Goal: Contribute content: Contribute content

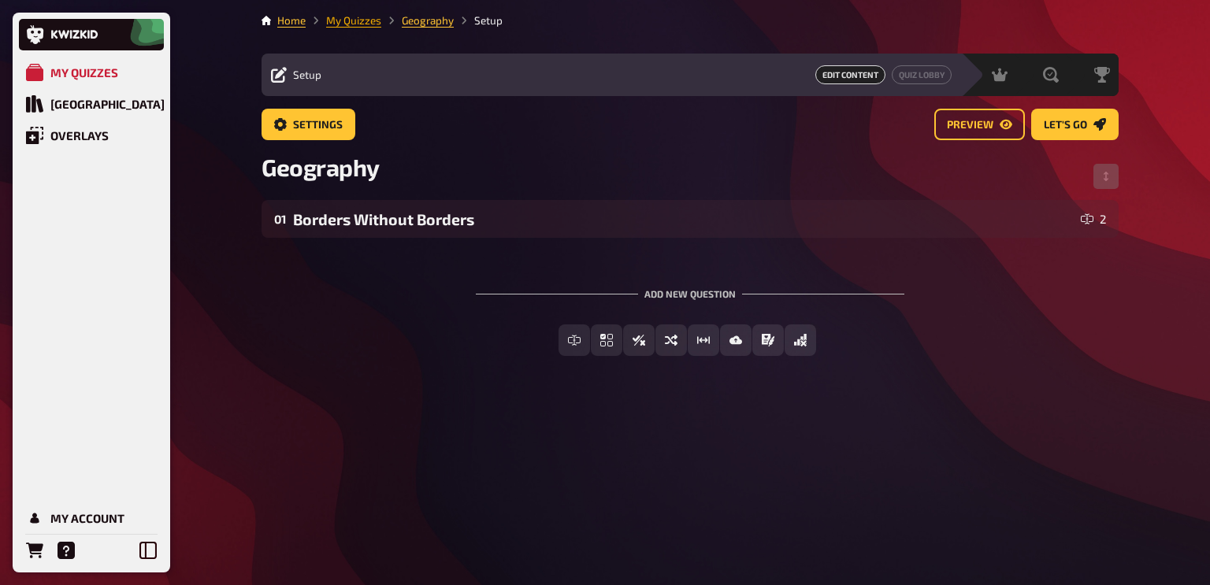
click at [365, 21] on link "My Quizzes" at bounding box center [353, 20] width 55 height 13
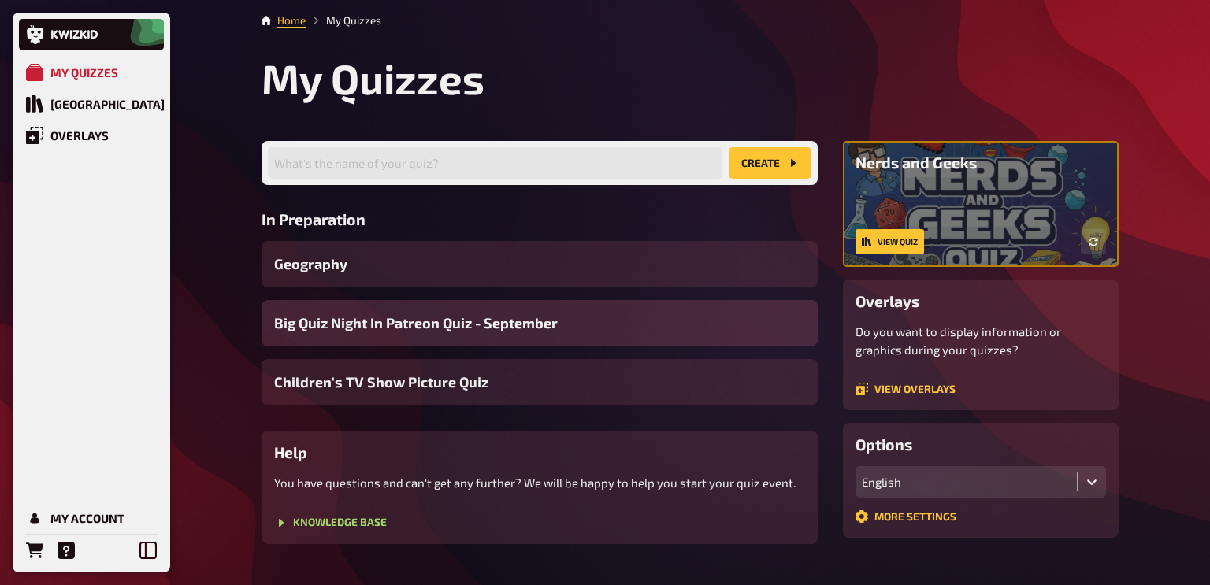
click at [510, 328] on span "Big Quiz Night In Patreon Quiz - September" at bounding box center [416, 323] width 284 height 21
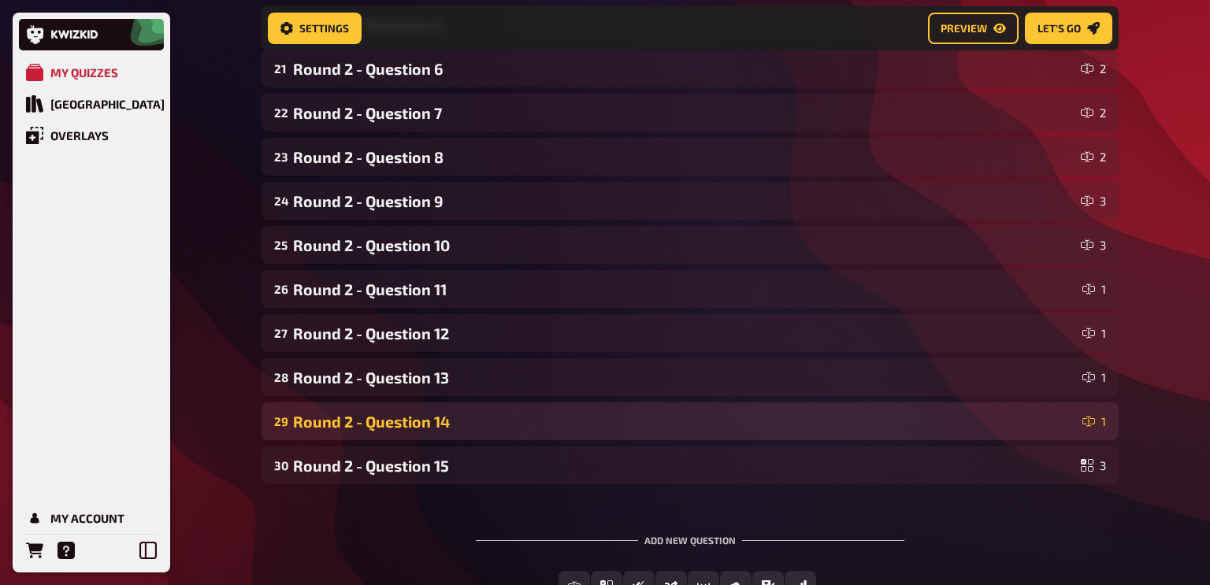
scroll to position [1050, 0]
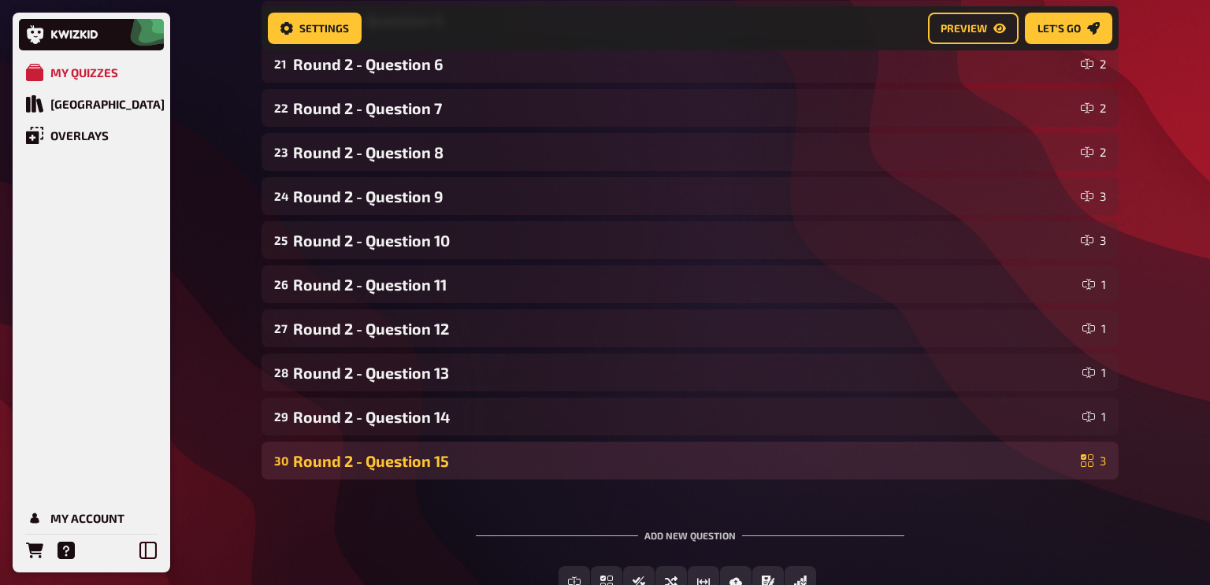
click at [412, 474] on div "30 Round 2 - Question 15 3" at bounding box center [689, 461] width 857 height 38
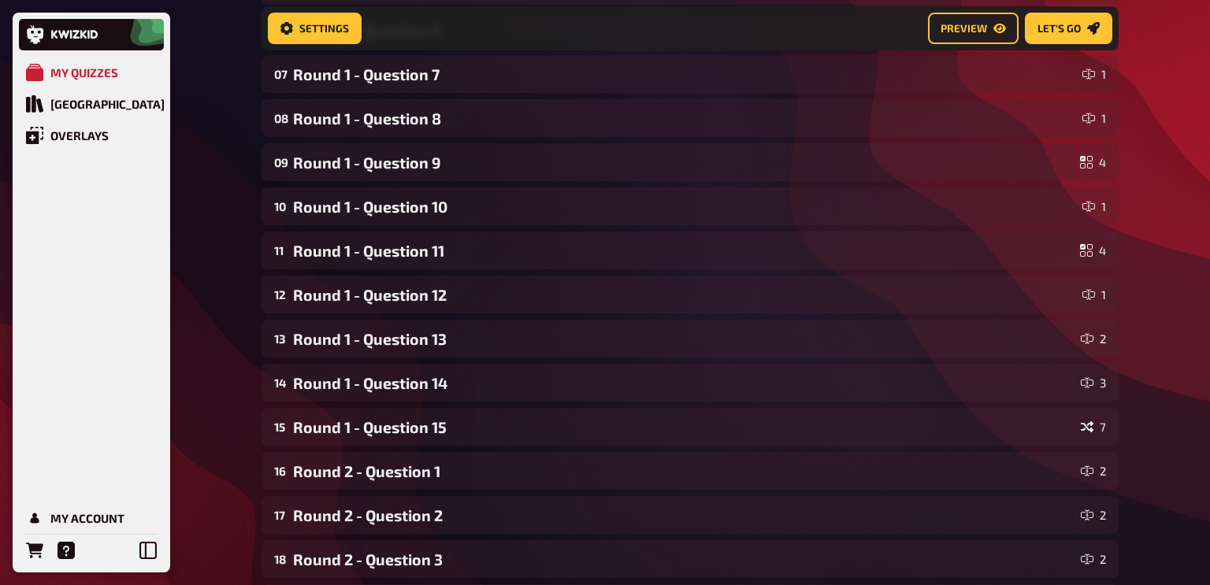
scroll to position [0, 0]
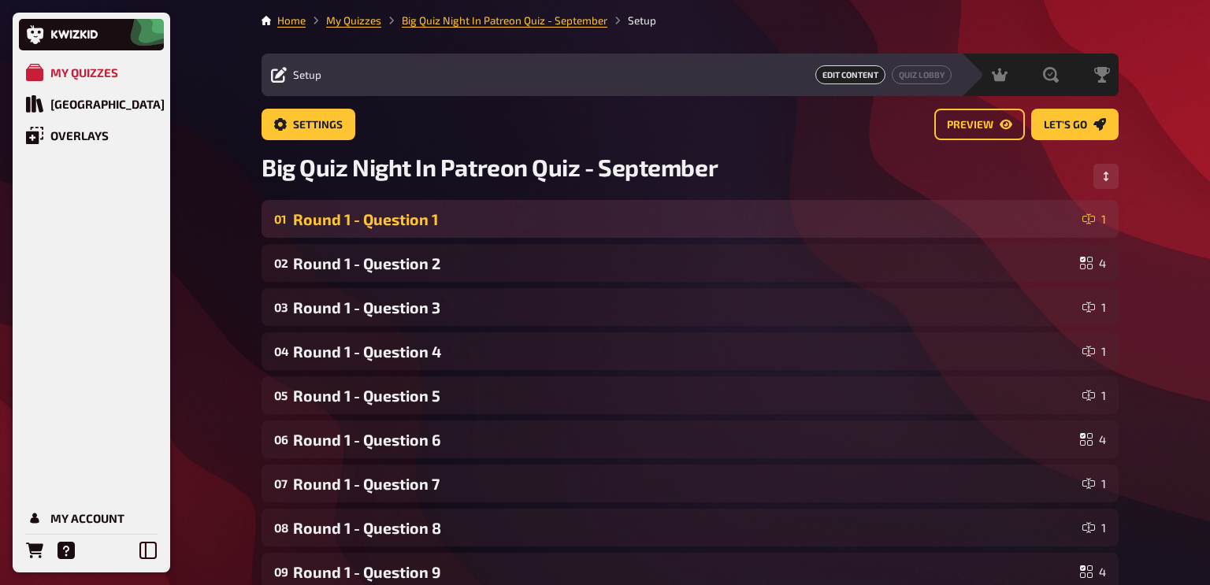
click at [409, 218] on div "Round 1 - Question 1" at bounding box center [684, 219] width 783 height 18
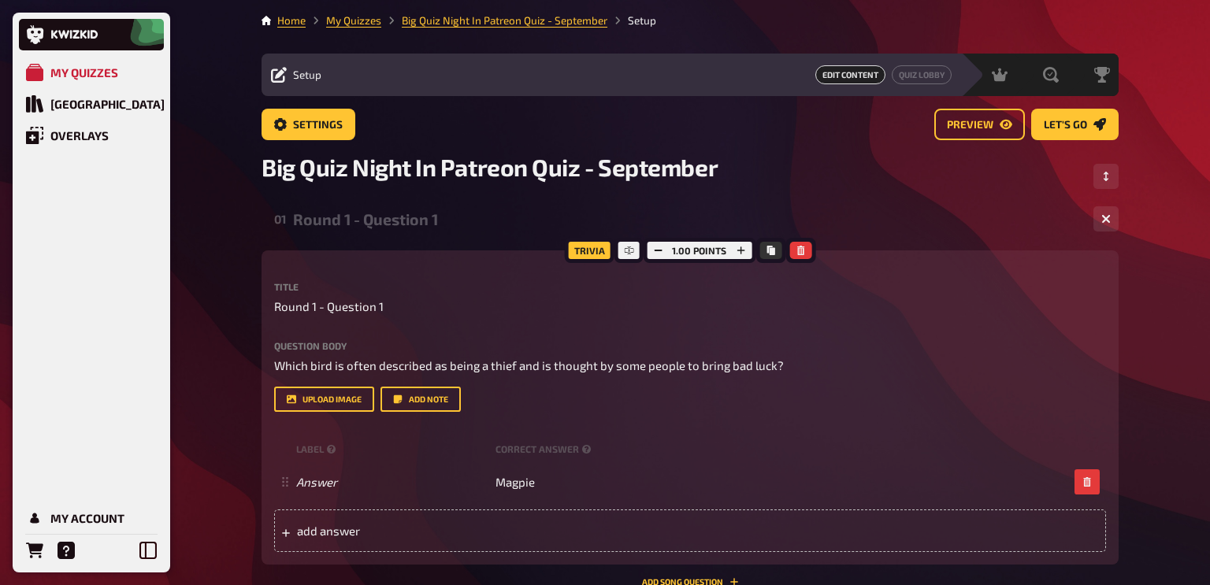
click at [409, 218] on div "Round 1 - Question 1" at bounding box center [687, 219] width 788 height 18
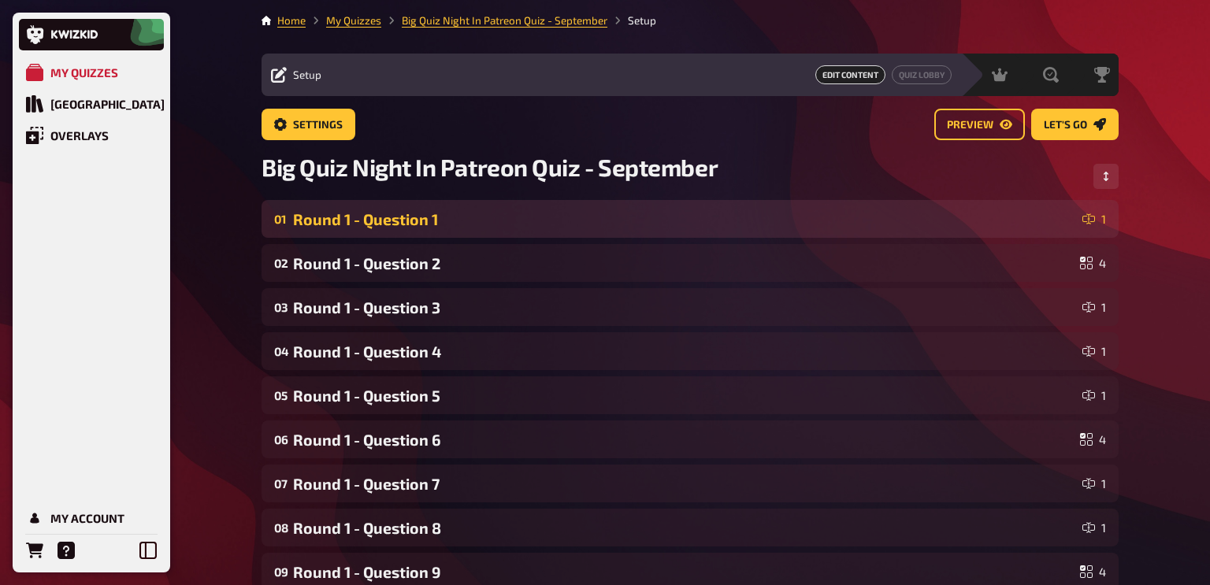
click at [409, 218] on div "Round 1 - Question 1" at bounding box center [684, 219] width 783 height 18
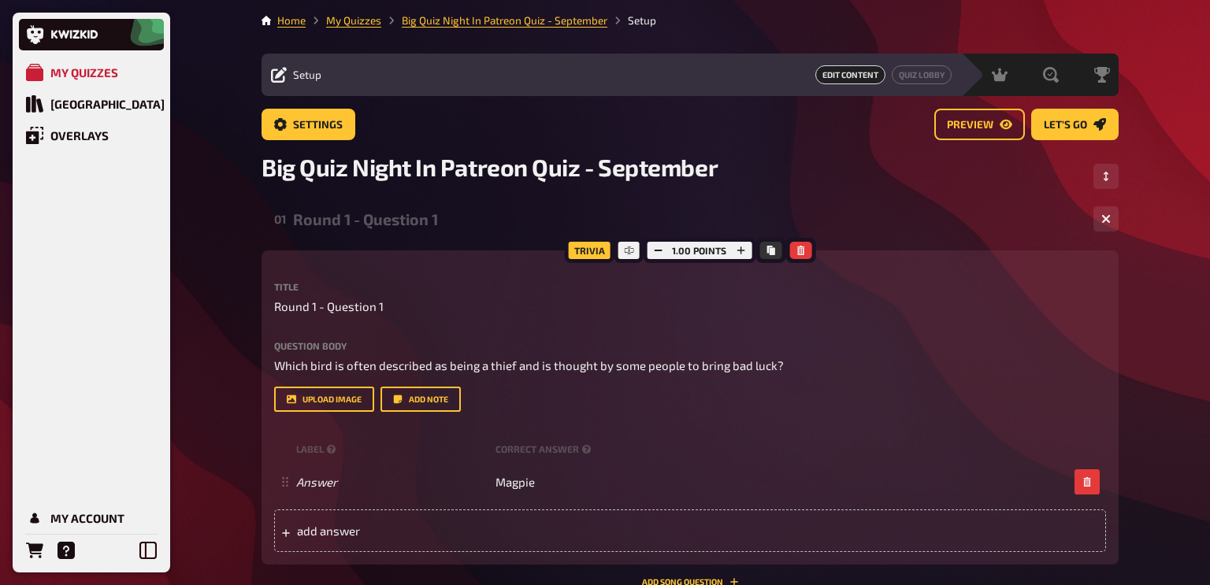
click at [409, 218] on div "Round 1 - Question 1" at bounding box center [687, 219] width 788 height 18
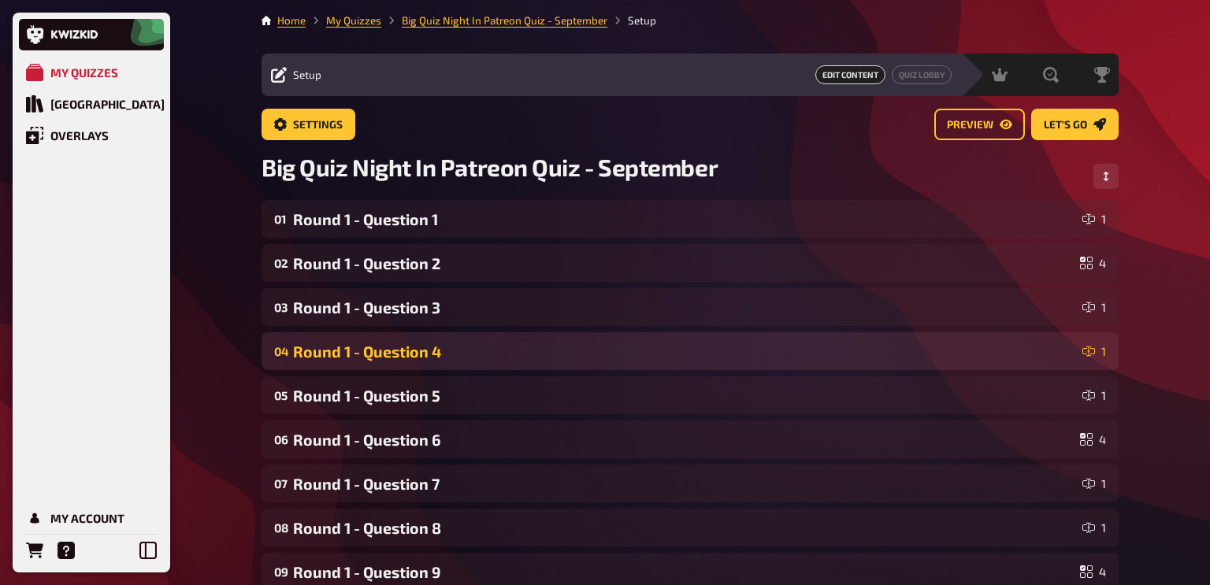
click at [480, 337] on div "04 Round 1 - Question 4 1" at bounding box center [689, 351] width 857 height 38
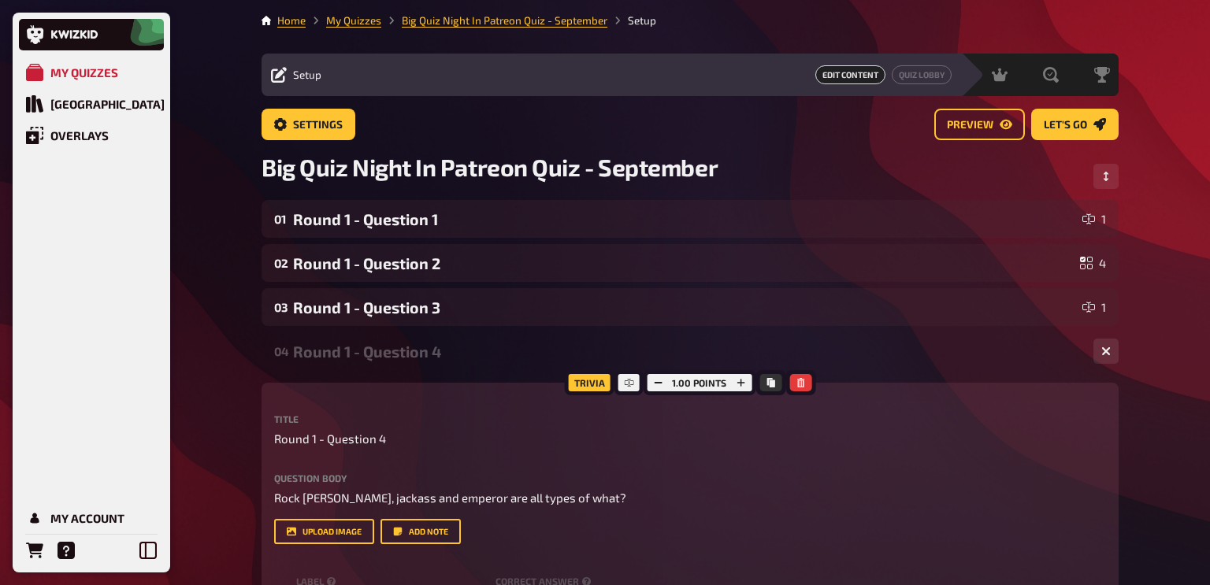
click at [480, 337] on div "04 Round 1 - Question 4 1" at bounding box center [689, 351] width 857 height 38
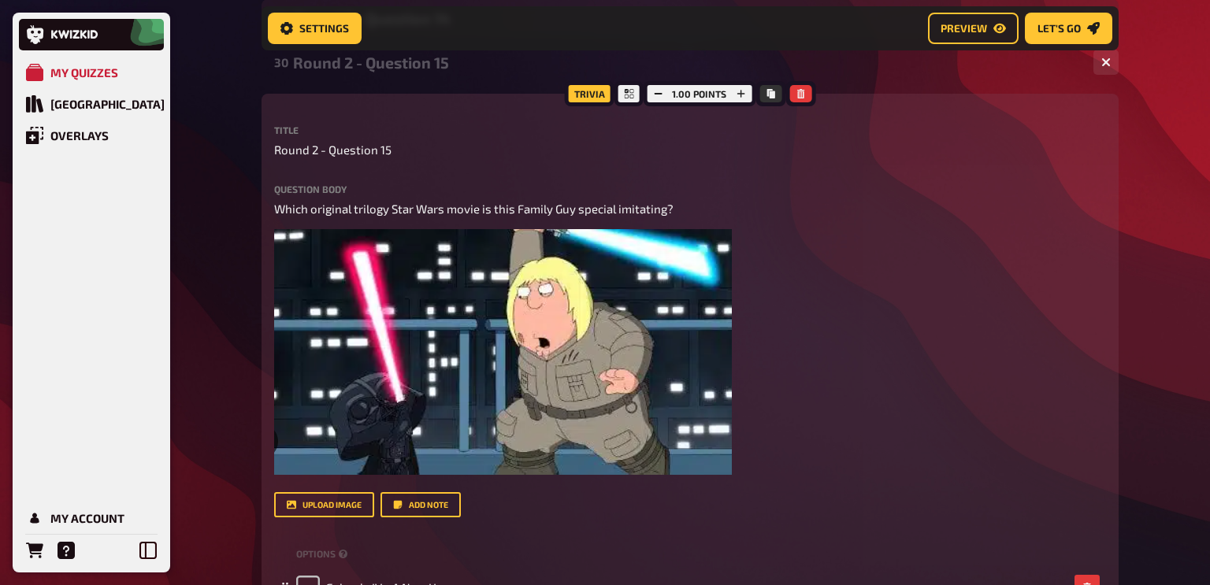
scroll to position [1451, 0]
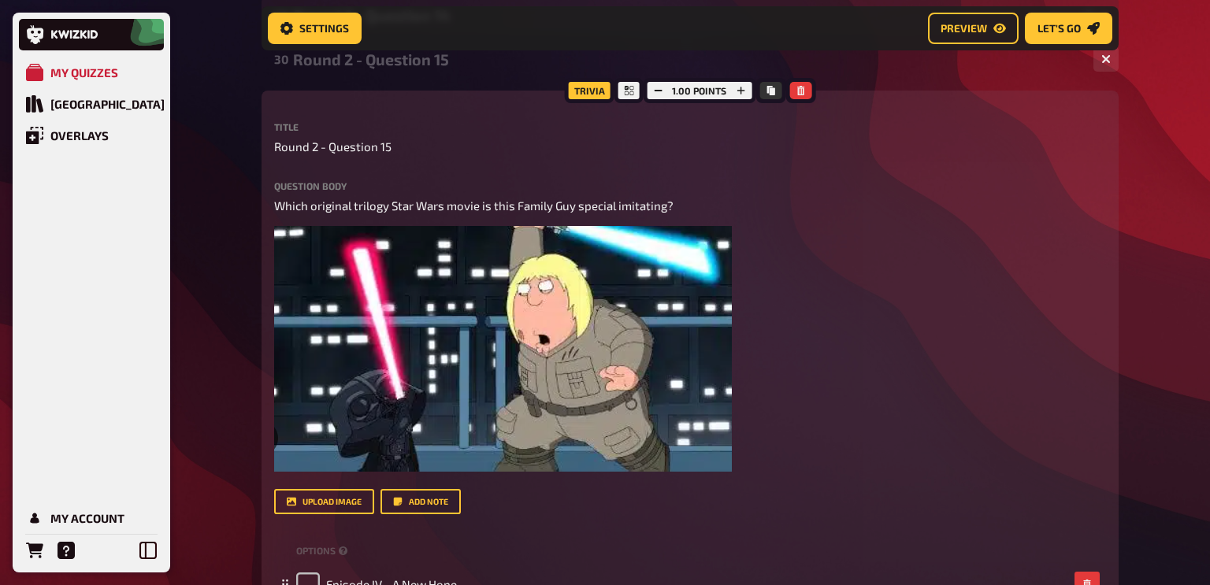
click at [390, 66] on div "Round 2 - Question 15" at bounding box center [687, 59] width 788 height 18
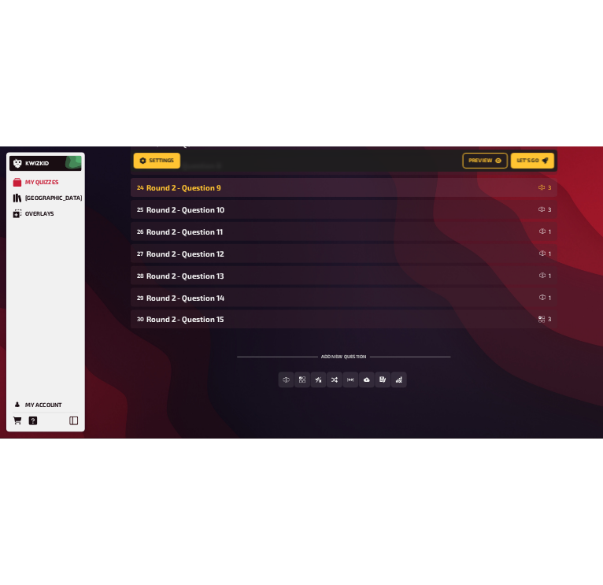
scroll to position [1163, 0]
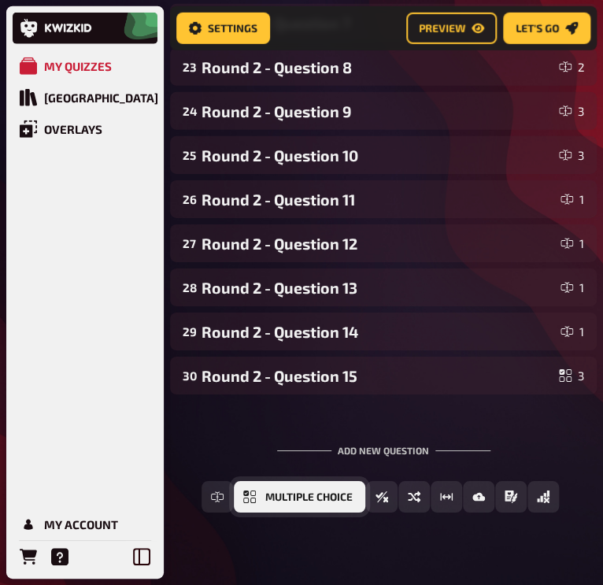
click at [332, 509] on button "Multiple Choice" at bounding box center [300, 497] width 132 height 32
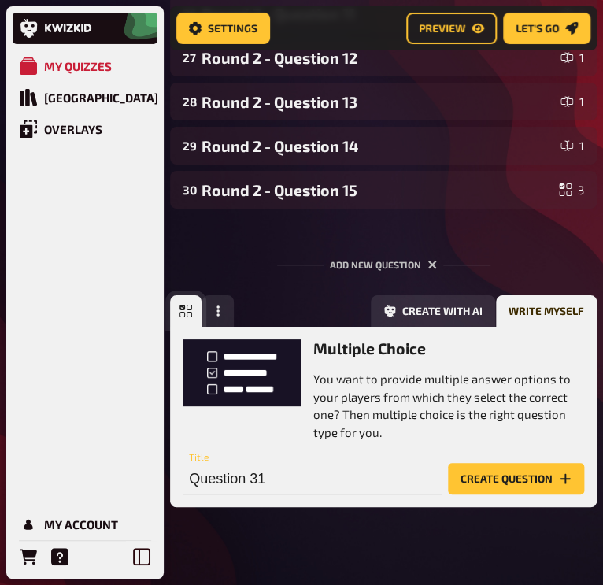
scroll to position [1372, 0]
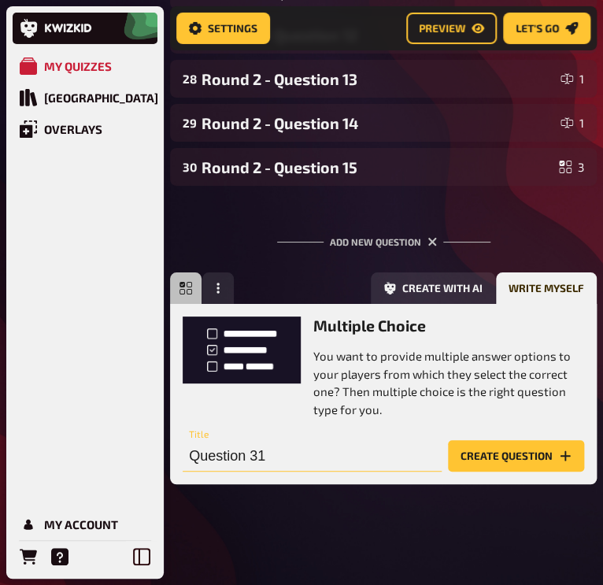
click at [187, 458] on input "Question 31" at bounding box center [312, 456] width 259 height 32
type input "Round 3 - Question 1"
click at [506, 458] on button "Create question" at bounding box center [516, 456] width 136 height 32
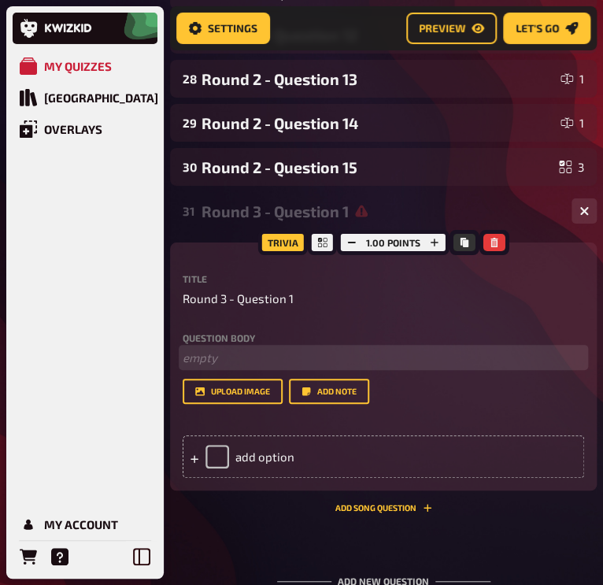
click at [211, 354] on p "﻿ empty" at bounding box center [384, 358] width 402 height 18
click at [240, 357] on span "Who went to the moon and back in [DATE]?" at bounding box center [298, 357] width 231 height 14
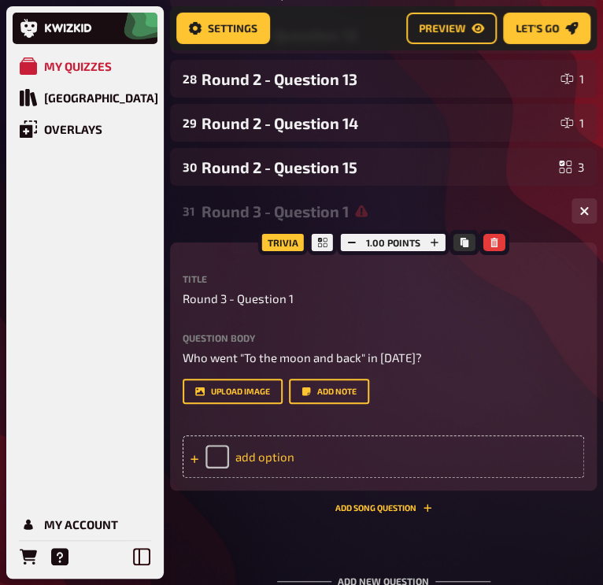
click at [239, 459] on div "add option" at bounding box center [384, 457] width 402 height 43
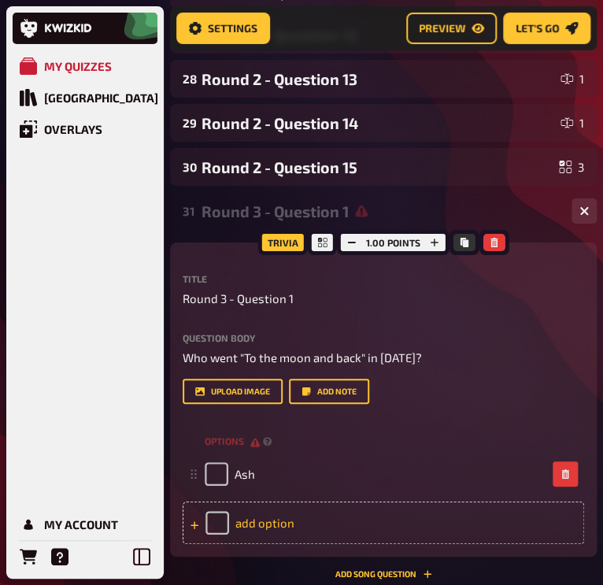
click at [248, 524] on div "add option" at bounding box center [384, 523] width 402 height 43
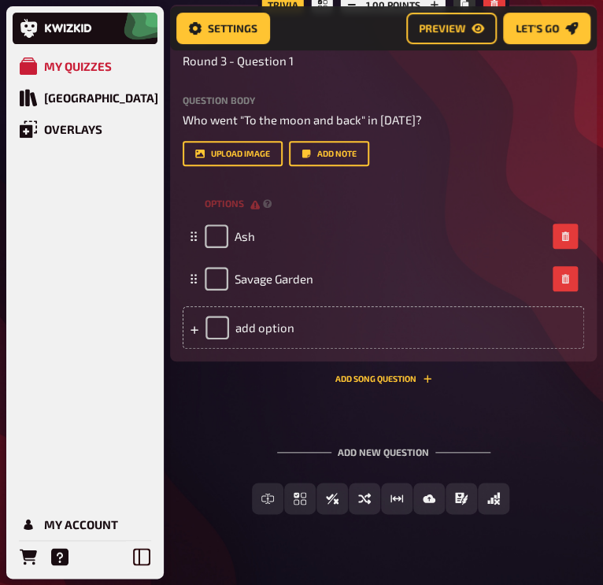
scroll to position [1613, 0]
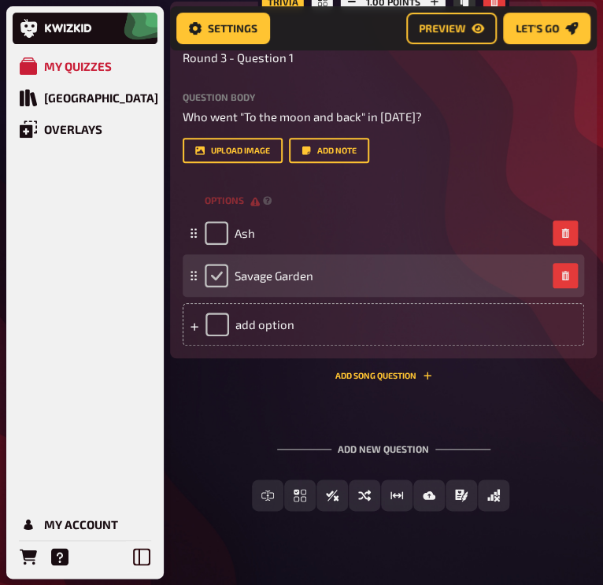
click at [226, 281] on input "checkbox" at bounding box center [217, 276] width 24 height 24
checkbox input "true"
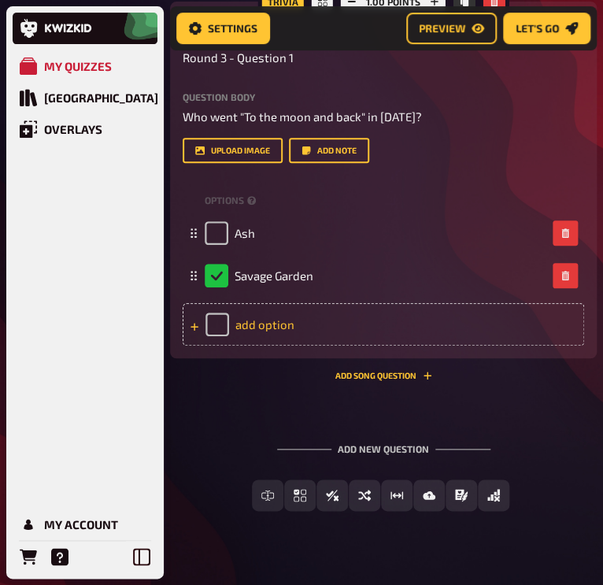
click at [254, 318] on div "add option" at bounding box center [384, 324] width 402 height 43
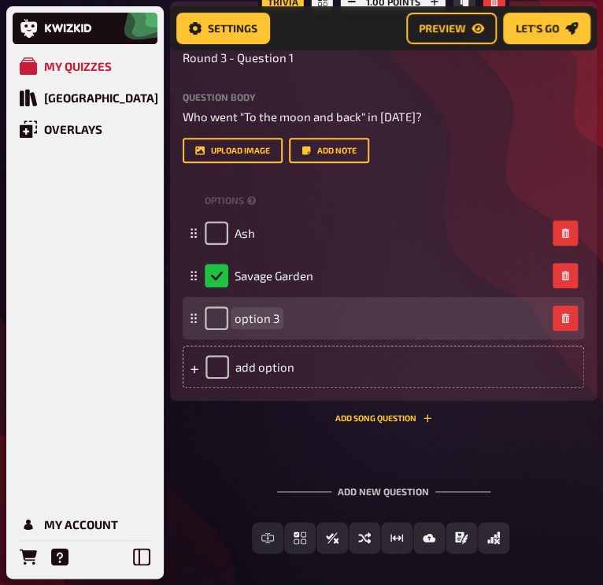
click at [240, 332] on div "option 3" at bounding box center [384, 318] width 402 height 43
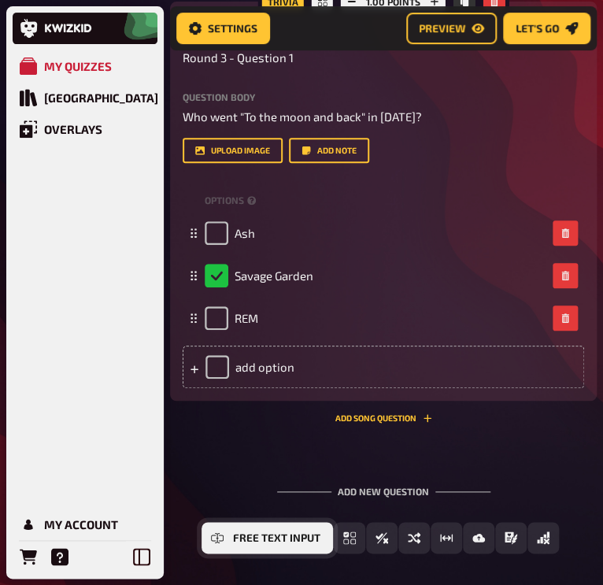
click at [261, 543] on button "Free Text Input" at bounding box center [268, 538] width 132 height 32
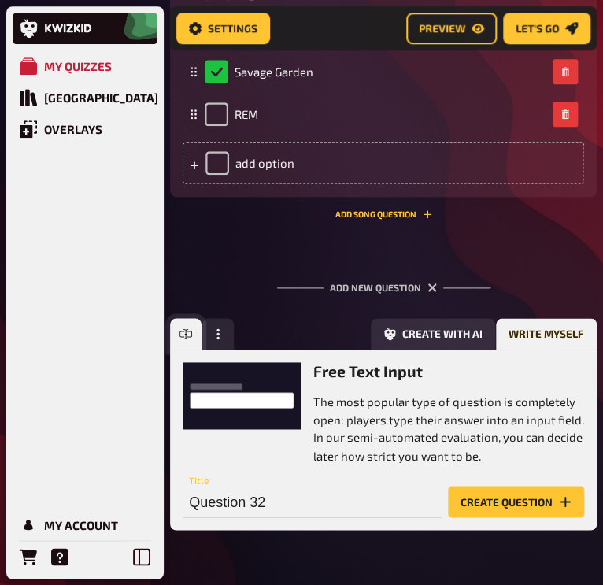
scroll to position [1863, 0]
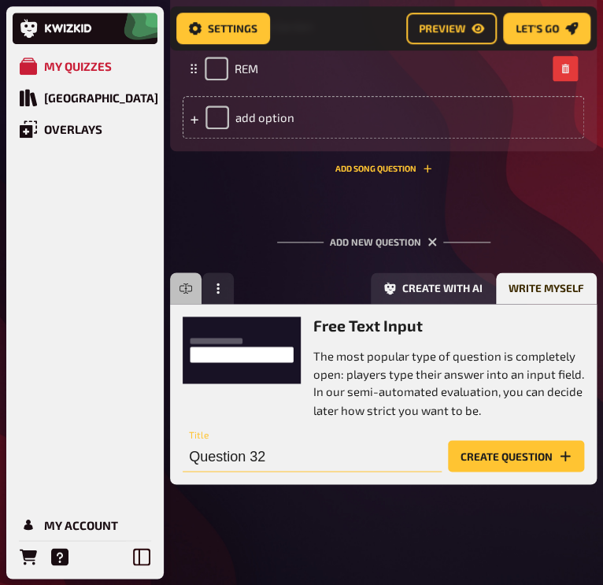
click at [270, 455] on input "Question 32" at bounding box center [312, 456] width 259 height 32
type input "Round 3 - Question 2"
click at [505, 453] on button "Create question" at bounding box center [516, 456] width 136 height 32
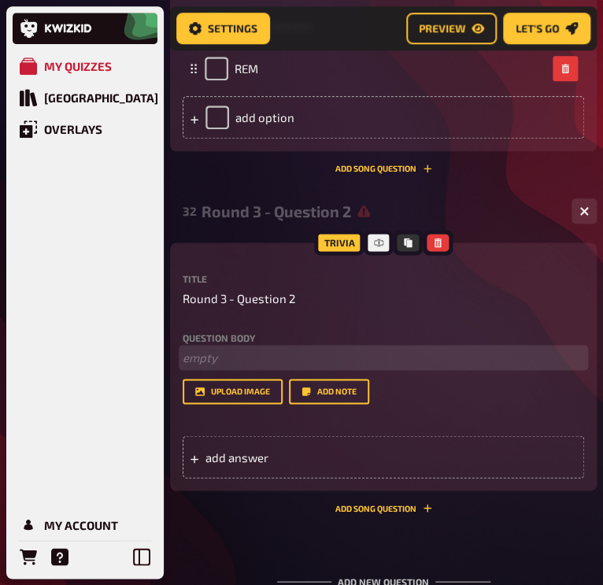
click at [227, 358] on p "﻿ empty" at bounding box center [384, 358] width 402 height 18
click at [425, 356] on p "What was "in motion" for England New Order" at bounding box center [384, 358] width 402 height 18
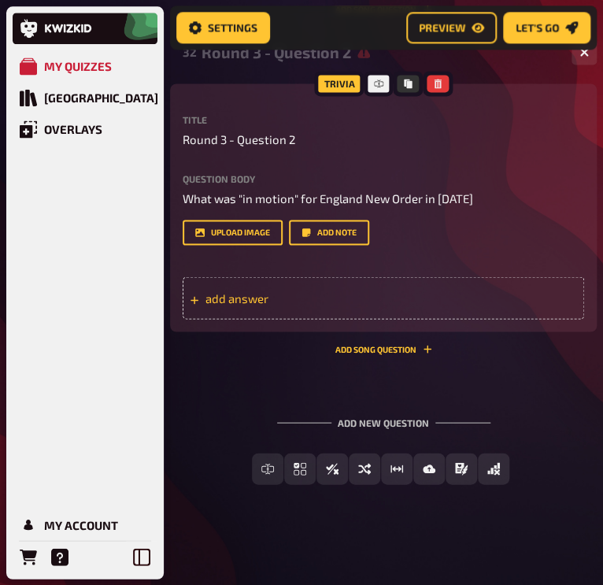
click at [235, 296] on span "add answer" at bounding box center [264, 298] width 117 height 14
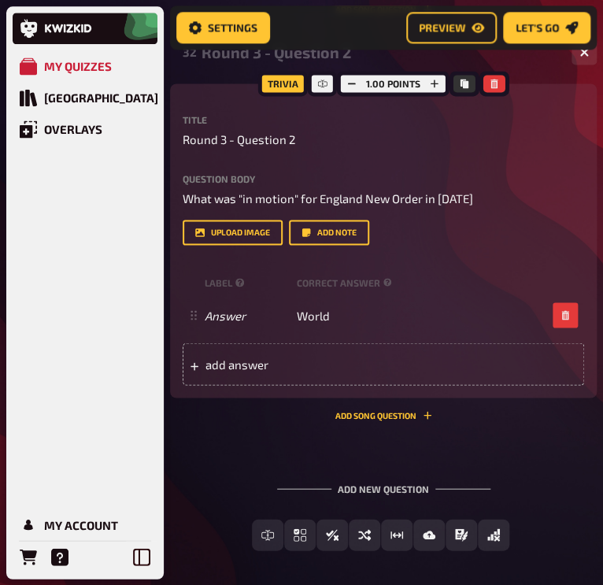
click at [205, 421] on div "32 Round 3 - Question 2 1 Trivia 1.00 points Title Round 3 - Question 2 Questio…" at bounding box center [383, 232] width 427 height 399
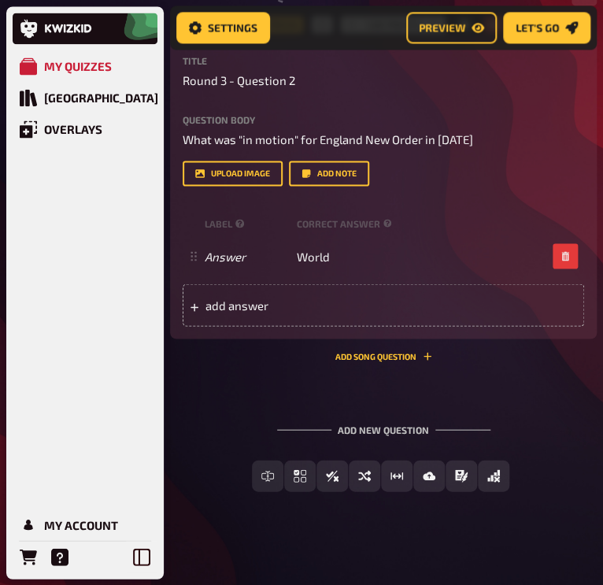
scroll to position [2088, 0]
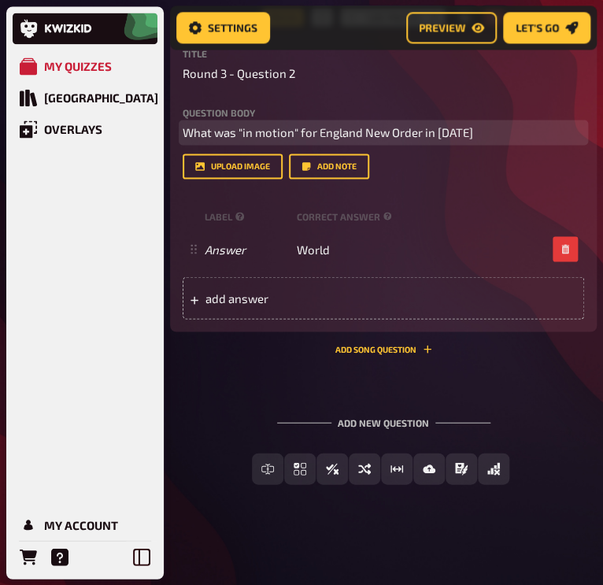
click at [474, 128] on p "What was "in motion" for England New Order in [DATE]" at bounding box center [384, 133] width 402 height 18
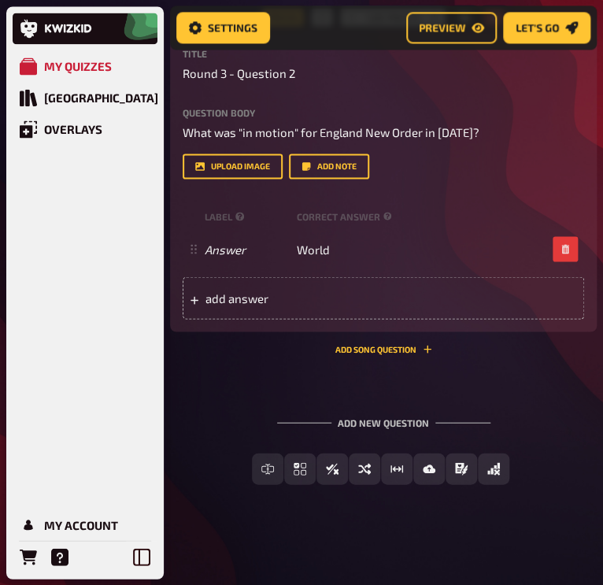
click at [221, 405] on div "Add new question Free Text Input Multiple Choice True / False Sorting Question …" at bounding box center [383, 450] width 427 height 118
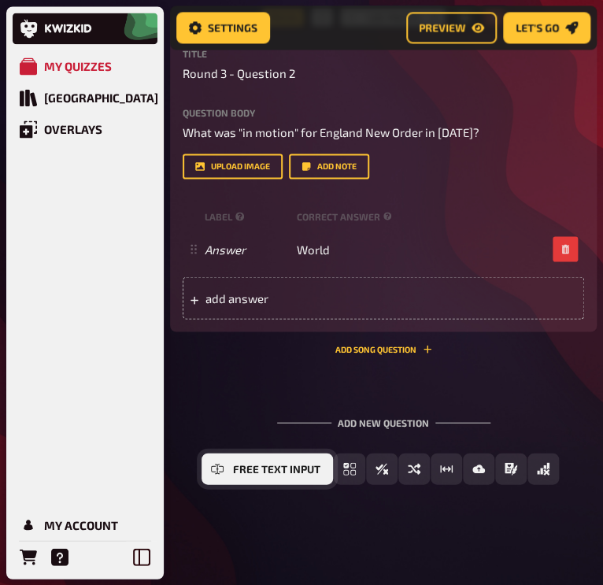
click at [217, 473] on icon "Free Text Input" at bounding box center [217, 468] width 13 height 13
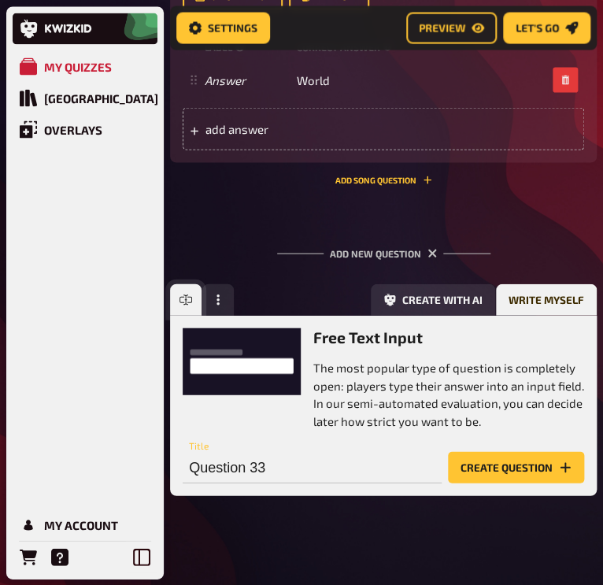
scroll to position [2268, 0]
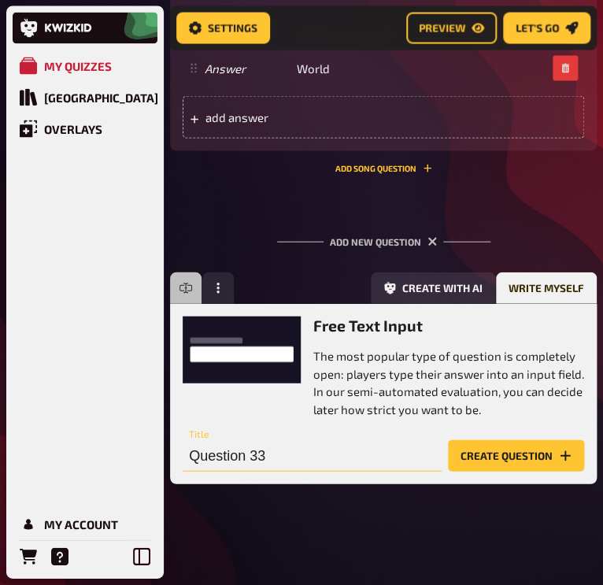
click at [269, 463] on input "Question 33" at bounding box center [312, 456] width 259 height 32
paste input "Round 3 - Question"
type input "Round 3 - Question 3"
click at [432, 243] on icon "button" at bounding box center [432, 242] width 15 height 15
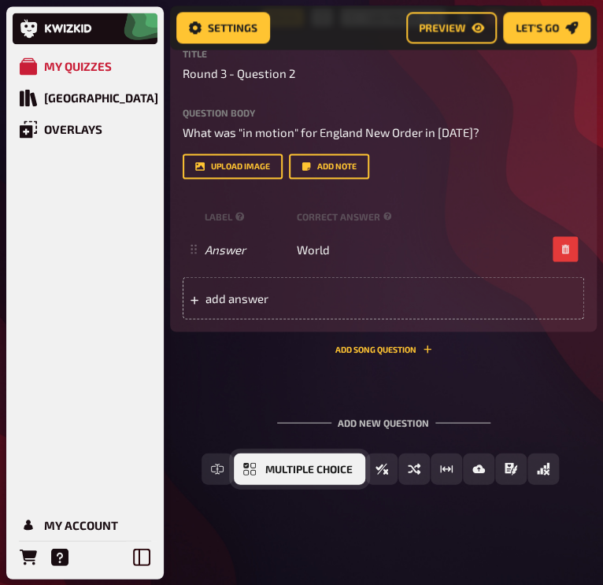
click at [301, 471] on span "Multiple Choice" at bounding box center [308, 469] width 87 height 11
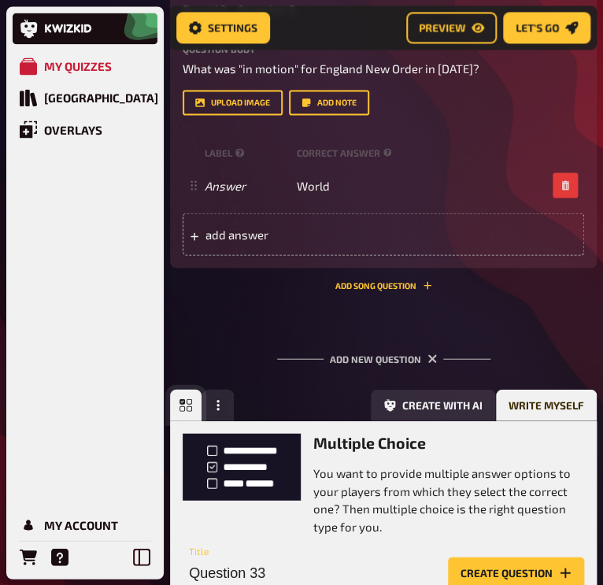
scroll to position [2268, 0]
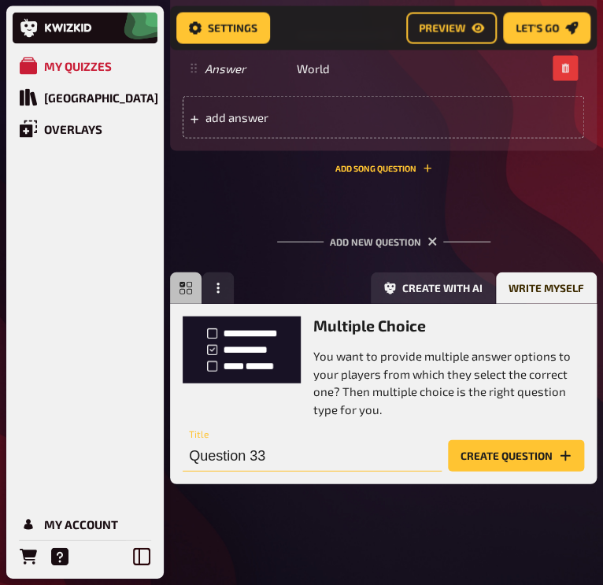
click at [294, 454] on input "Question 33" at bounding box center [312, 456] width 259 height 32
paste input "Round 3 - Question"
type input "Round 3 - Question 3"
click at [505, 454] on button "Create question" at bounding box center [516, 456] width 136 height 32
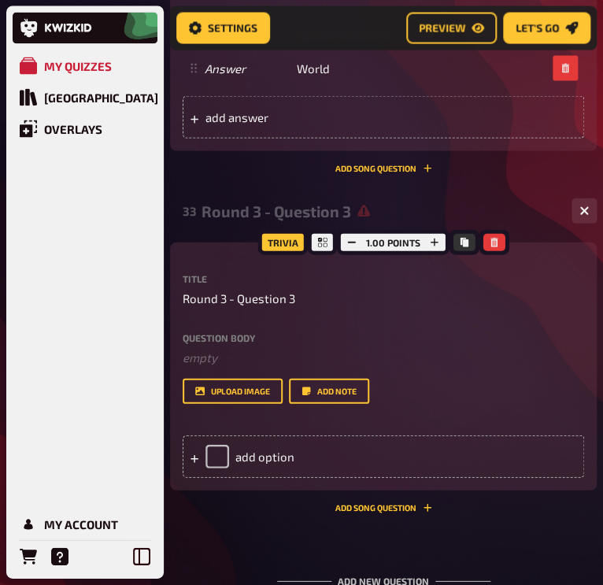
click at [176, 351] on div "Trivia 1.00 points Title Round 3 - Question 3 Question body ﻿ empty Drop here t…" at bounding box center [383, 367] width 427 height 248
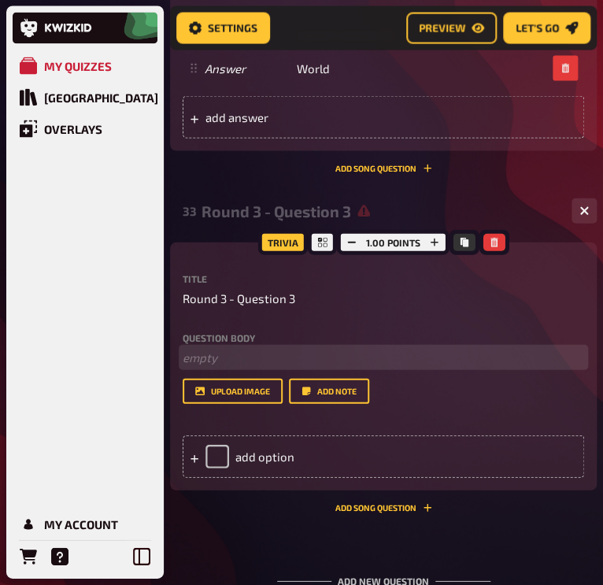
click at [201, 365] on p "﻿ empty" at bounding box center [384, 358] width 402 height 18
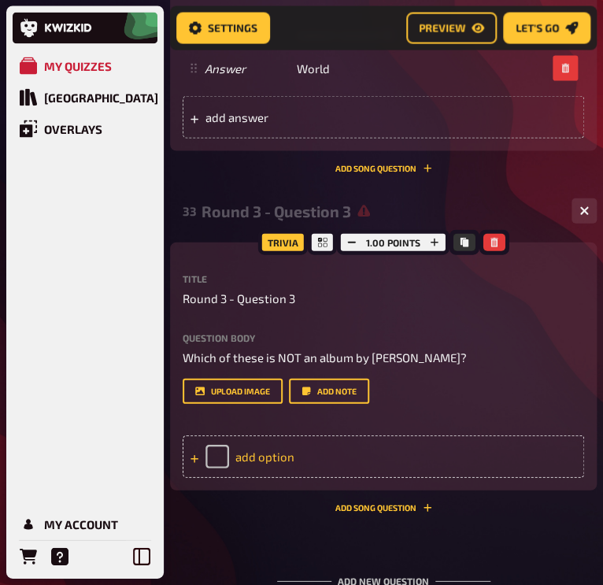
click at [275, 462] on div "add option" at bounding box center [384, 457] width 402 height 43
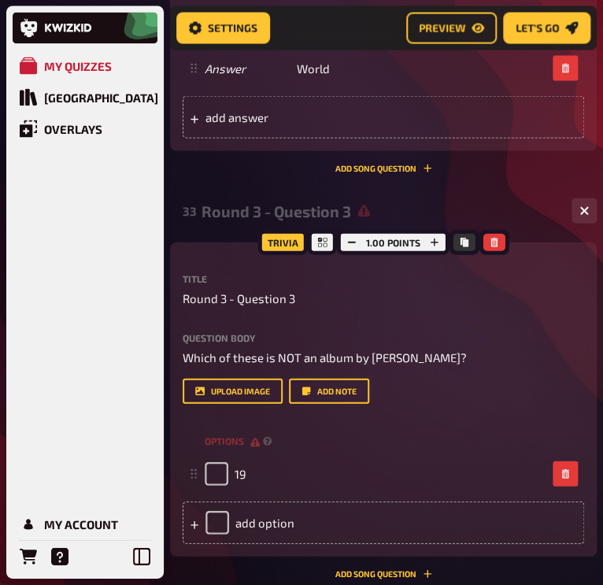
click at [269, 547] on div "Trivia 1.00 points Title Round 3 - Question 3 Question body Which of these is N…" at bounding box center [383, 400] width 427 height 314
click at [271, 529] on div "add option" at bounding box center [384, 523] width 402 height 43
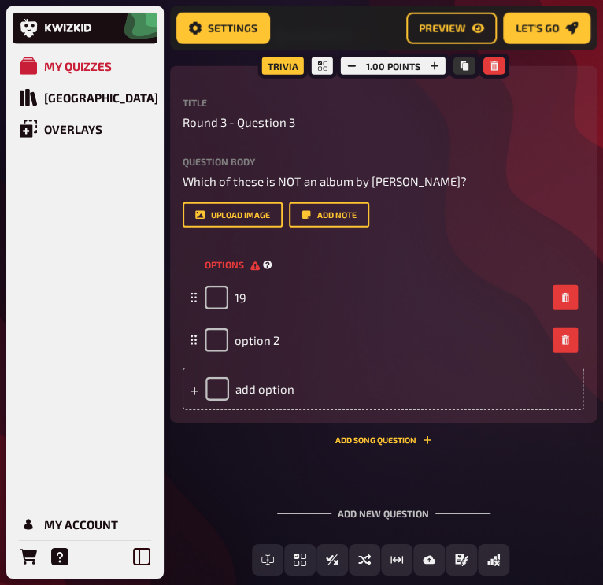
scroll to position [2460, 0]
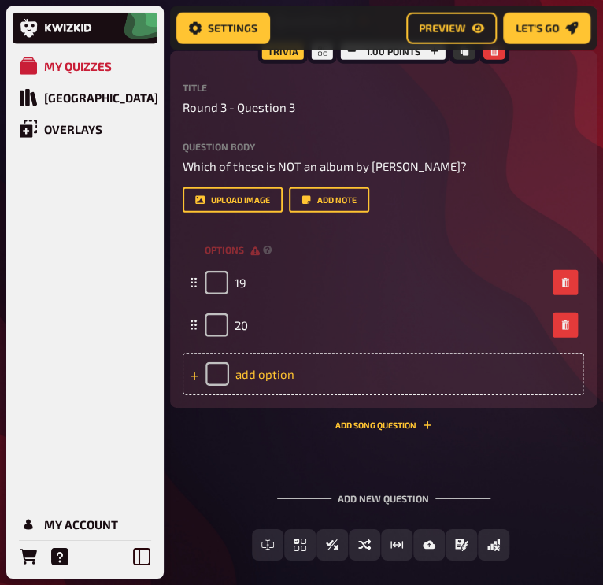
click at [253, 377] on div "add option" at bounding box center [384, 374] width 402 height 43
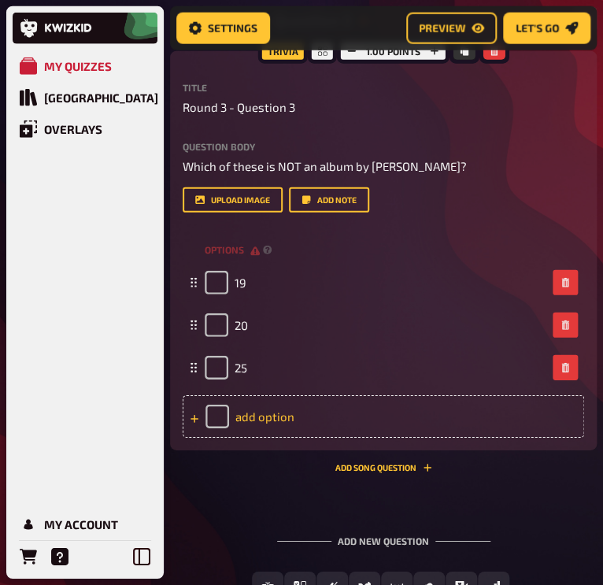
click at [264, 416] on div "add option" at bounding box center [384, 416] width 402 height 43
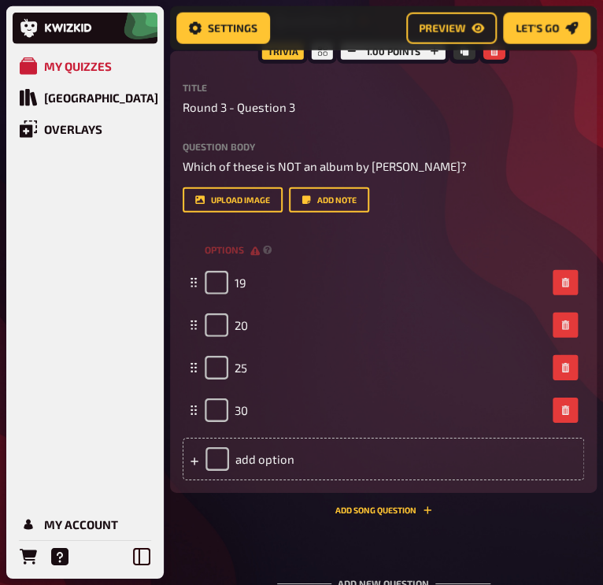
click at [247, 493] on div "Trivia 1.00 points Title Round 3 - Question 3 Question body Which of these is N…" at bounding box center [383, 283] width 427 height 464
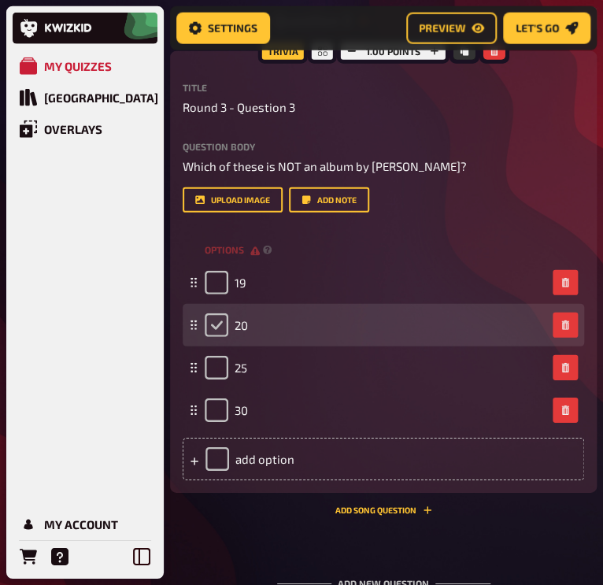
click at [220, 326] on input "checkbox" at bounding box center [217, 325] width 24 height 24
checkbox input "true"
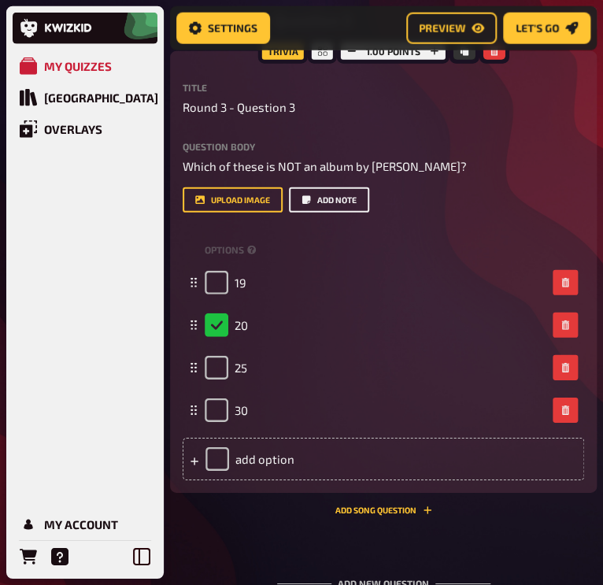
click at [322, 200] on button "Add note" at bounding box center [329, 199] width 80 height 25
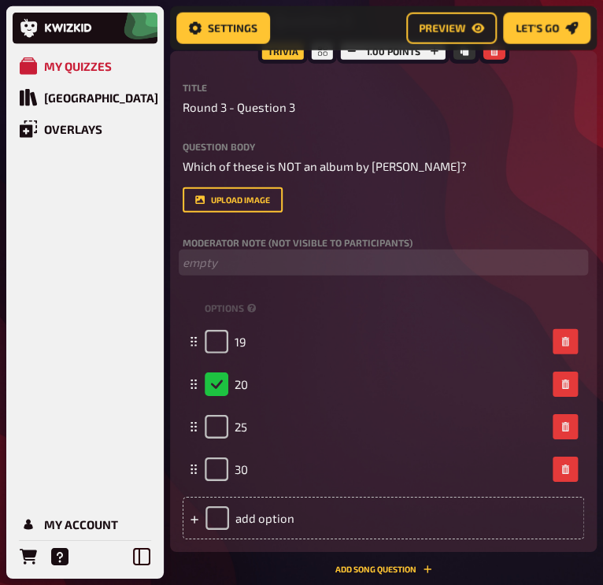
click at [206, 261] on p "﻿ empty" at bounding box center [384, 263] width 402 height 18
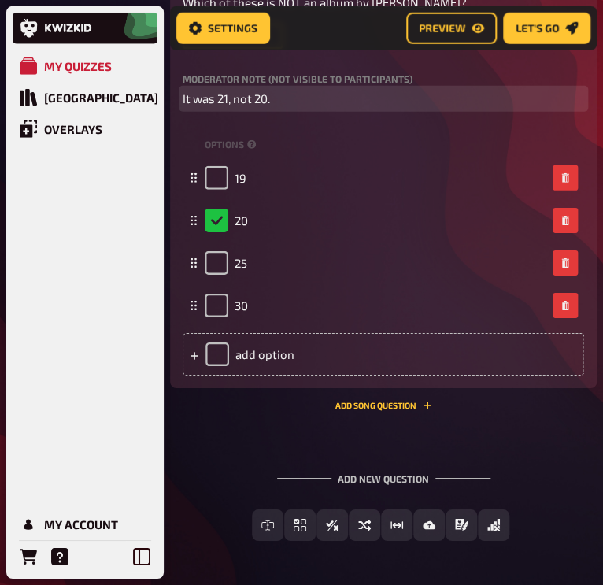
scroll to position [2624, 0]
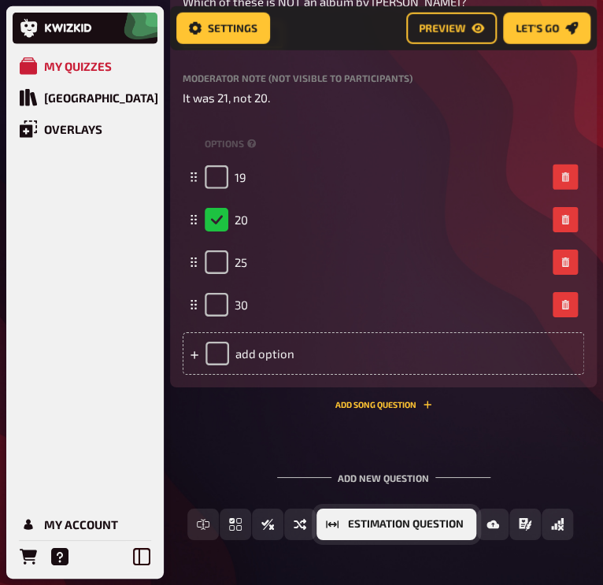
click at [395, 532] on button "Estimation Question" at bounding box center [397, 525] width 160 height 32
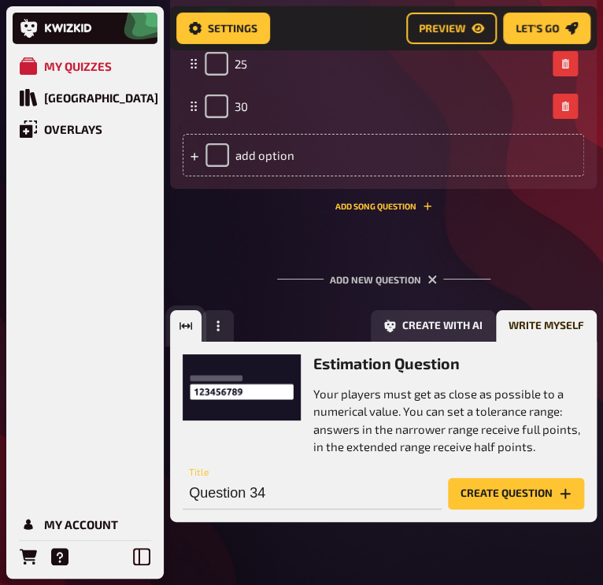
scroll to position [2860, 0]
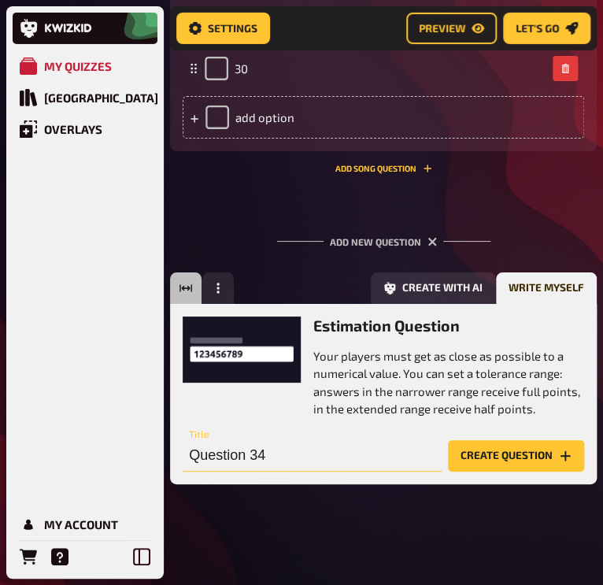
click at [293, 447] on input "Question 34" at bounding box center [312, 456] width 259 height 32
paste input "Round 3 - Question"
type input "Round 3 - Question 4"
click at [520, 465] on button "Create question" at bounding box center [516, 456] width 136 height 32
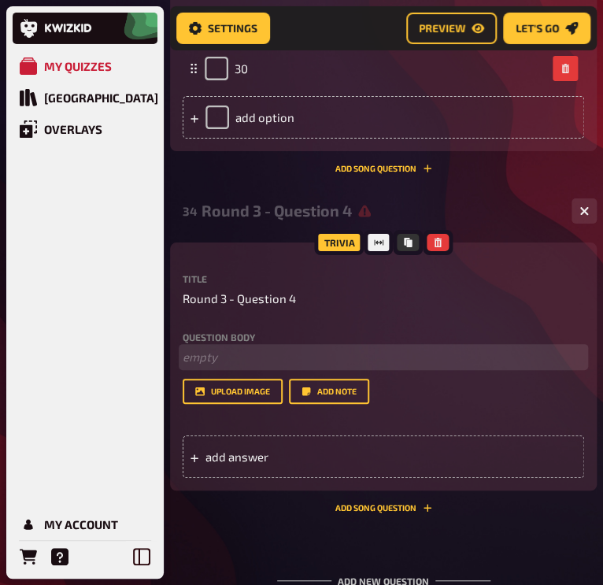
click at [232, 359] on p "﻿ empty" at bounding box center [384, 357] width 402 height 18
click at [228, 357] on p "﻿ empty" at bounding box center [384, 357] width 402 height 18
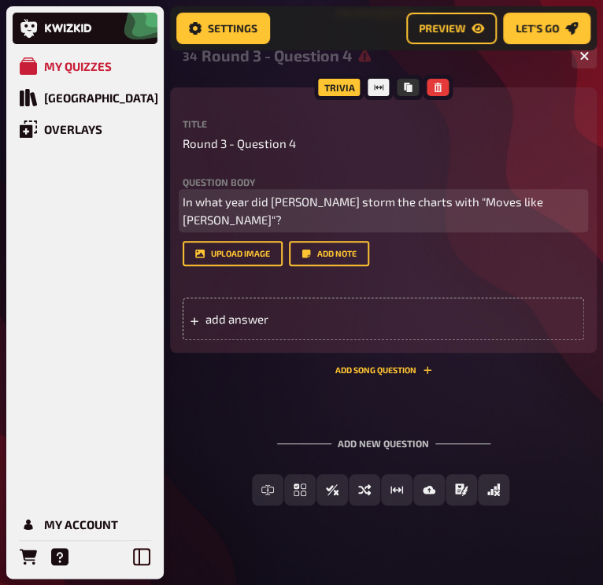
scroll to position [3019, 0]
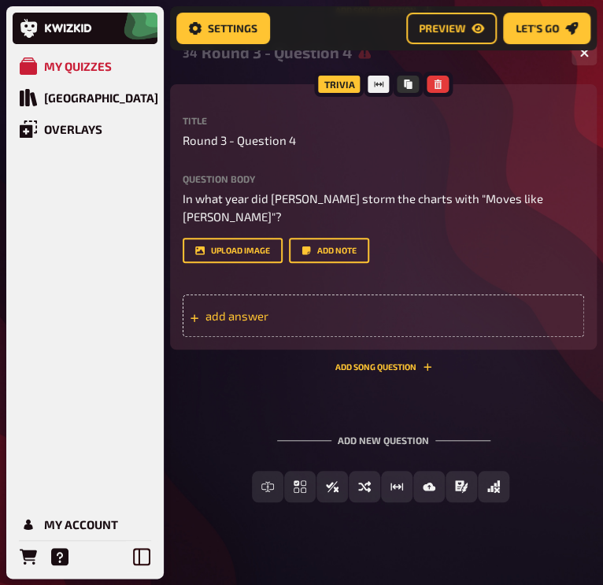
click at [243, 306] on div "add answer" at bounding box center [384, 316] width 402 height 43
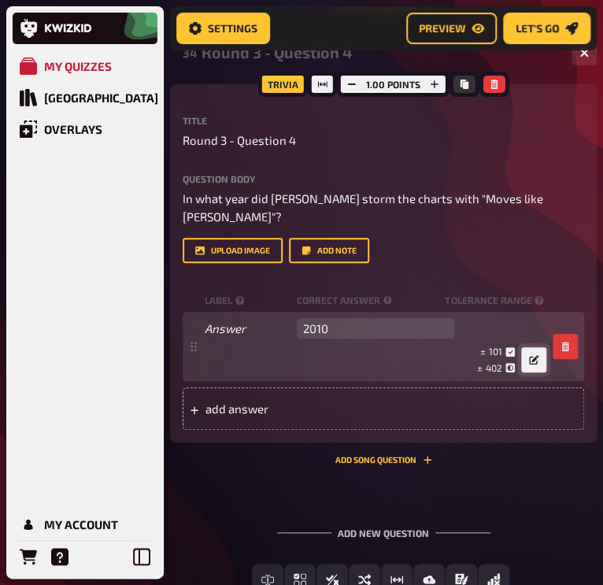
type input "2010"
click at [524, 347] on button "button" at bounding box center [533, 359] width 25 height 25
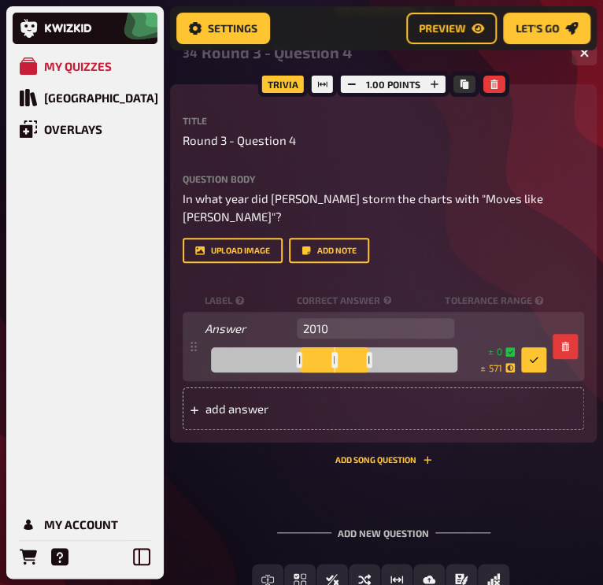
drag, startPoint x: 341, startPoint y: 343, endPoint x: 313, endPoint y: 350, distance: 28.3
click at [313, 350] on div at bounding box center [334, 359] width 247 height 25
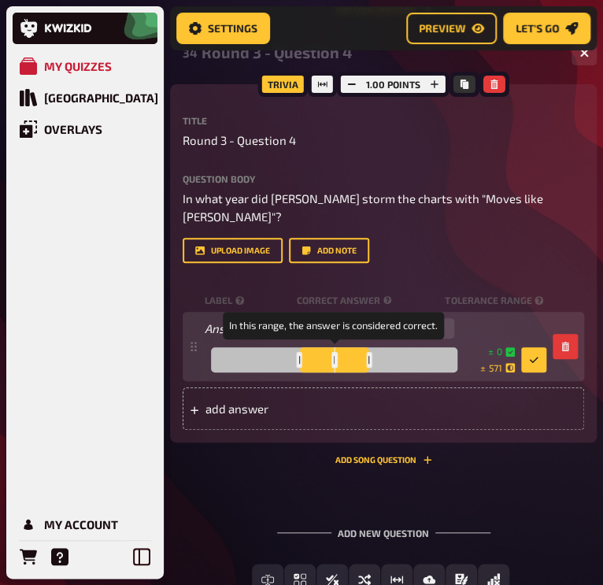
click at [338, 347] on div at bounding box center [334, 359] width 247 height 25
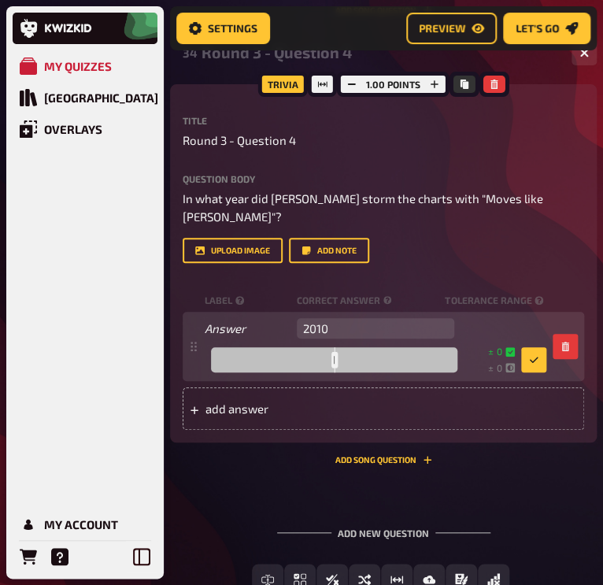
drag, startPoint x: 371, startPoint y: 342, endPoint x: 328, endPoint y: 332, distance: 43.7
click at [328, 347] on div at bounding box center [334, 359] width 247 height 25
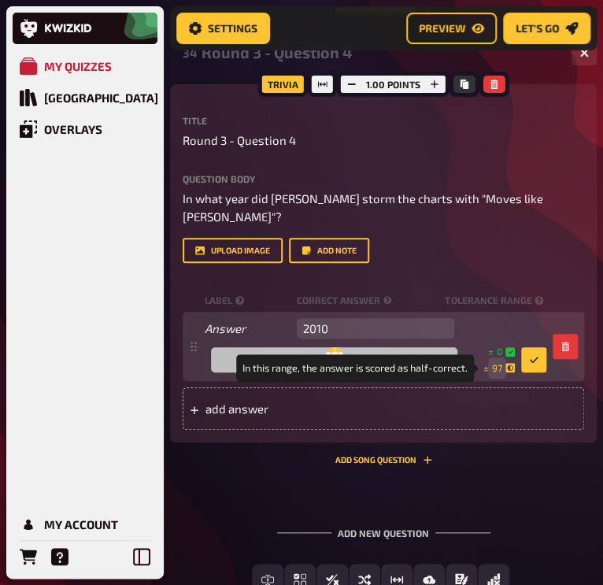
click at [496, 361] on span "97" at bounding box center [497, 367] width 10 height 13
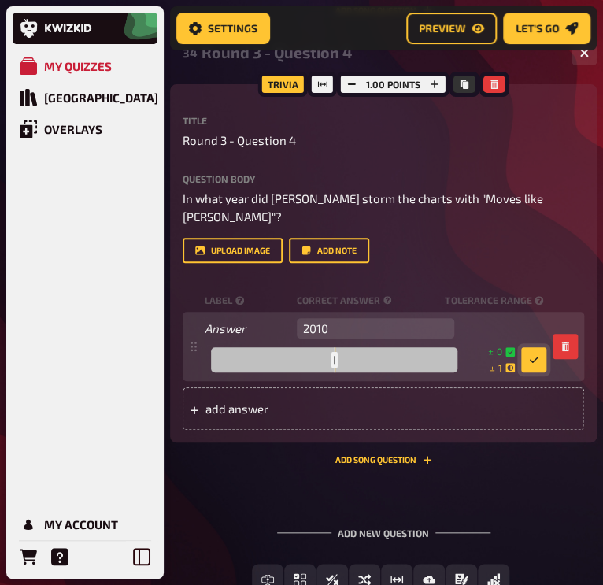
click at [538, 347] on button "button" at bounding box center [533, 359] width 25 height 25
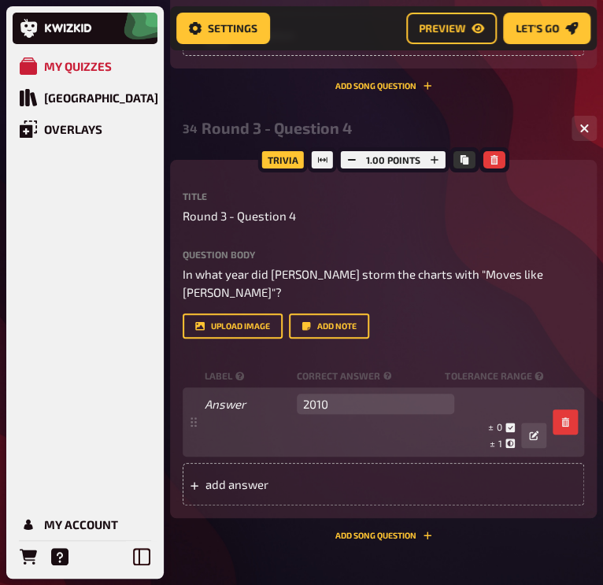
scroll to position [2942, 0]
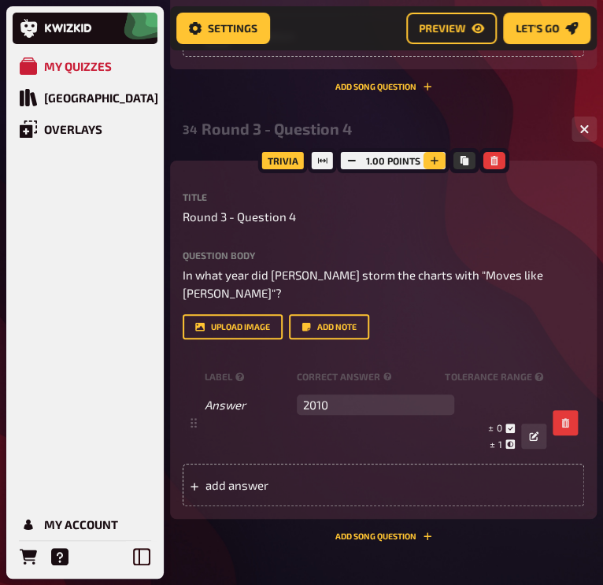
click at [429, 154] on button "button" at bounding box center [434, 160] width 22 height 17
click at [435, 161] on icon "button" at bounding box center [433, 160] width 9 height 9
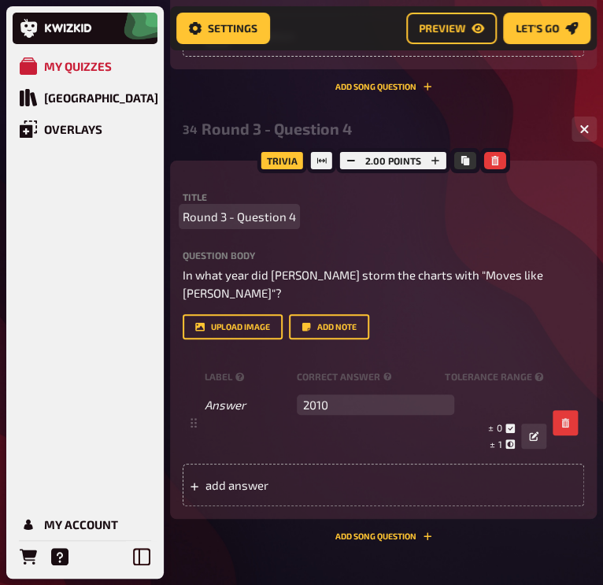
click at [463, 213] on p "Round 3 - Question 4" at bounding box center [384, 217] width 402 height 18
click at [510, 228] on div "Title Round 3 - Question 4 Question body In what year did [PERSON_NAME] storm t…" at bounding box center [384, 266] width 402 height 148
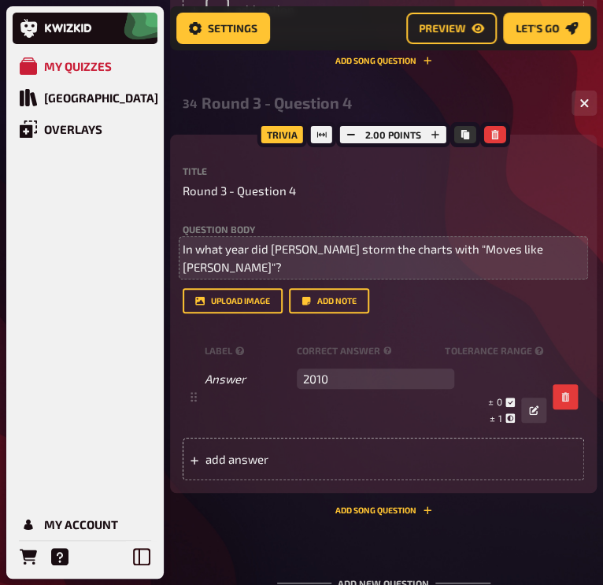
scroll to position [3112, 0]
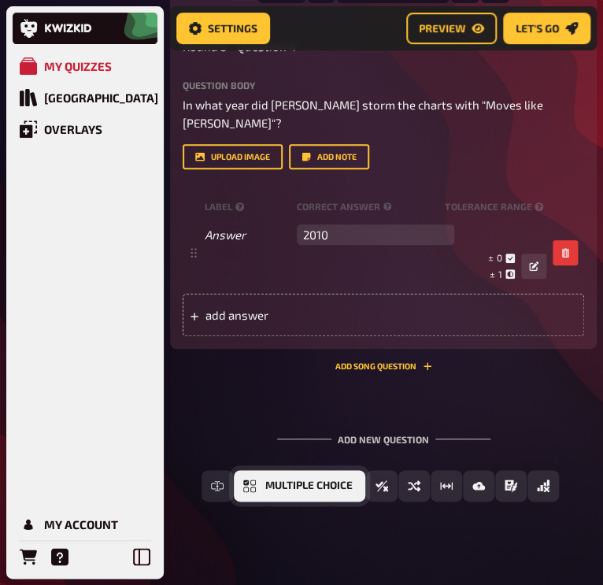
click at [339, 480] on span "Multiple Choice" at bounding box center [308, 485] width 87 height 11
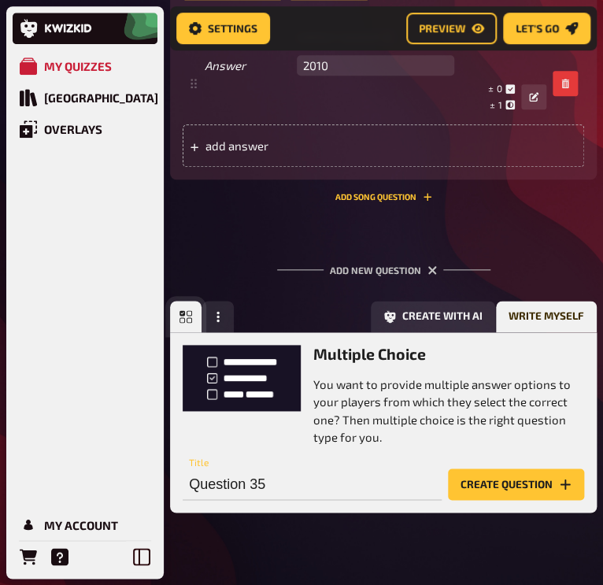
scroll to position [3292, 0]
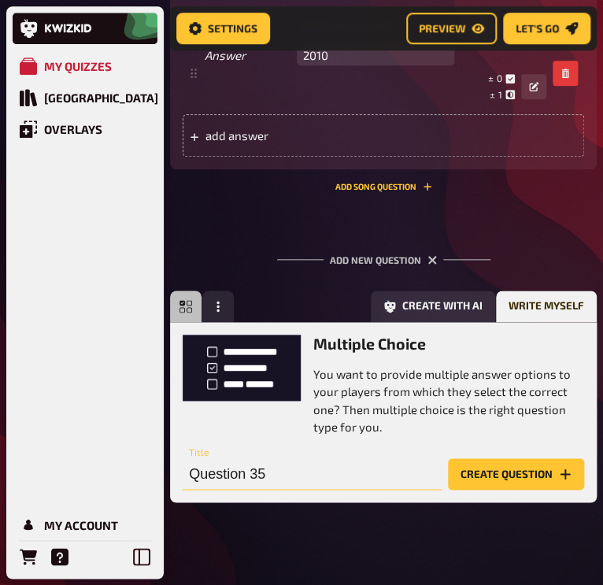
paste input "Round 3 - Question"
type input "Round 3 - Question 5"
click at [476, 469] on button "Create question" at bounding box center [516, 474] width 136 height 32
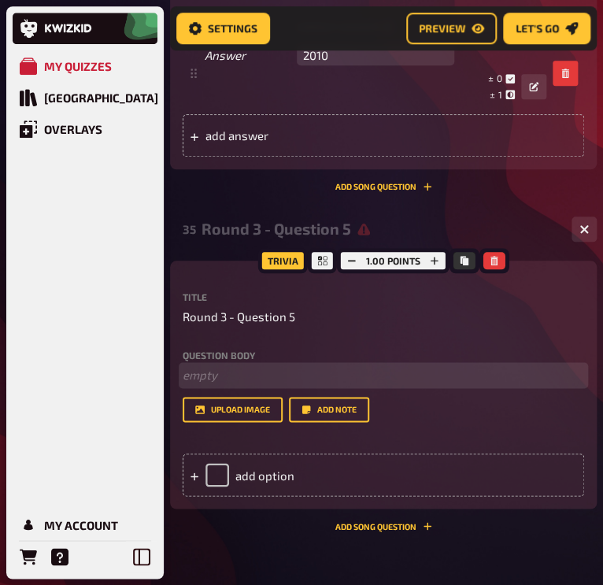
click at [208, 366] on p "﻿ empty" at bounding box center [384, 375] width 402 height 18
click at [295, 368] on span "In [DATE] [PERSON_NAME] was Head Over what?" at bounding box center [312, 375] width 258 height 14
click at [227, 368] on span "In [DATE] Morissette was Head Over what?" at bounding box center [298, 375] width 231 height 14
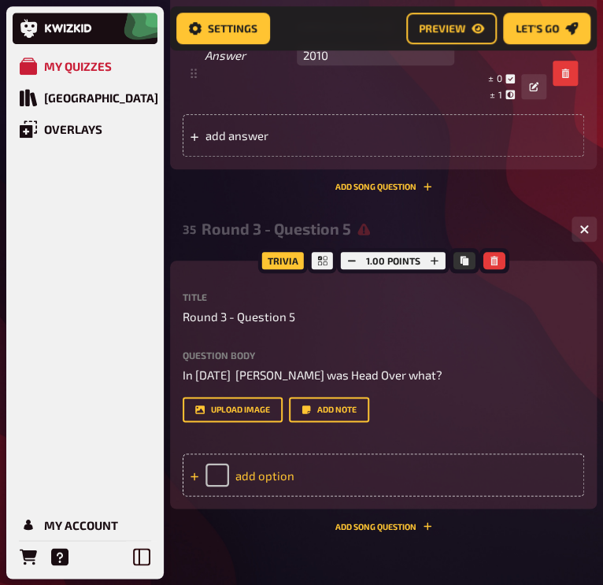
click at [247, 458] on div "add option" at bounding box center [384, 475] width 402 height 43
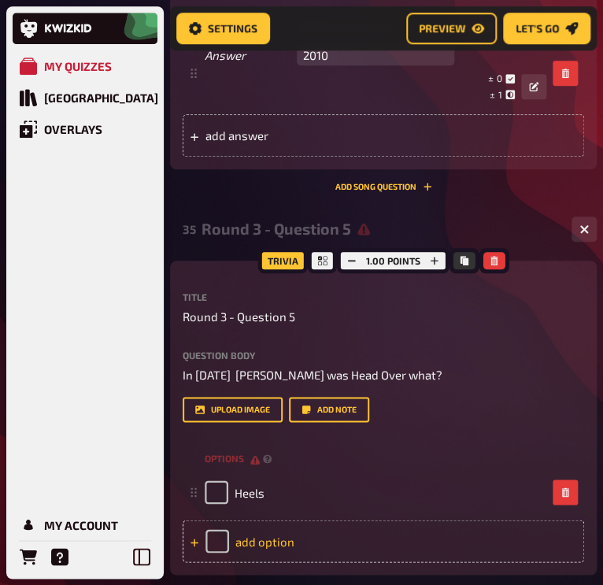
click at [265, 525] on div "add option" at bounding box center [384, 541] width 402 height 43
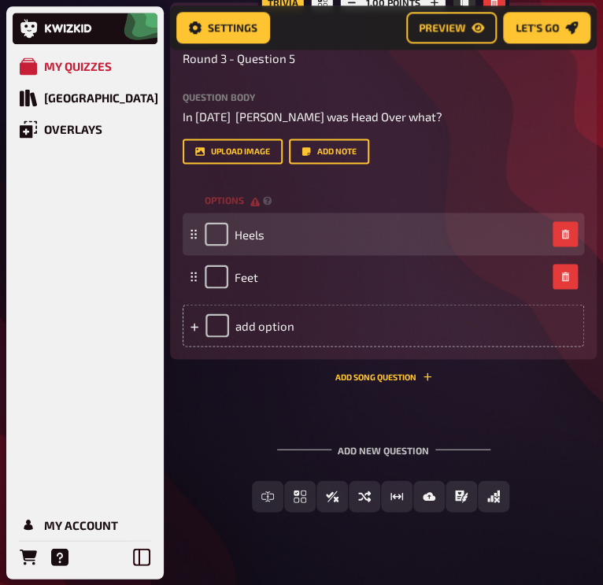
scroll to position [3553, 0]
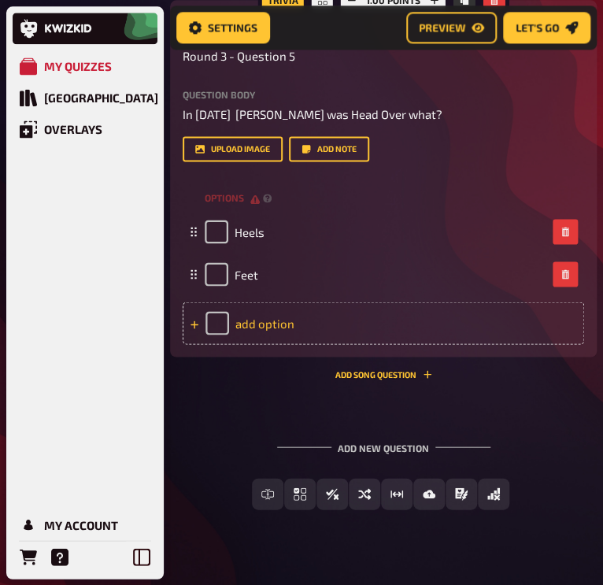
click at [262, 303] on div "add option" at bounding box center [384, 323] width 402 height 43
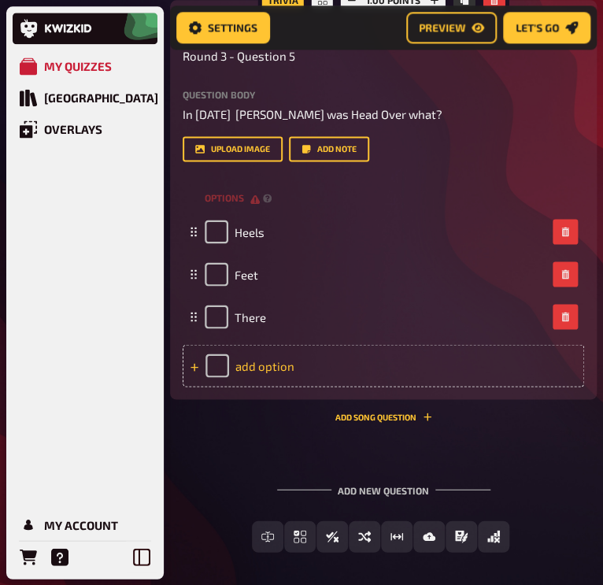
click at [243, 348] on div "add option" at bounding box center [384, 365] width 402 height 43
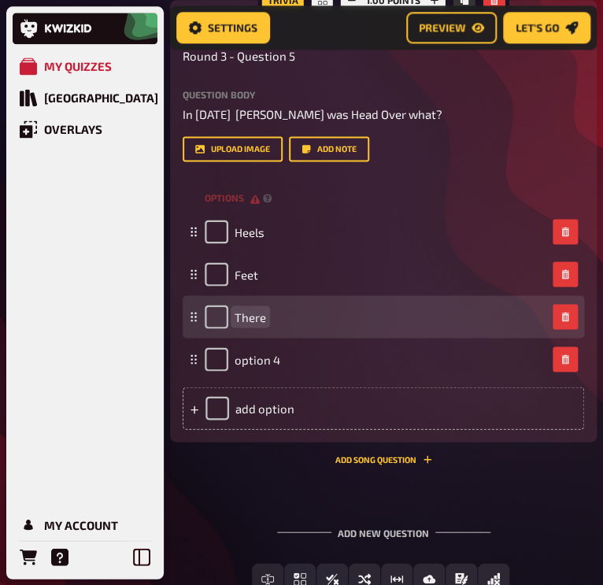
click at [269, 305] on div "There" at bounding box center [376, 317] width 342 height 24
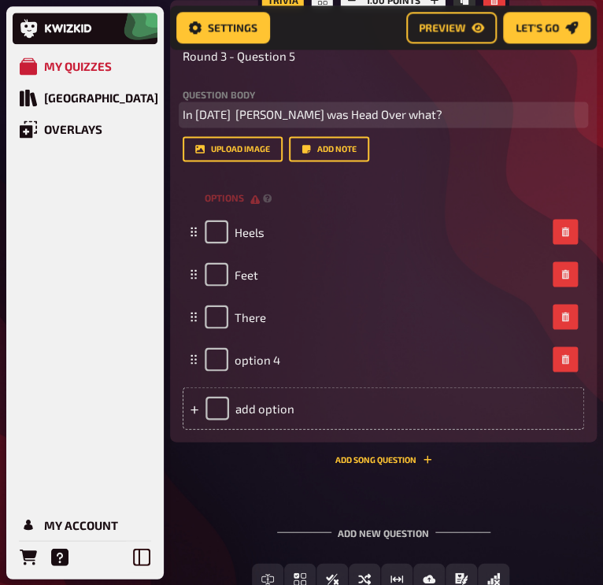
click at [343, 107] on span "In [DATE] [PERSON_NAME] was Head Over what?" at bounding box center [313, 114] width 260 height 14
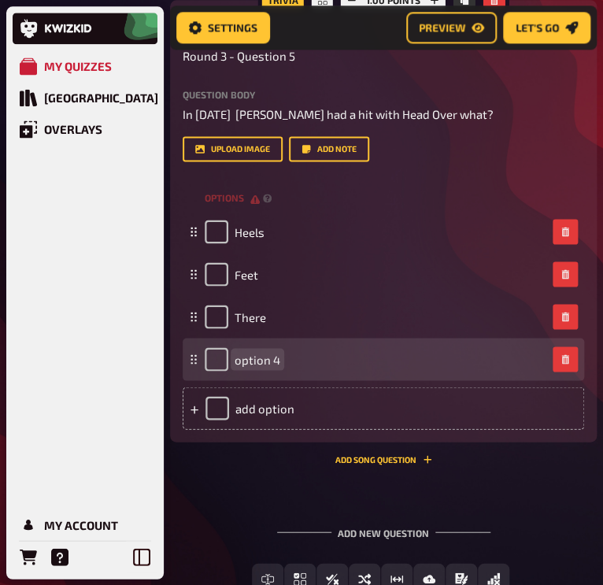
click at [248, 352] on span "option 4" at bounding box center [258, 359] width 46 height 14
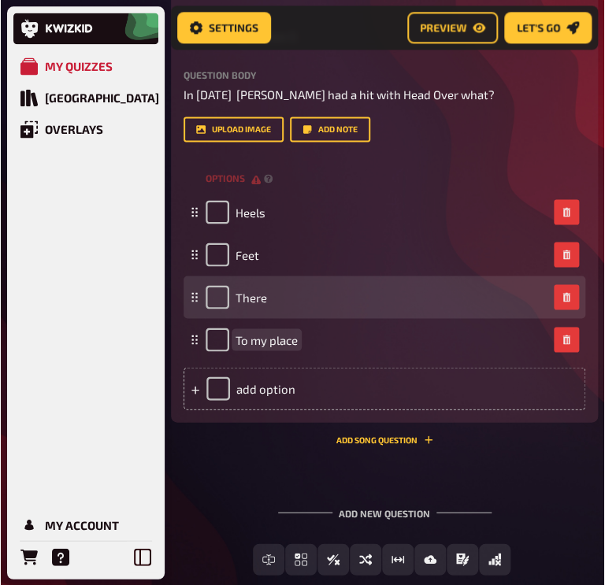
scroll to position [3574, 0]
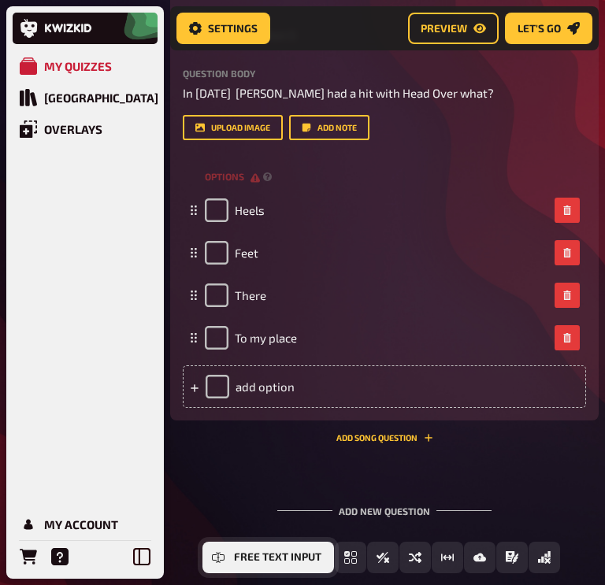
click at [249, 552] on span "Free Text Input" at bounding box center [277, 557] width 87 height 11
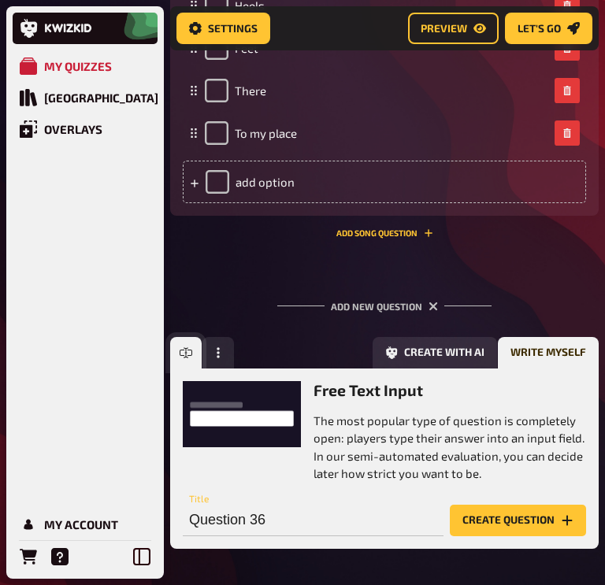
scroll to position [3826, 0]
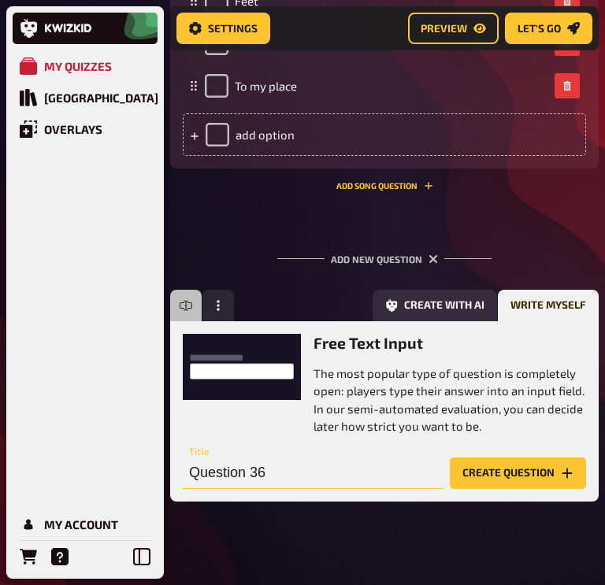
click at [261, 458] on input "Question 36" at bounding box center [313, 474] width 261 height 32
type input "D"
type input "Round 3 - Question 6"
click at [474, 465] on button "Create question" at bounding box center [518, 474] width 136 height 32
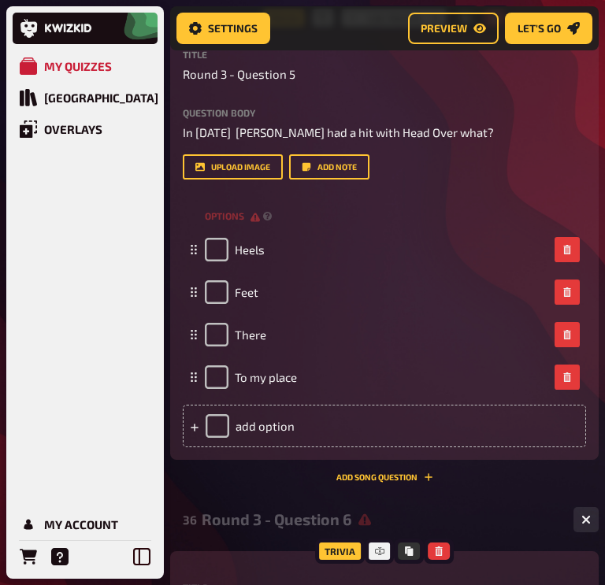
scroll to position [3446, 0]
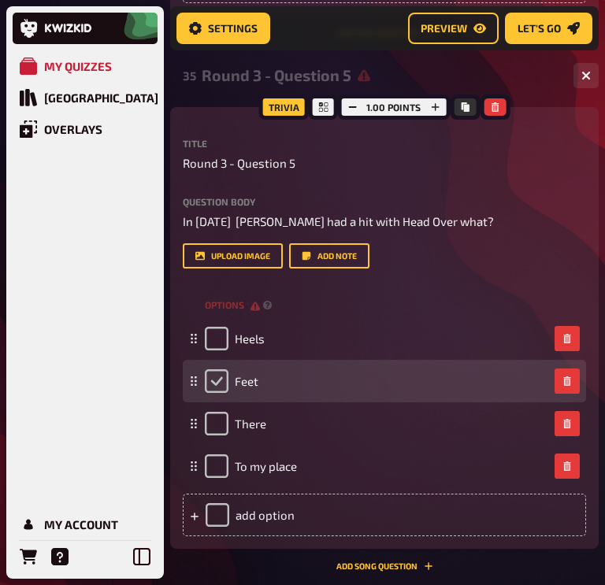
click at [217, 373] on input "checkbox" at bounding box center [217, 381] width 24 height 24
checkbox input "true"
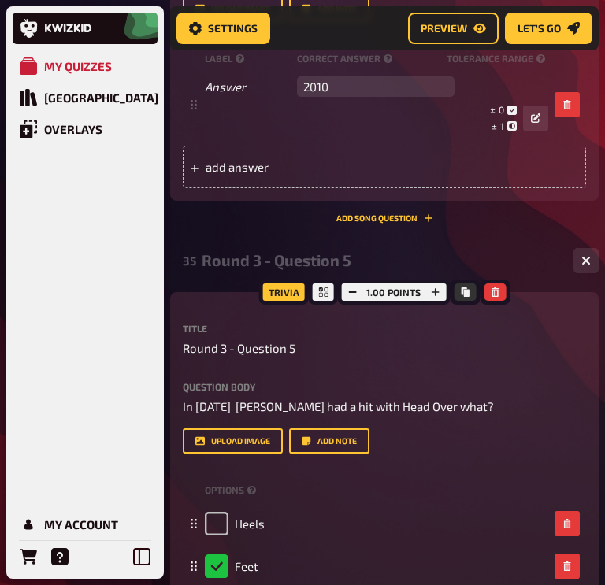
scroll to position [3253, 0]
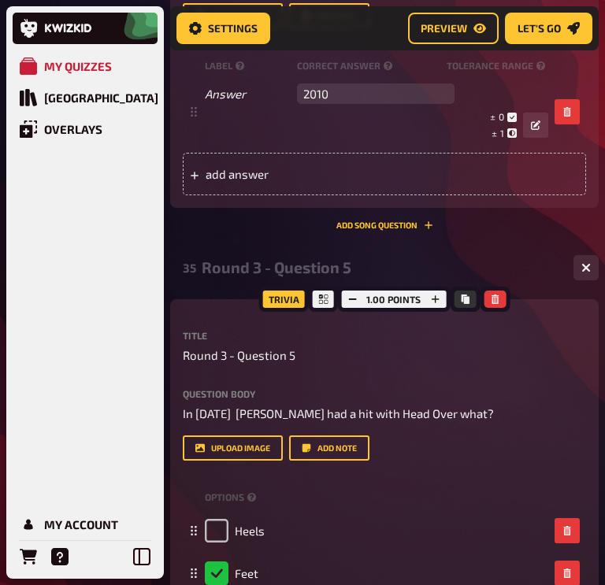
click at [309, 249] on div "35 Round 3 - Question 5 4" at bounding box center [384, 268] width 428 height 38
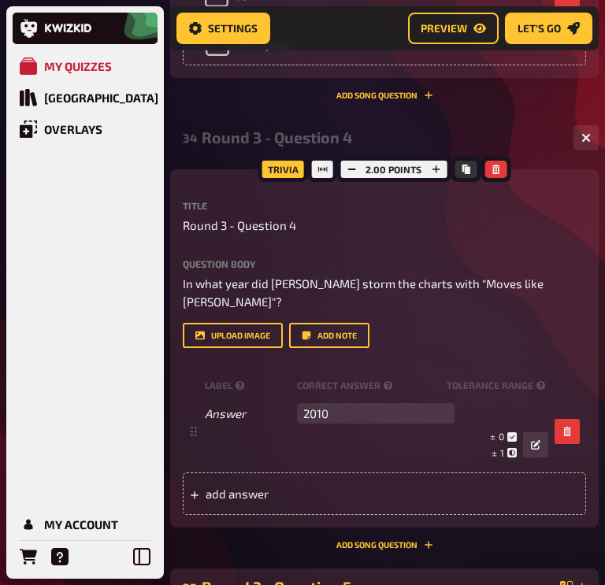
scroll to position [2933, 0]
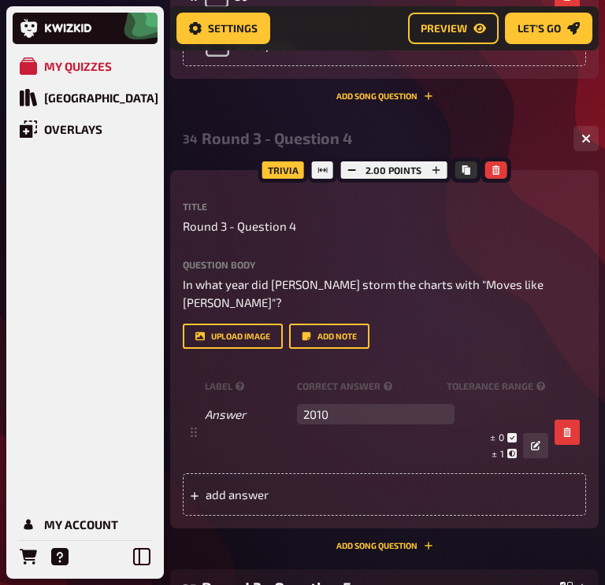
click at [276, 132] on div "Round 3 - Question 4" at bounding box center [381, 138] width 359 height 18
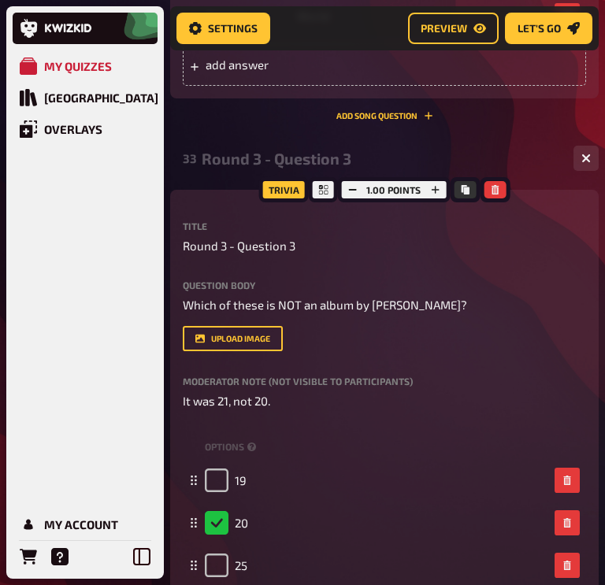
scroll to position [2320, 0]
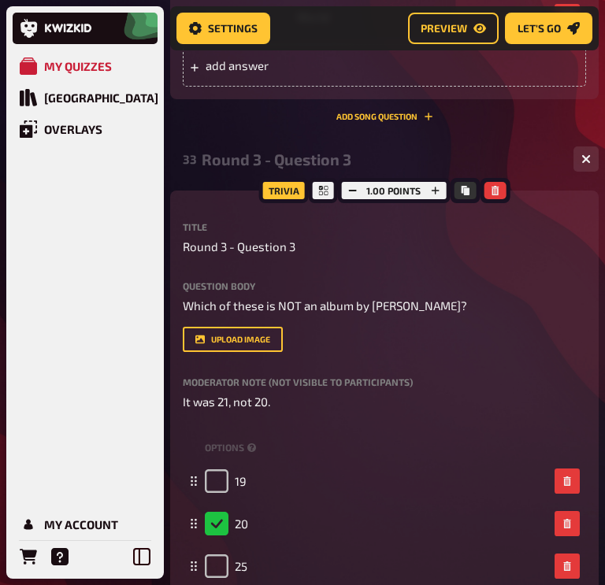
click at [285, 155] on div "Round 3 - Question 3" at bounding box center [381, 159] width 359 height 18
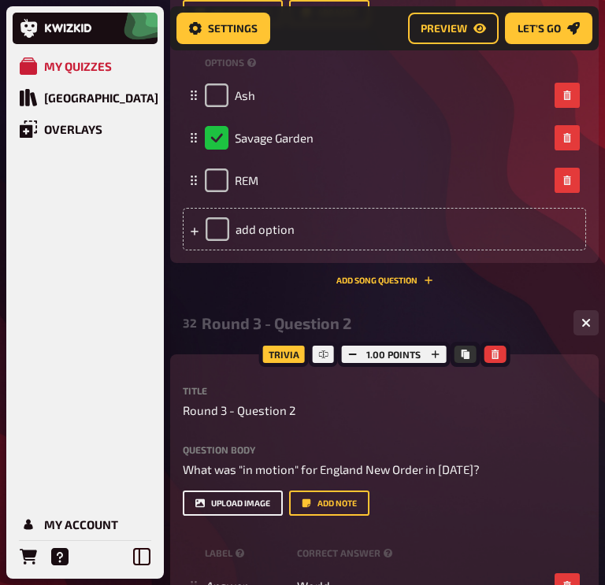
scroll to position [1740, 0]
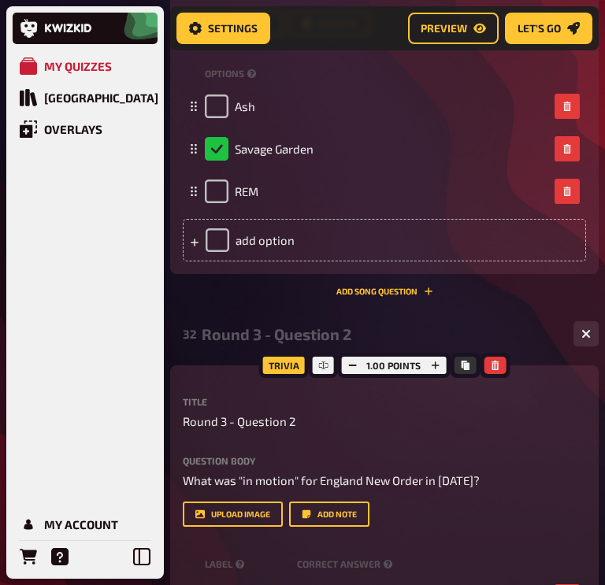
click at [259, 325] on div "Round 3 - Question 2" at bounding box center [381, 334] width 359 height 18
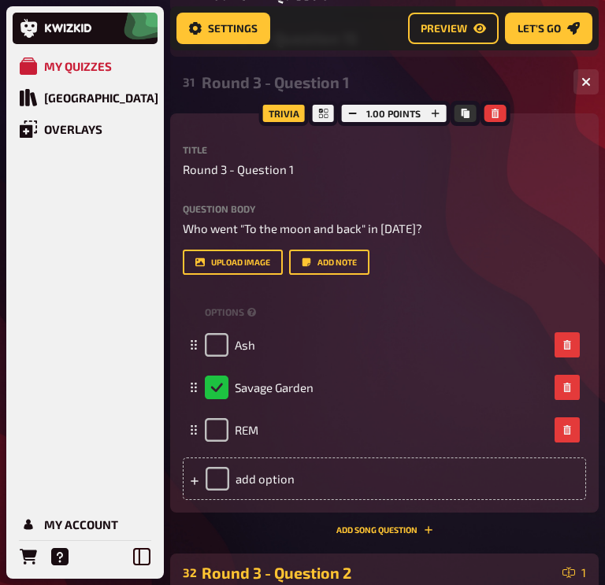
scroll to position [1500, 0]
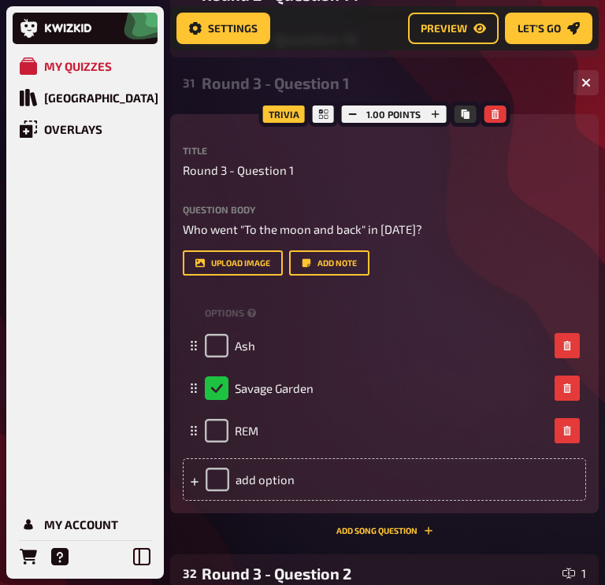
click at [261, 87] on div "Round 3 - Question 1" at bounding box center [381, 83] width 359 height 18
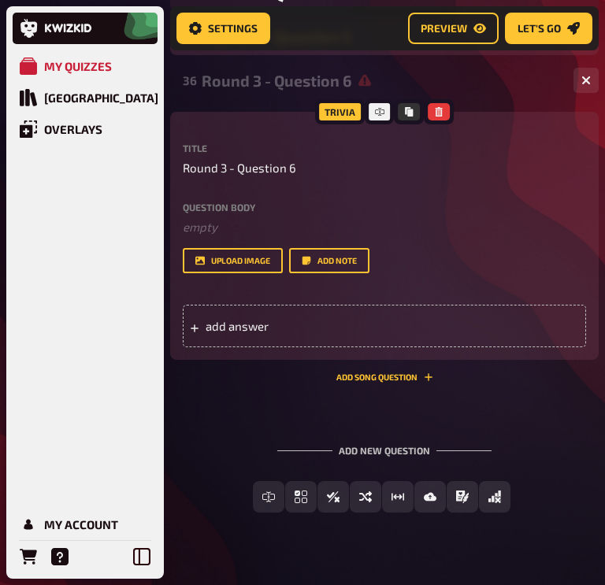
scroll to position [1726, 0]
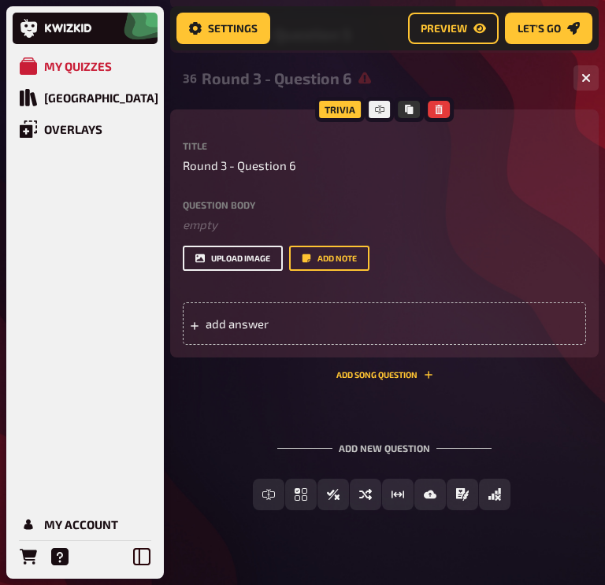
click at [242, 254] on button "upload image" at bounding box center [233, 258] width 100 height 25
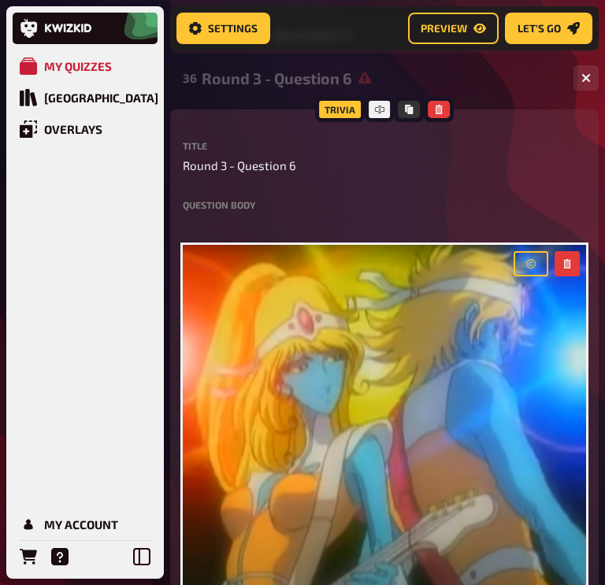
click at [291, 206] on label "Question body" at bounding box center [384, 204] width 403 height 9
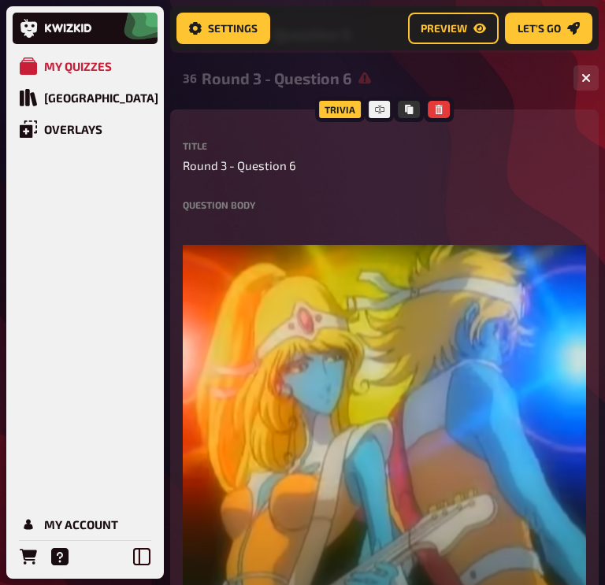
click at [250, 203] on label "Question body" at bounding box center [384, 204] width 403 height 9
click at [211, 205] on label "Question body" at bounding box center [384, 204] width 403 height 9
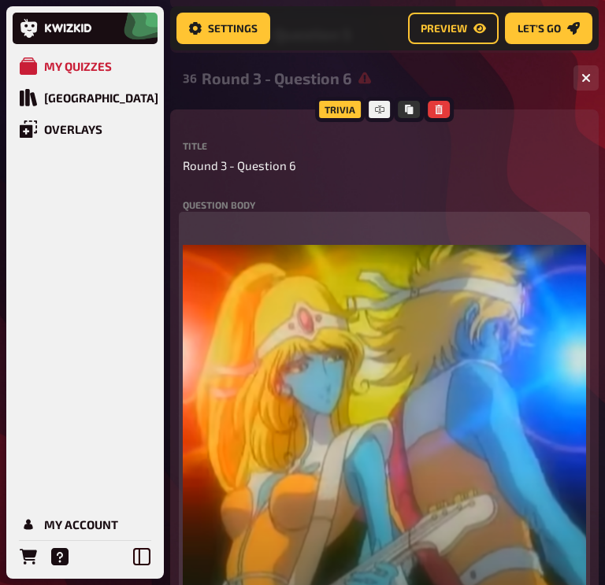
click at [214, 226] on p "﻿" at bounding box center [384, 225] width 403 height 18
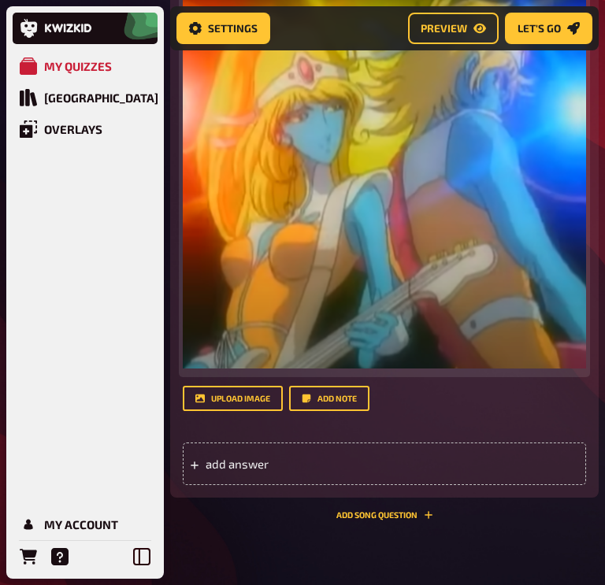
scroll to position [1975, 0]
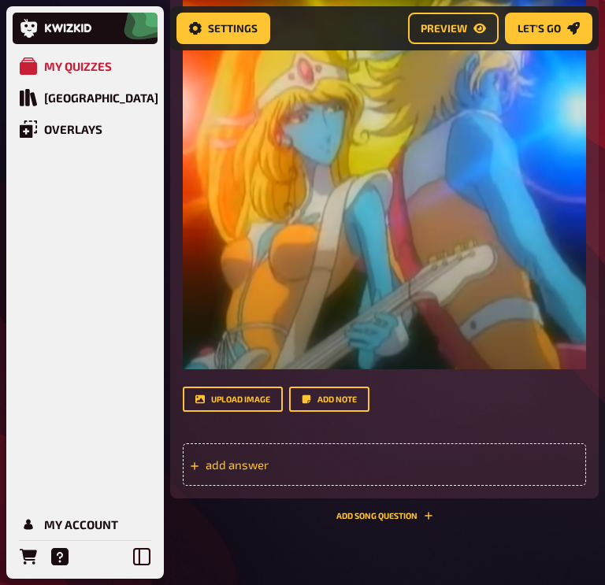
click at [244, 465] on span "add answer" at bounding box center [264, 465] width 117 height 14
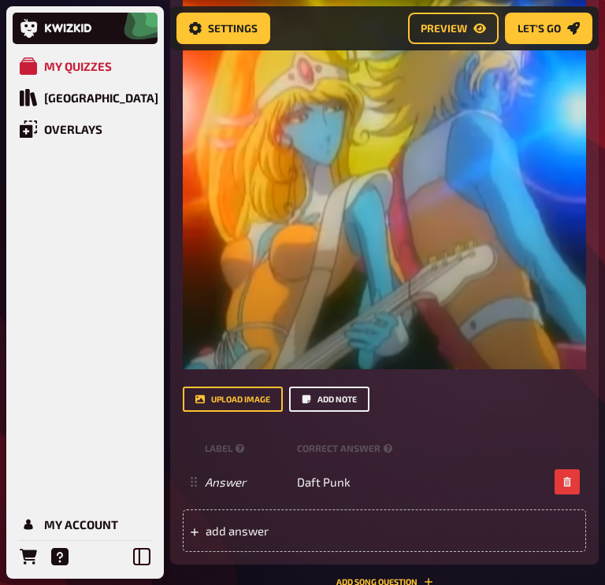
click at [328, 400] on button "Add note" at bounding box center [329, 399] width 80 height 25
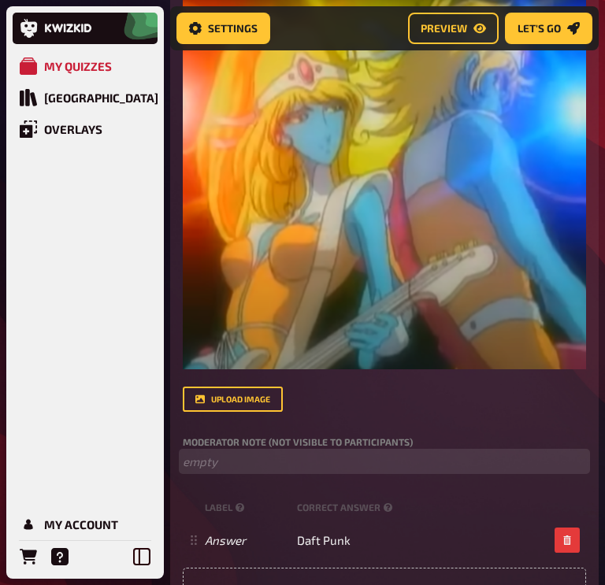
click at [282, 463] on p "﻿ empty" at bounding box center [384, 462] width 403 height 18
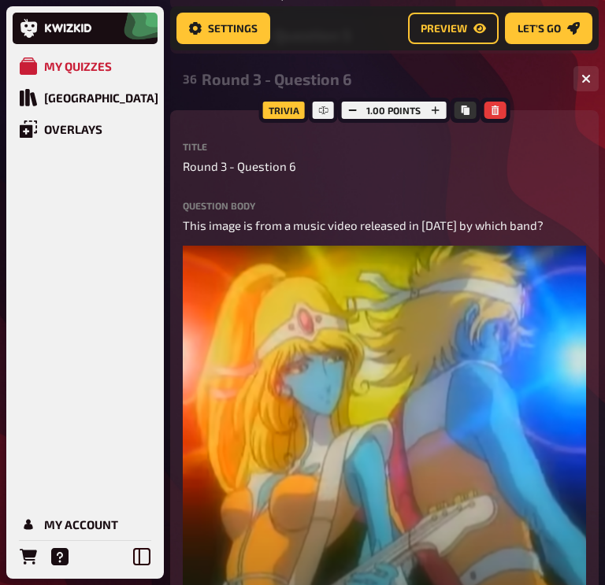
scroll to position [1722, 0]
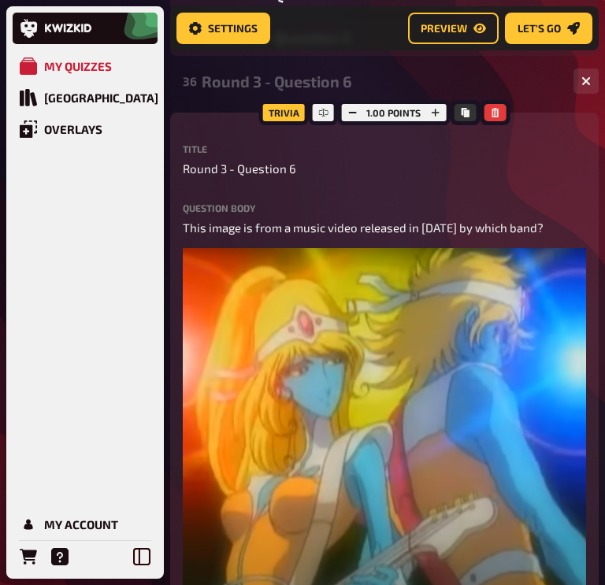
click at [513, 85] on div "Round 3 - Question 6" at bounding box center [381, 81] width 359 height 18
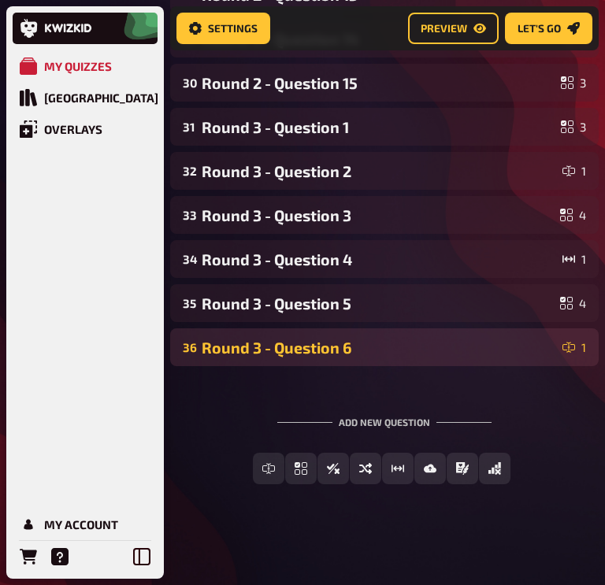
scroll to position [1456, 0]
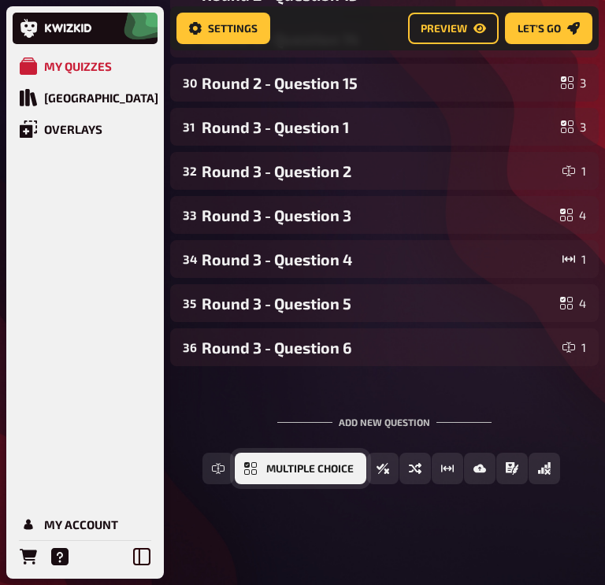
click at [328, 468] on span "Multiple Choice" at bounding box center [309, 469] width 87 height 11
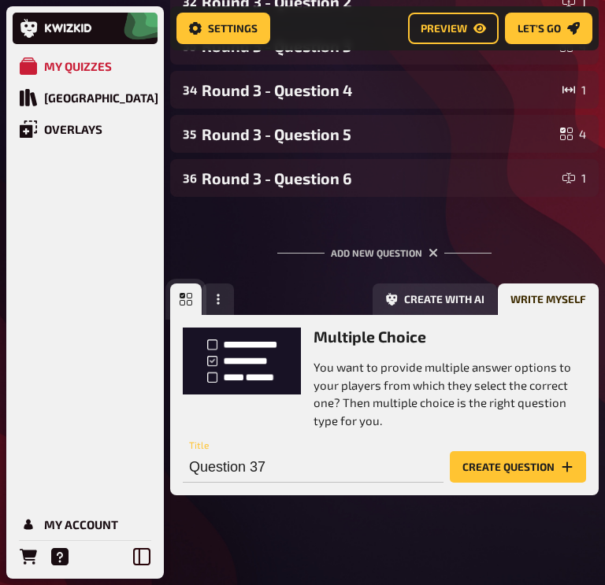
scroll to position [1637, 0]
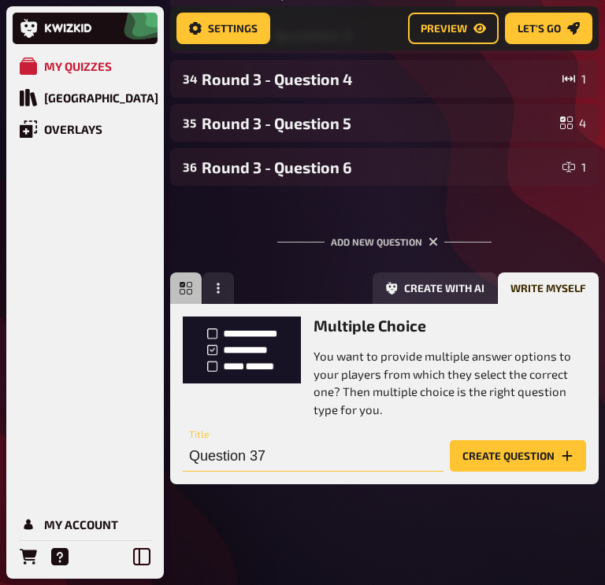
click at [343, 455] on input "Question 37" at bounding box center [313, 456] width 261 height 32
paste input "text"
type input "Round 3 - Question 7"
click at [496, 463] on button "Create question" at bounding box center [518, 456] width 136 height 32
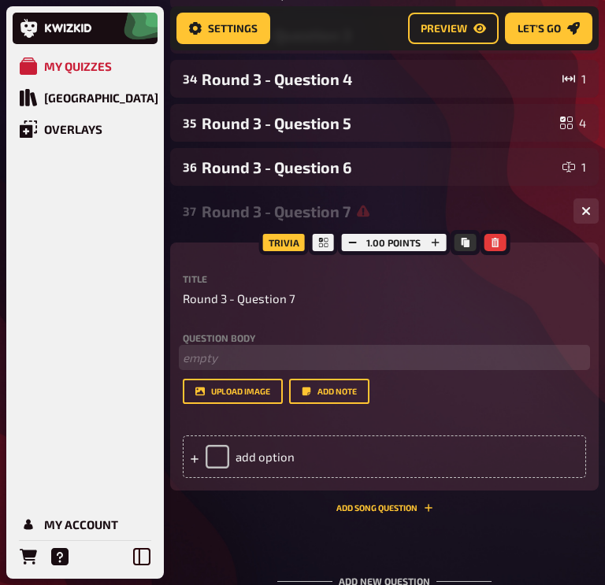
click at [221, 356] on p "﻿ empty" at bounding box center [384, 358] width 403 height 18
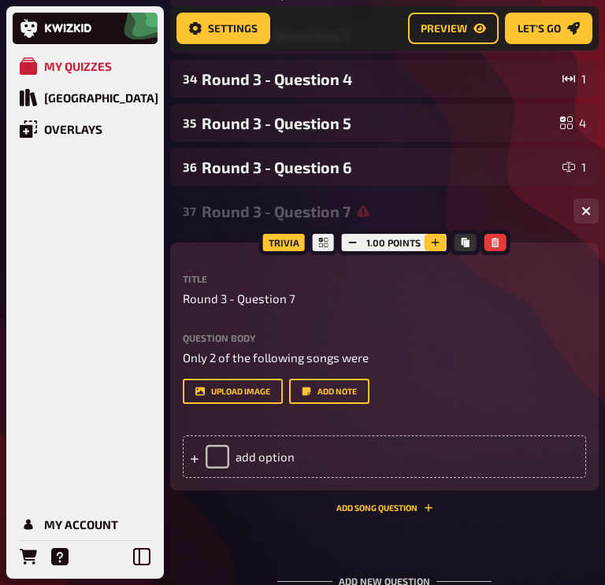
click at [432, 239] on icon "button" at bounding box center [434, 242] width 9 height 9
click at [430, 240] on icon "button" at bounding box center [434, 242] width 9 height 9
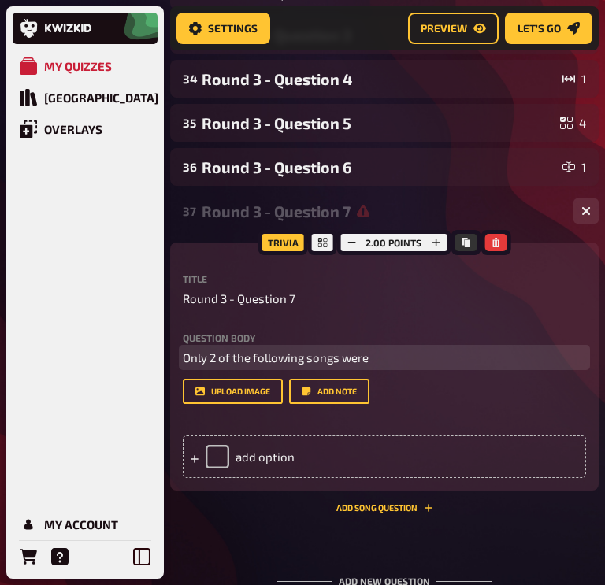
click at [380, 355] on p "Only 2 of the following songs were" at bounding box center [384, 358] width 403 height 18
click at [385, 359] on span "Only 2 of the following songs were No1 hits for" at bounding box center [308, 357] width 251 height 14
click at [432, 358] on span "Only 2 of the following songs were No.1 hits for" at bounding box center [309, 357] width 253 height 14
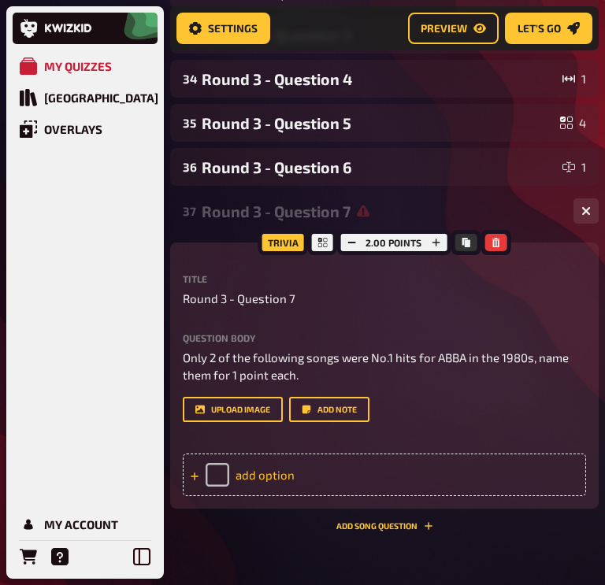
click at [285, 475] on div "add option" at bounding box center [384, 475] width 403 height 43
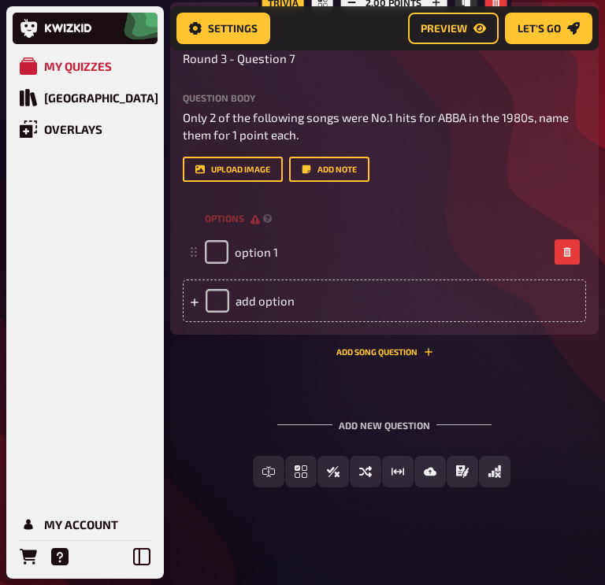
scroll to position [1878, 0]
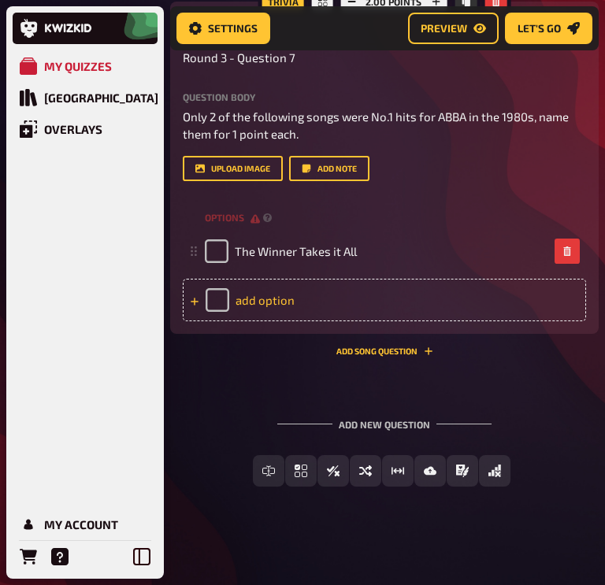
click at [266, 305] on div "add option" at bounding box center [384, 300] width 403 height 43
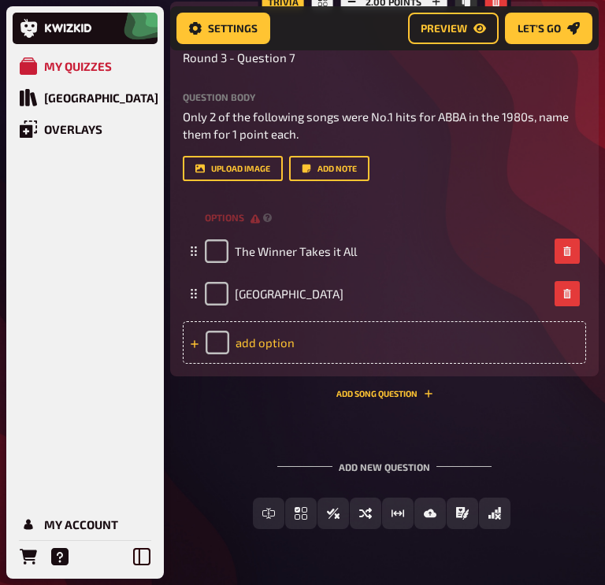
click at [235, 335] on div "add option" at bounding box center [384, 342] width 403 height 43
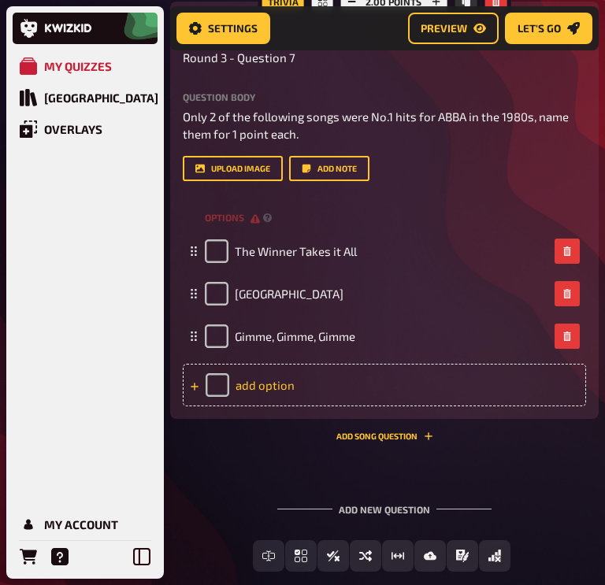
click at [368, 387] on div "add option" at bounding box center [384, 385] width 403 height 43
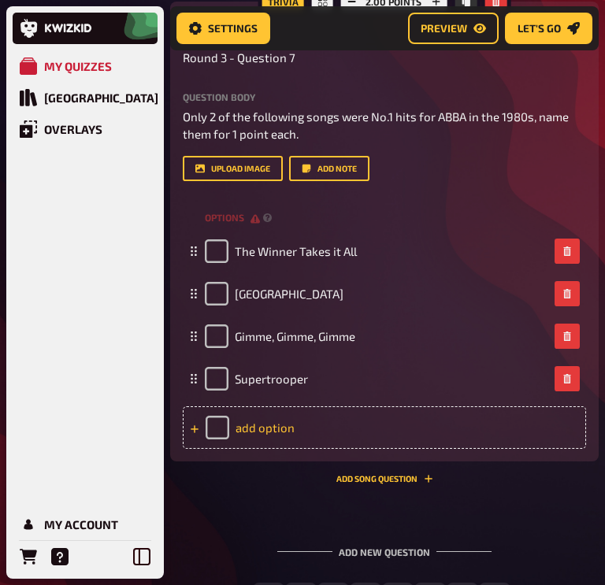
click at [317, 432] on div "add option" at bounding box center [384, 427] width 403 height 43
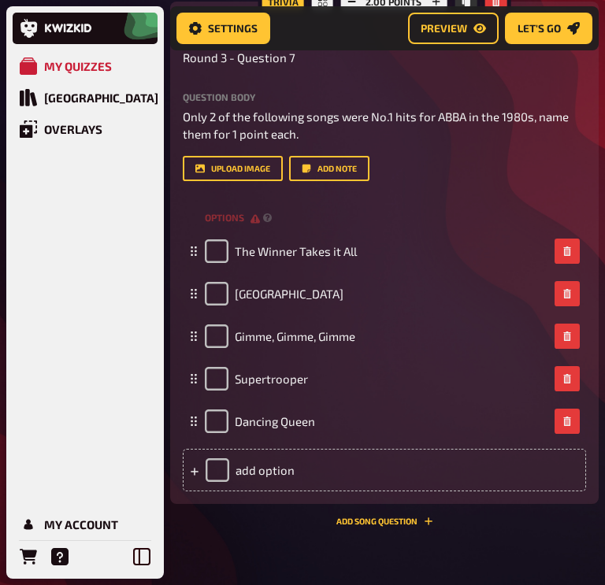
click at [267, 520] on div "Trivia 2.00 points Title Round 3 - Question 7 Question body Only 2 of the follo…" at bounding box center [384, 264] width 428 height 525
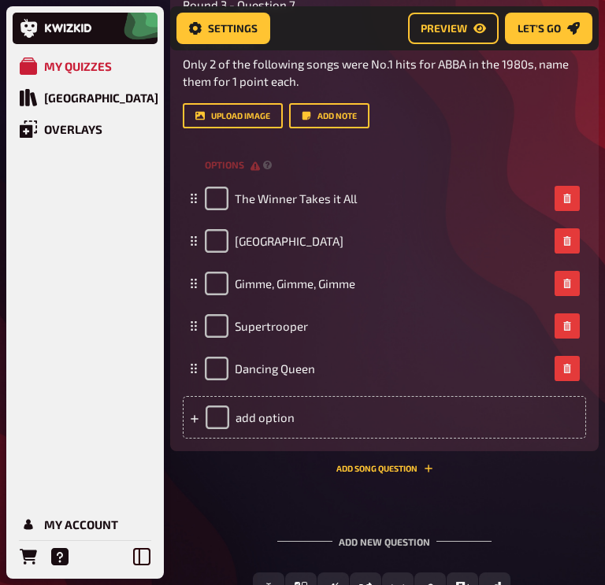
scroll to position [1941, 0]
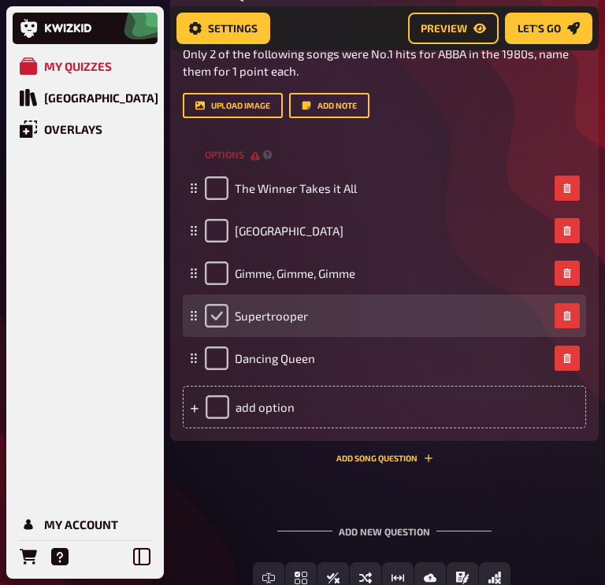
click at [220, 314] on input "checkbox" at bounding box center [217, 316] width 24 height 24
checkbox input "true"
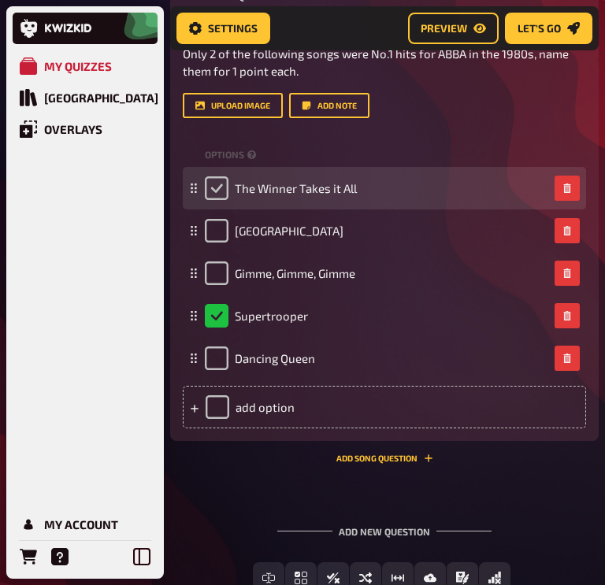
click at [217, 185] on input "checkbox" at bounding box center [217, 188] width 24 height 24
checkbox input "true"
checkbox input "false"
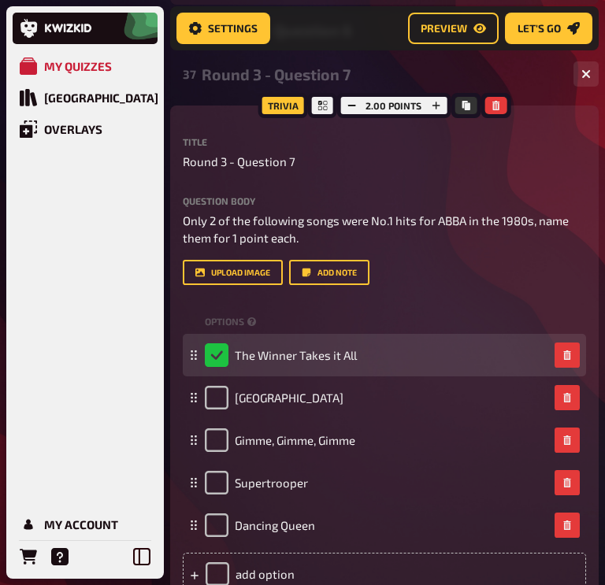
scroll to position [1774, 0]
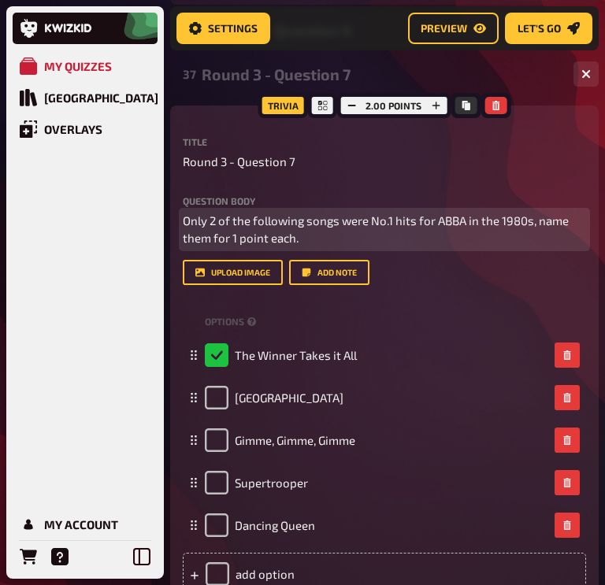
click at [310, 235] on p "Only 2 of the following songs were No.1 hits for ABBA in the 1980s, name them f…" at bounding box center [384, 229] width 403 height 35
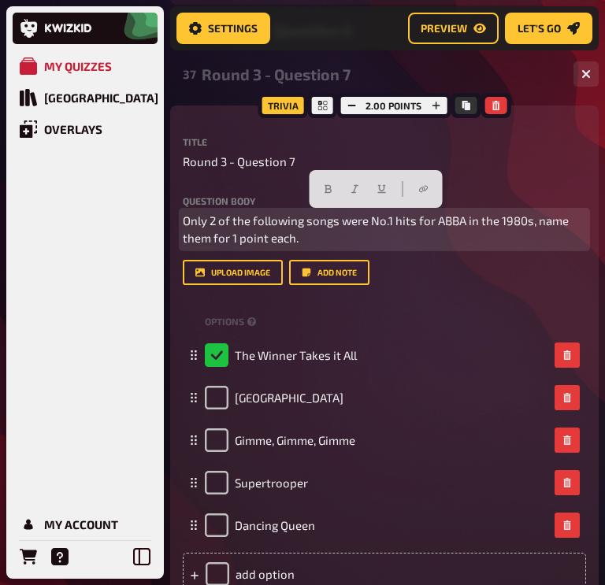
copy span "Only 2 of the following songs were No.1 hits for ABBA in the 1980s, name them f…"
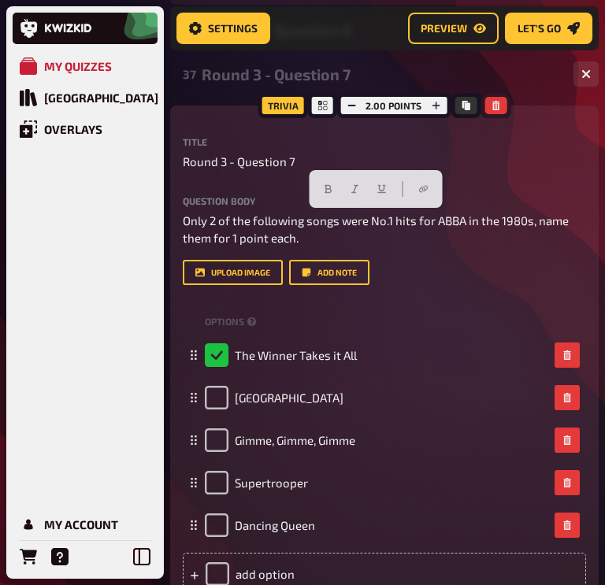
click at [500, 106] on button "button" at bounding box center [495, 105] width 22 height 17
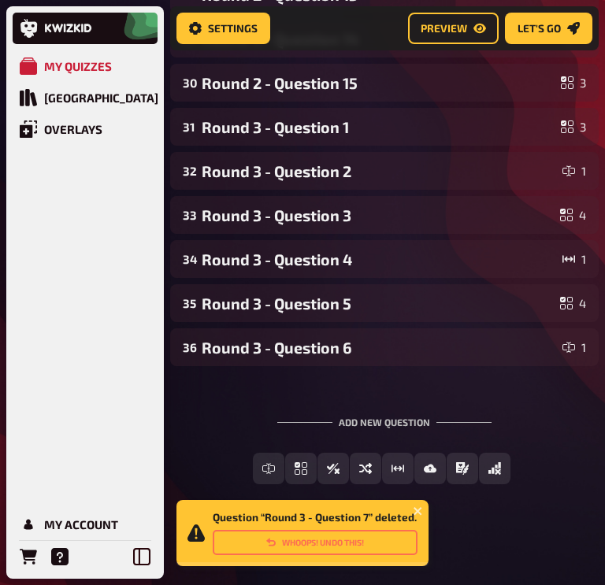
scroll to position [1456, 0]
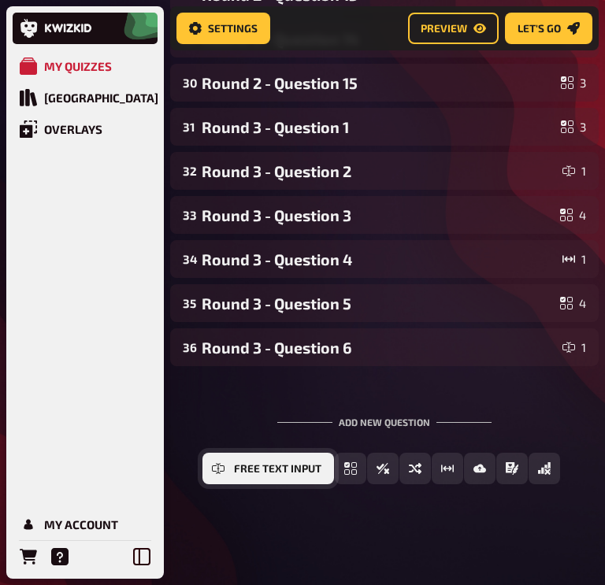
click at [243, 475] on button "Free Text Input" at bounding box center [268, 469] width 132 height 32
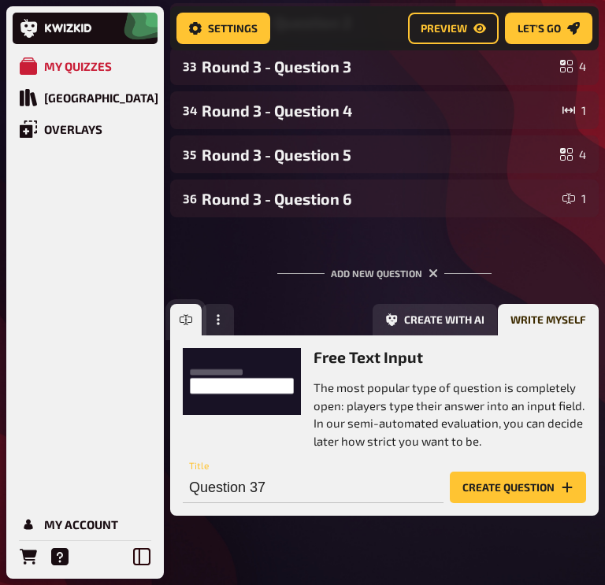
scroll to position [1637, 0]
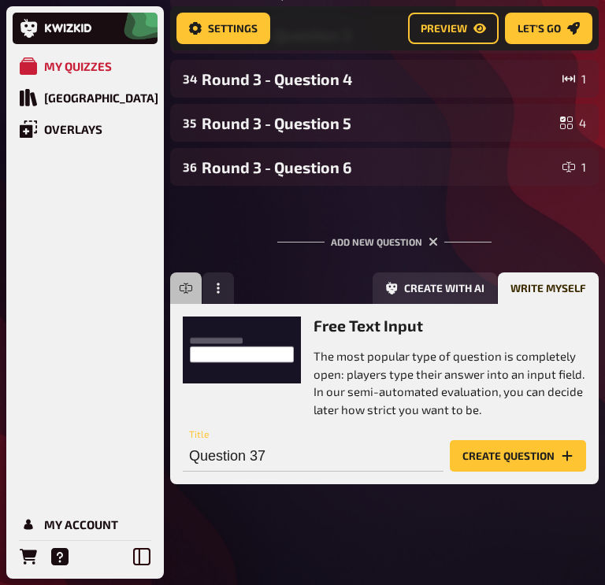
click at [309, 260] on div "Add new question" at bounding box center [384, 235] width 214 height 49
click at [438, 242] on div "Add new question" at bounding box center [384, 235] width 214 height 49
click at [432, 242] on icon "button" at bounding box center [433, 242] width 15 height 15
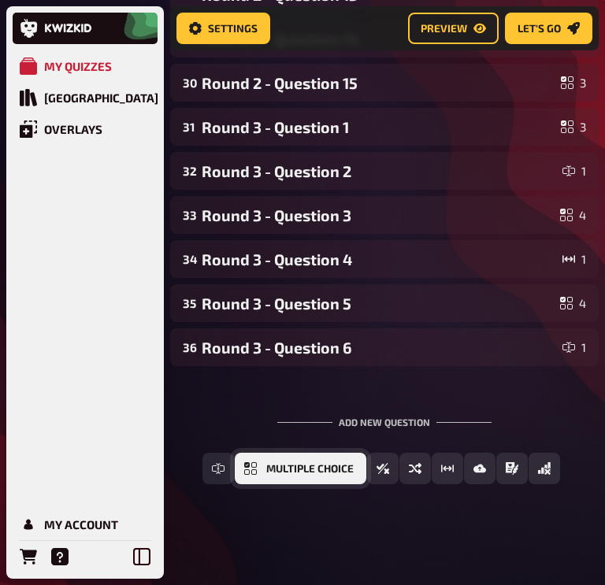
click at [338, 473] on span "Multiple Choice" at bounding box center [309, 469] width 87 height 11
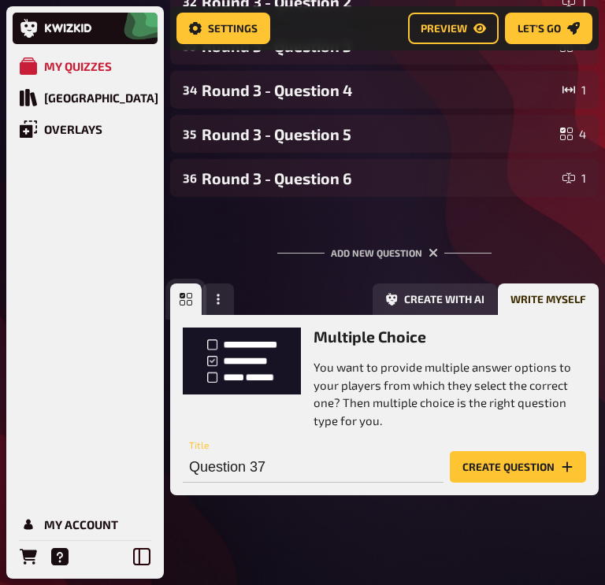
scroll to position [1637, 0]
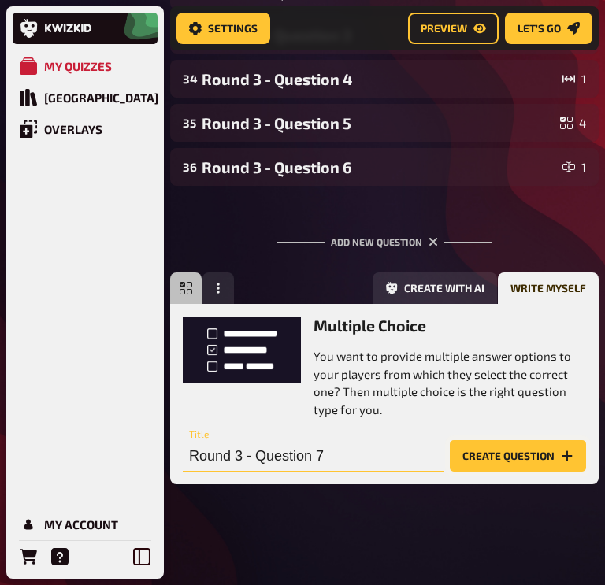
type input "Round 3 - Question 7"
click at [502, 462] on button "Create question" at bounding box center [518, 456] width 136 height 32
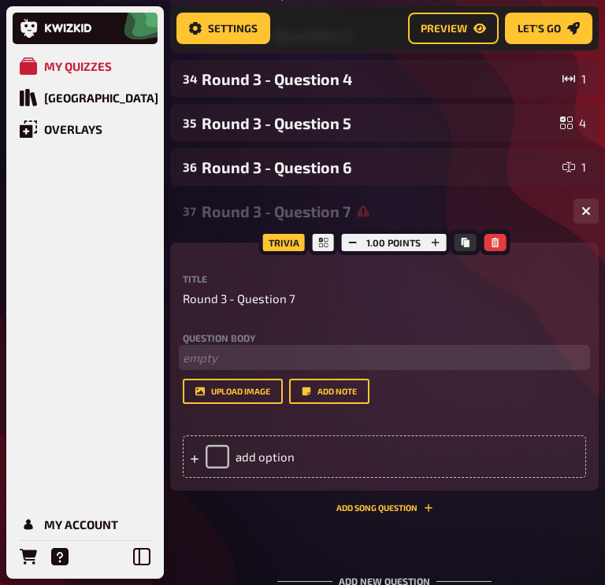
click at [230, 358] on p "﻿ empty" at bounding box center [384, 358] width 403 height 18
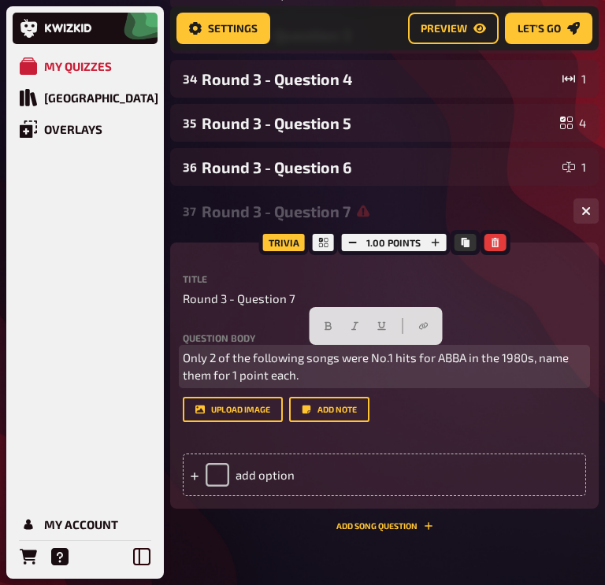
drag, startPoint x: 313, startPoint y: 373, endPoint x: 174, endPoint y: 358, distance: 139.5
click at [174, 358] on div "Trivia 1.00 points Title Round 3 - Question 7 Question body Only 2 of the follo…" at bounding box center [384, 376] width 428 height 266
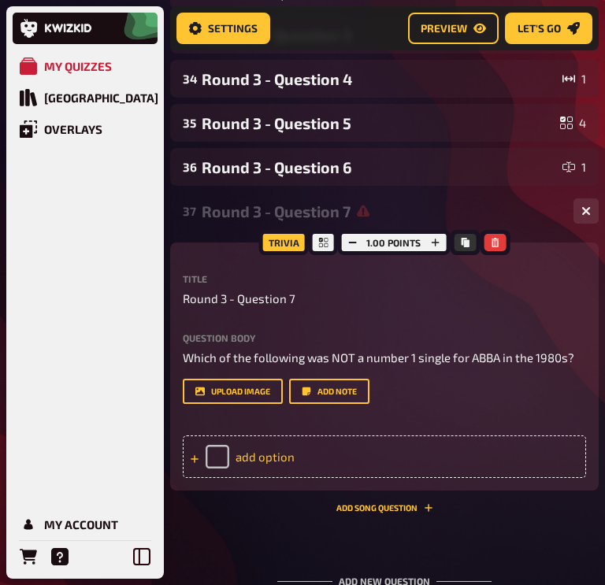
click at [284, 451] on div "add option" at bounding box center [384, 457] width 403 height 43
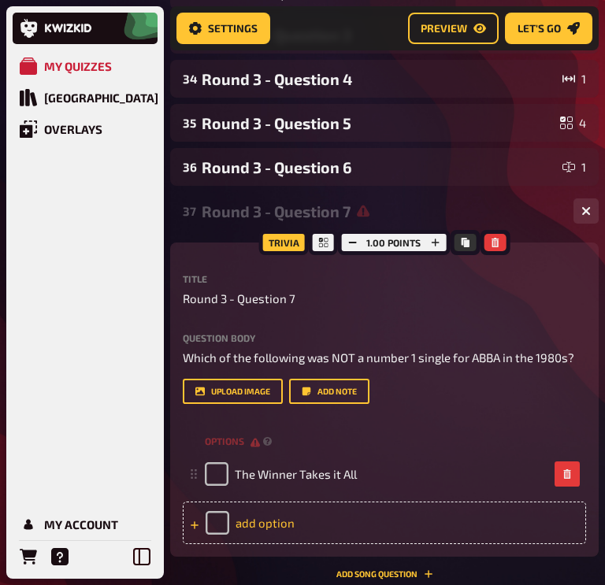
click at [244, 536] on div "add option" at bounding box center [384, 523] width 403 height 43
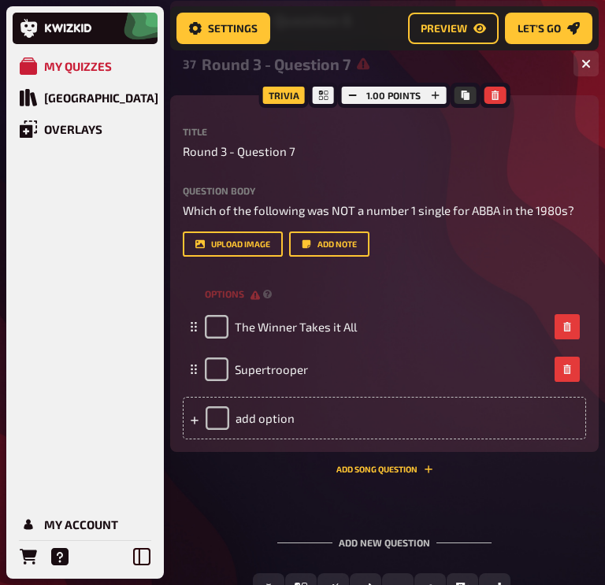
scroll to position [1788, 0]
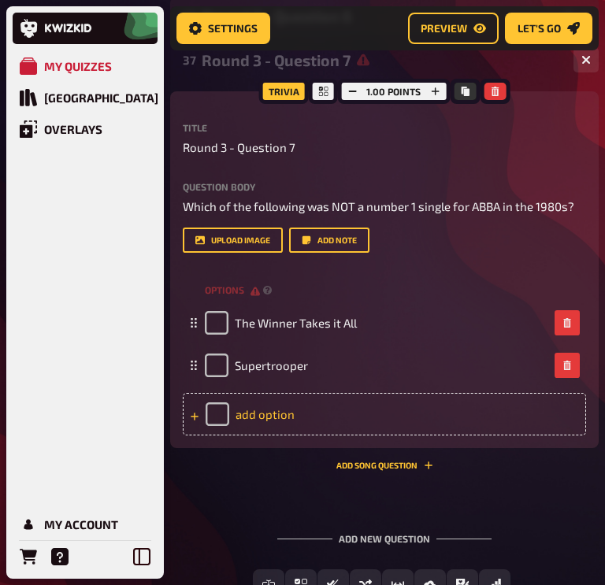
click at [252, 412] on div "add option" at bounding box center [384, 414] width 403 height 43
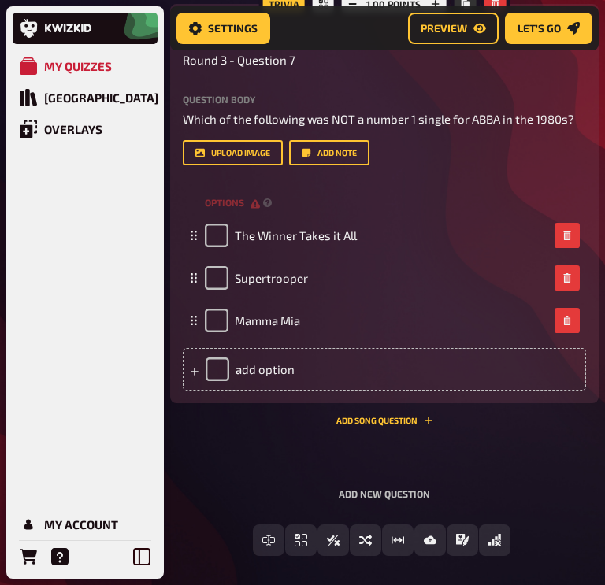
scroll to position [1883, 0]
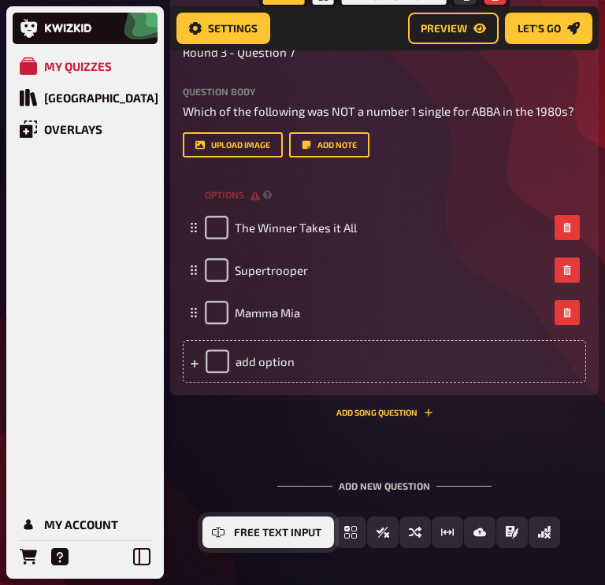
click at [300, 530] on span "Free Text Input" at bounding box center [277, 533] width 87 height 11
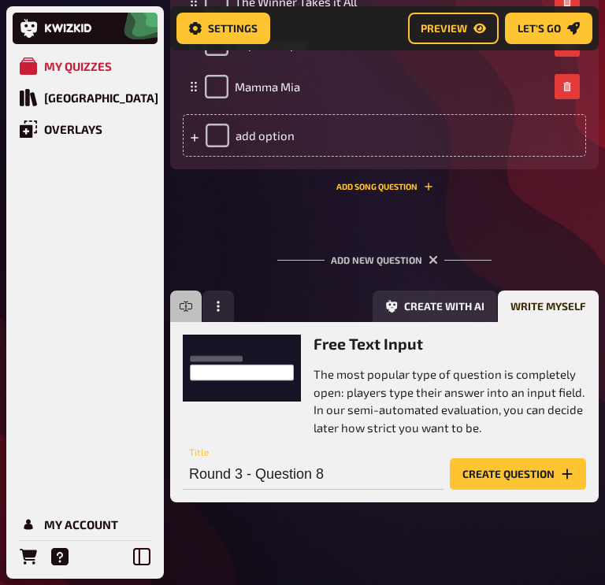
scroll to position [2127, 0]
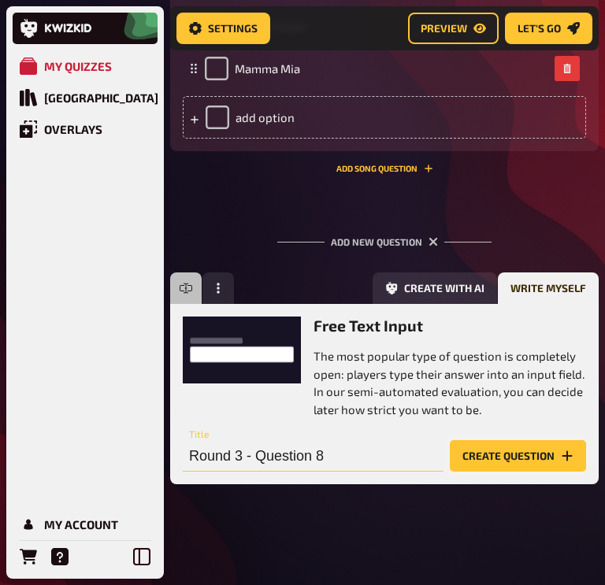
type input "Round 3 - Question 8"
click at [484, 450] on button "Create question" at bounding box center [518, 456] width 136 height 32
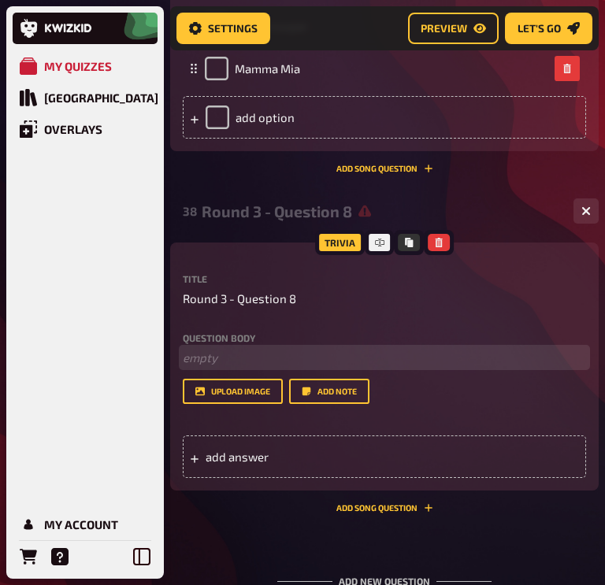
click at [224, 356] on p "﻿ empty" at bounding box center [384, 358] width 403 height 18
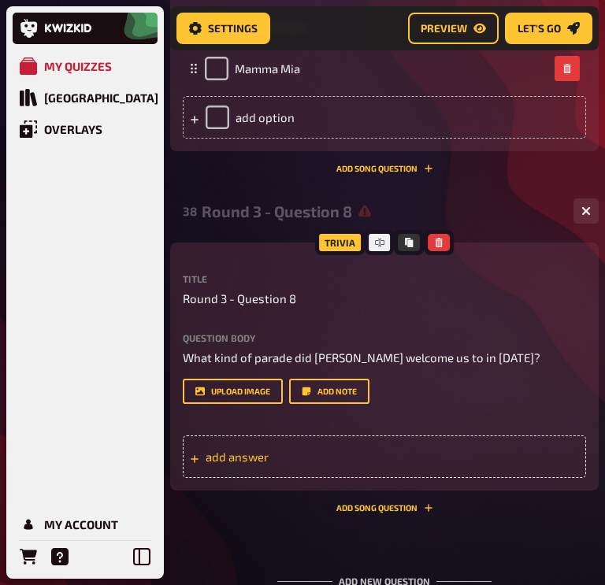
click at [239, 461] on span "add answer" at bounding box center [264, 457] width 117 height 14
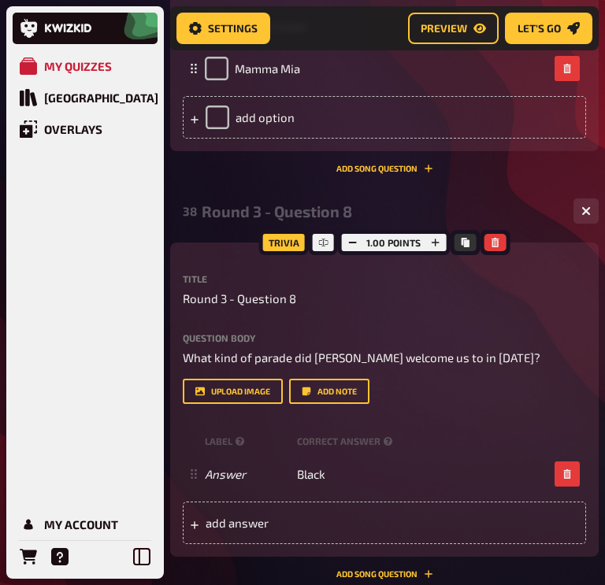
click at [468, 419] on div "Title Round 3 - Question 8 Question body What kind of parade did [PERSON_NAME] …" at bounding box center [384, 409] width 403 height 270
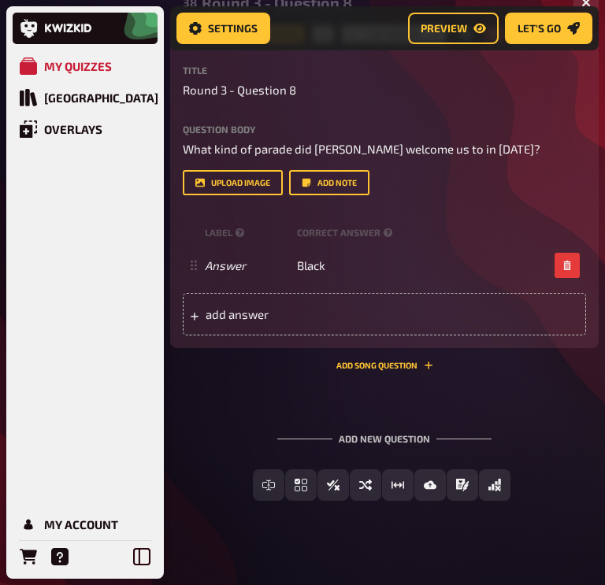
scroll to position [2334, 0]
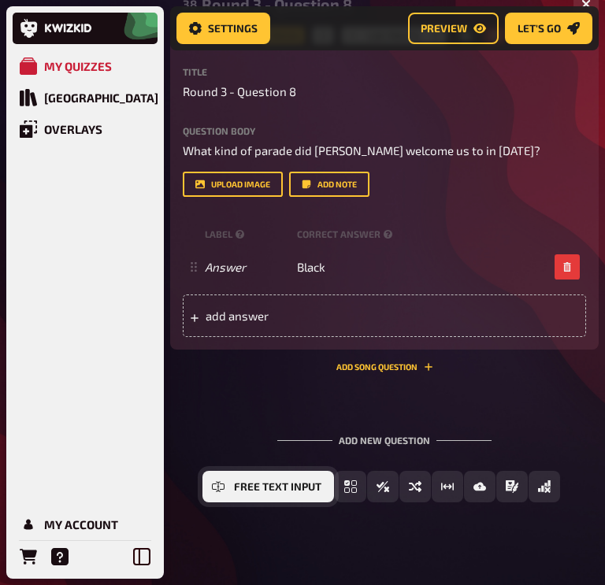
click at [248, 491] on span "Free Text Input" at bounding box center [277, 487] width 87 height 11
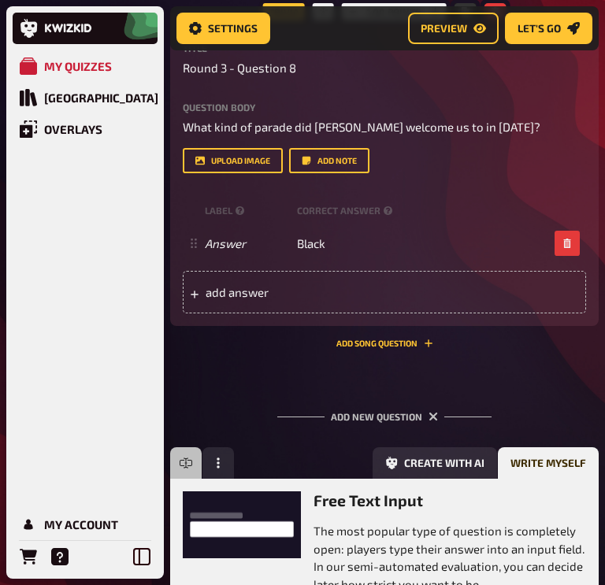
scroll to position [2391, 0]
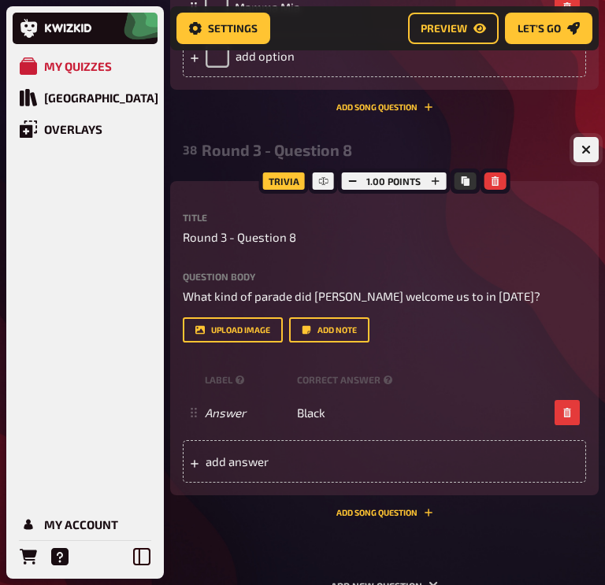
click at [580, 142] on button "button" at bounding box center [585, 149] width 25 height 25
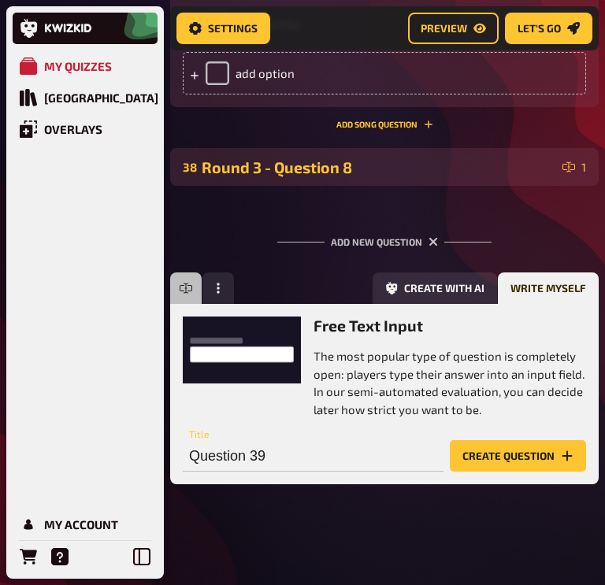
scroll to position [2171, 0]
click at [432, 239] on icon "button" at bounding box center [432, 241] width 9 height 9
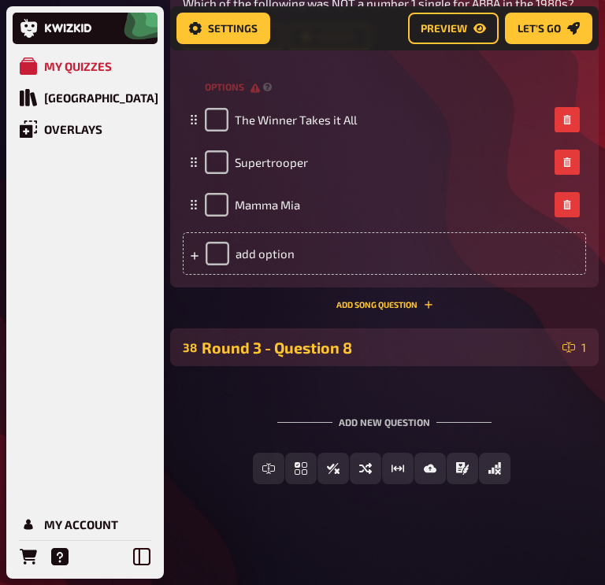
scroll to position [1991, 0]
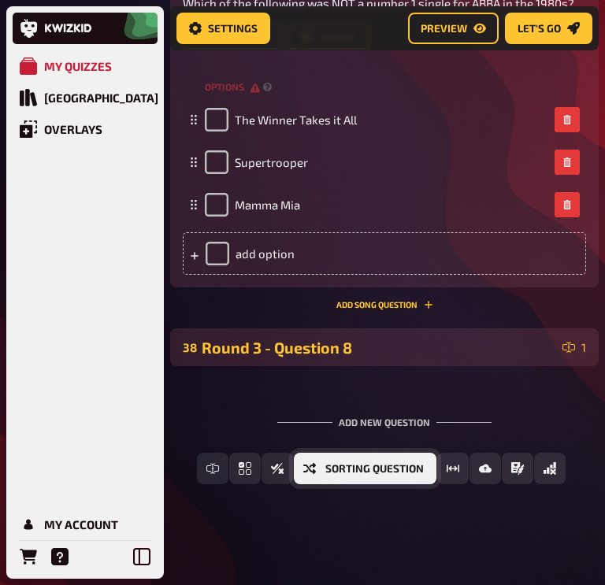
click at [410, 473] on button "Sorting Question" at bounding box center [365, 469] width 143 height 32
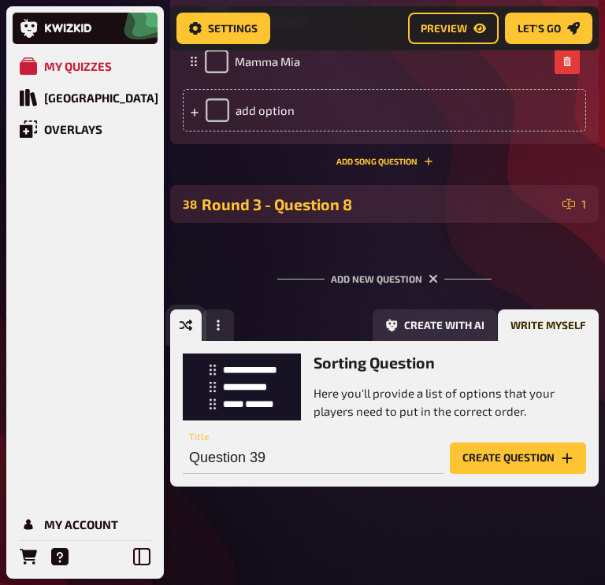
scroll to position [2136, 0]
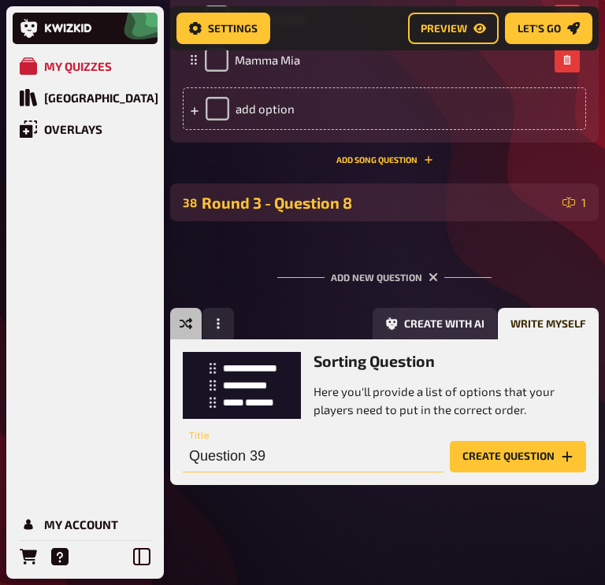
click at [248, 467] on input "Question 39" at bounding box center [313, 457] width 261 height 32
type input "Round 3 Question 9"
click at [513, 461] on button "Create question" at bounding box center [518, 457] width 136 height 32
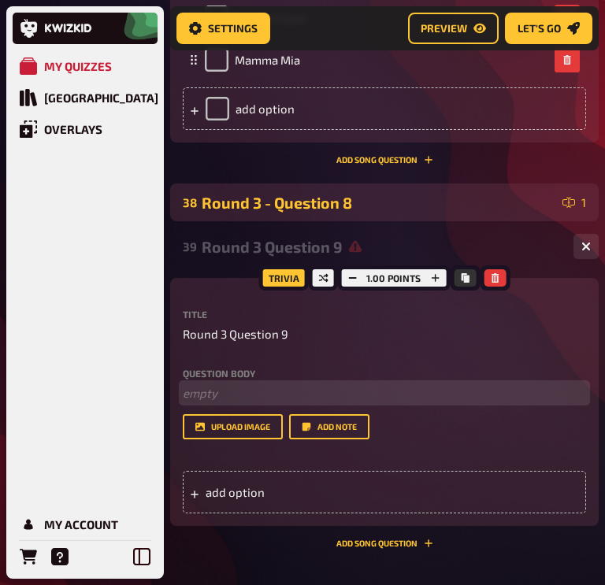
click at [205, 391] on p "﻿ empty" at bounding box center [384, 393] width 403 height 18
click at [439, 392] on p "Put these hits by [PERSON_NAME] in order," at bounding box center [384, 393] width 403 height 18
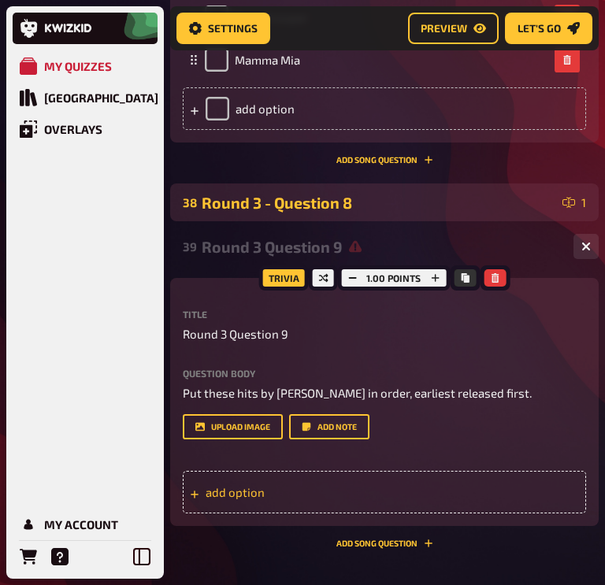
click at [289, 490] on div "add option" at bounding box center [384, 492] width 403 height 43
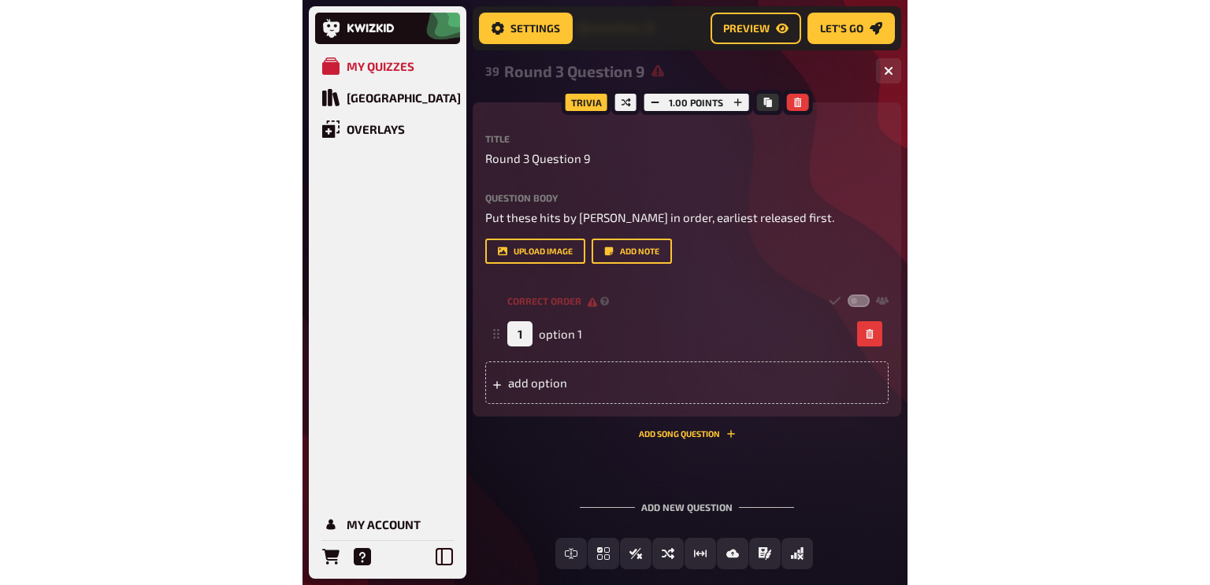
scroll to position [2393, 0]
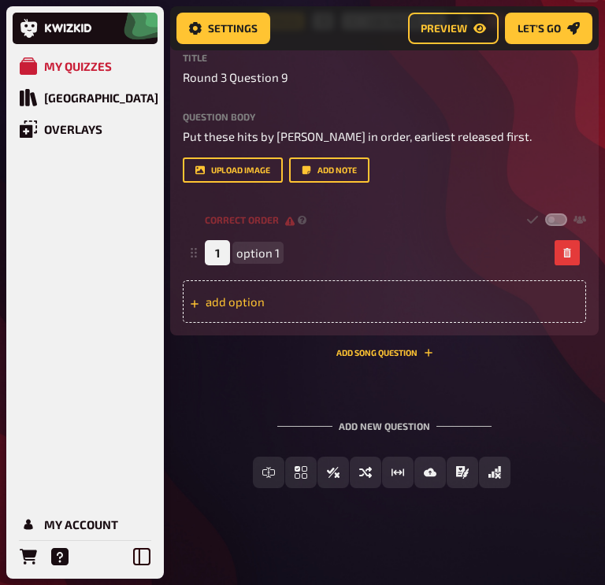
click at [278, 305] on div "add option" at bounding box center [384, 301] width 403 height 43
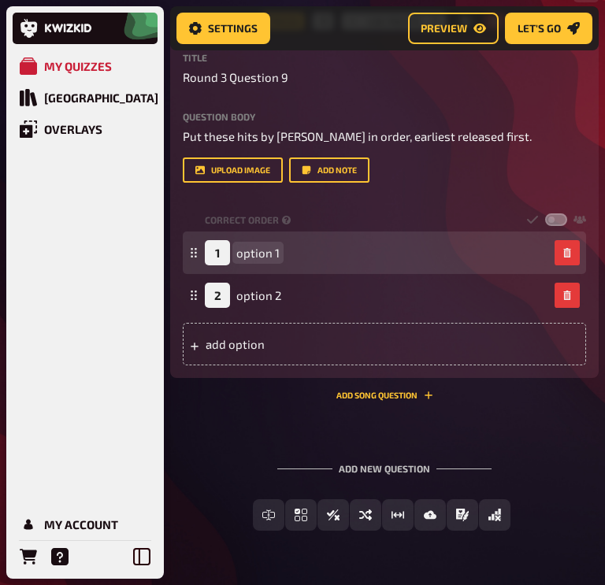
click at [286, 260] on div "1 option 1" at bounding box center [376, 252] width 343 height 25
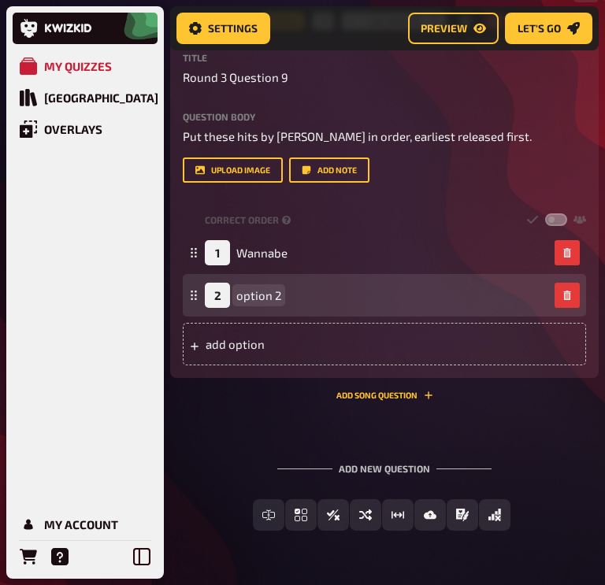
click at [255, 284] on div "2 option 2" at bounding box center [243, 295] width 76 height 25
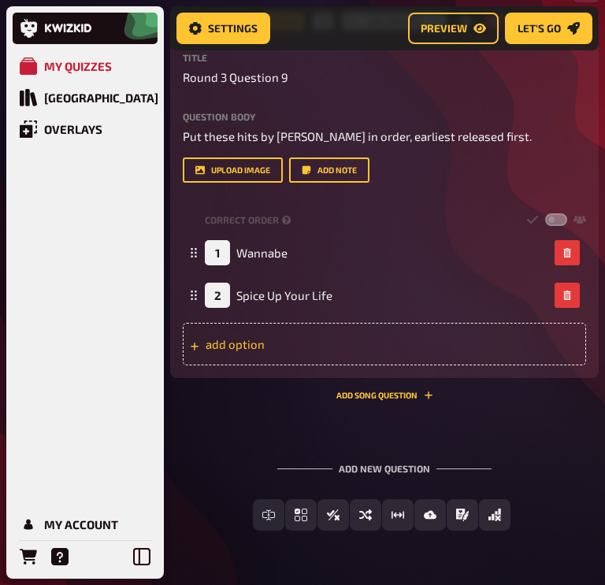
click at [256, 338] on div "add option" at bounding box center [384, 344] width 403 height 43
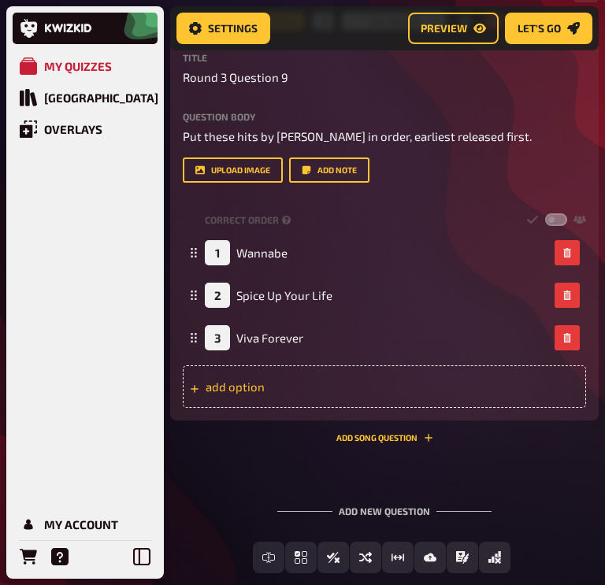
click at [234, 393] on div "add option" at bounding box center [384, 386] width 403 height 43
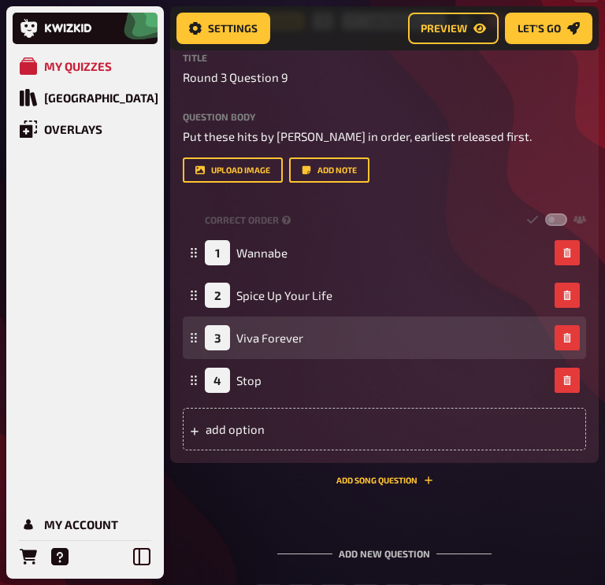
click at [193, 335] on div "3 Viva Forever" at bounding box center [384, 338] width 403 height 43
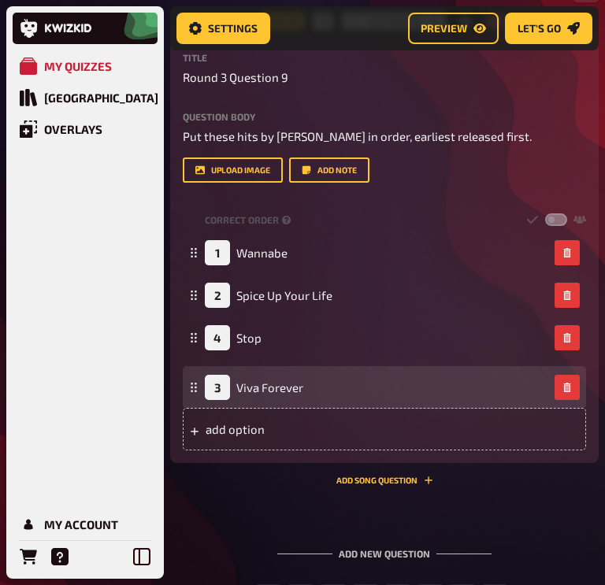
drag, startPoint x: 193, startPoint y: 335, endPoint x: 192, endPoint y: 376, distance: 41.0
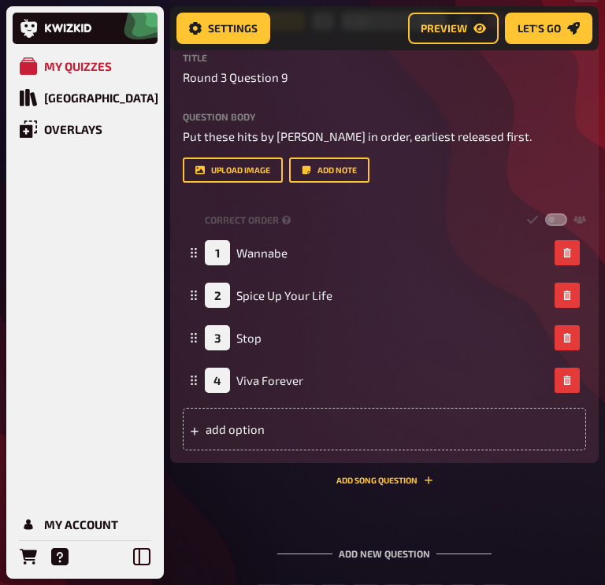
click at [495, 489] on div "39 Round 3 Question 9 4 Trivia 1.00 points Title Round 3 Question 9 Question bo…" at bounding box center [384, 234] width 428 height 527
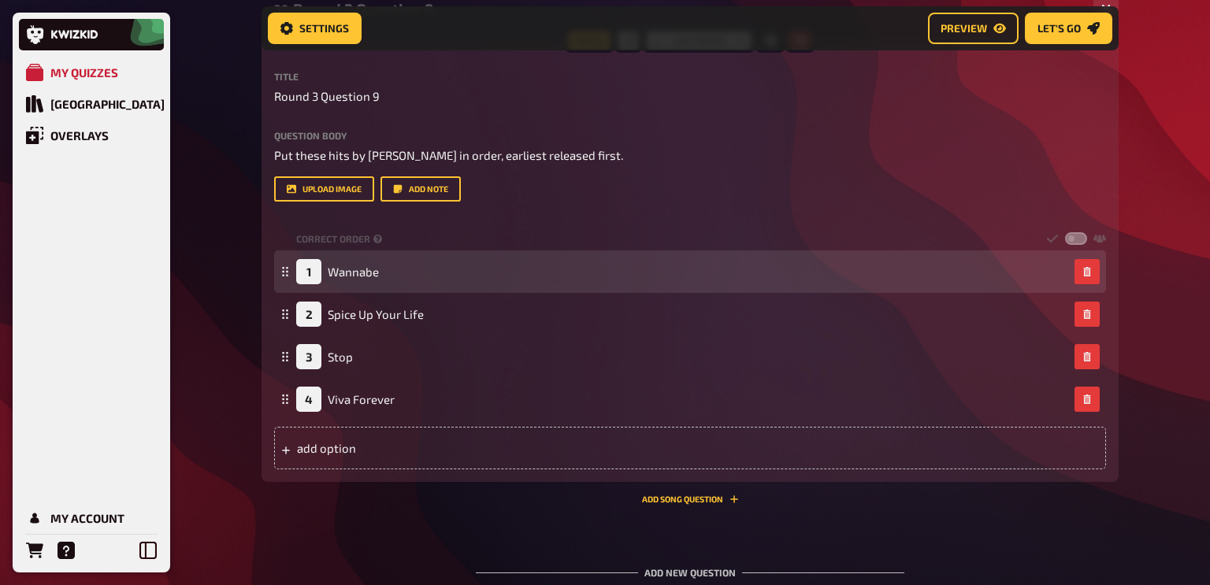
scroll to position [2353, 0]
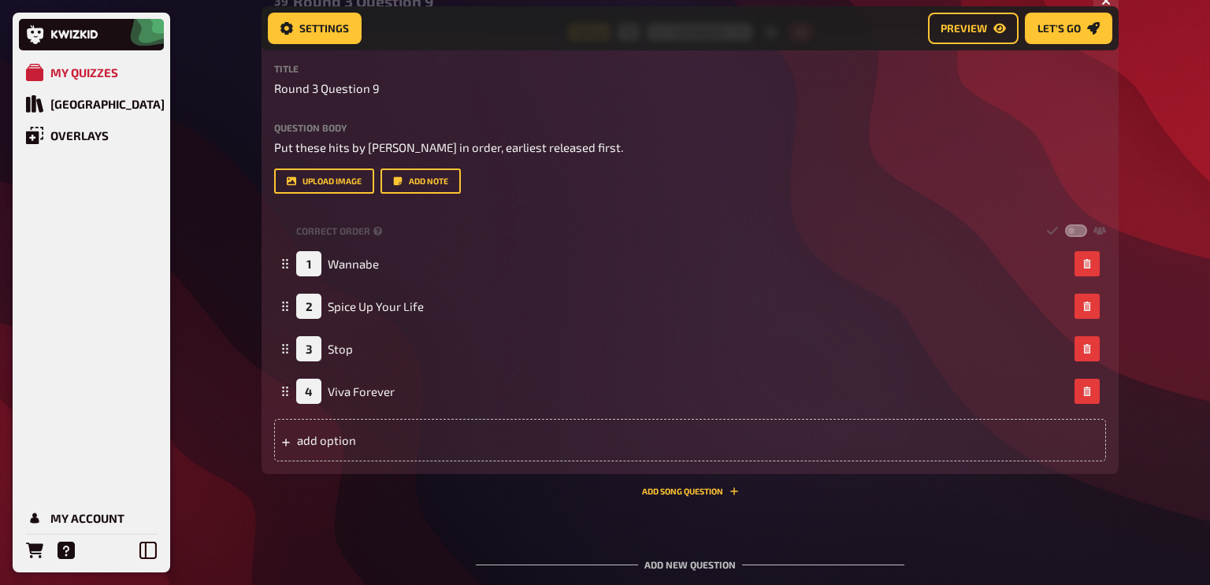
click at [1079, 235] on label at bounding box center [1076, 230] width 22 height 13
click at [1065, 224] on input "checkbox" at bounding box center [1064, 224] width 1 height 1
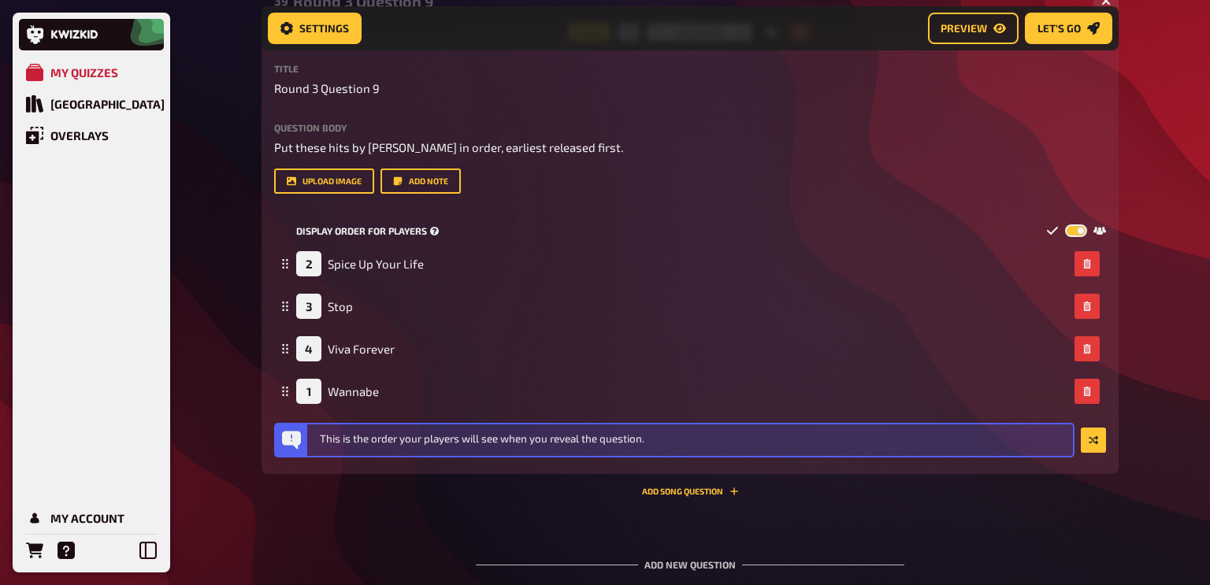
click at [1077, 232] on label at bounding box center [1076, 230] width 22 height 13
click at [1065, 224] on input "checkbox" at bounding box center [1064, 224] width 1 height 1
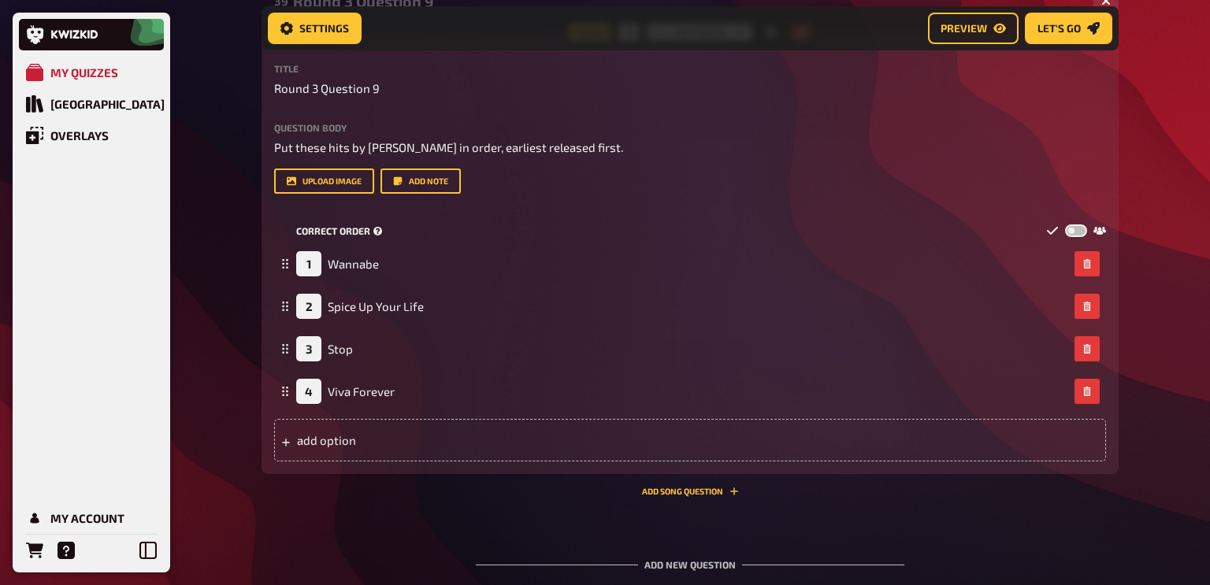
click at [1077, 232] on label at bounding box center [1076, 230] width 22 height 13
click at [1065, 224] on input "checkbox" at bounding box center [1064, 224] width 1 height 1
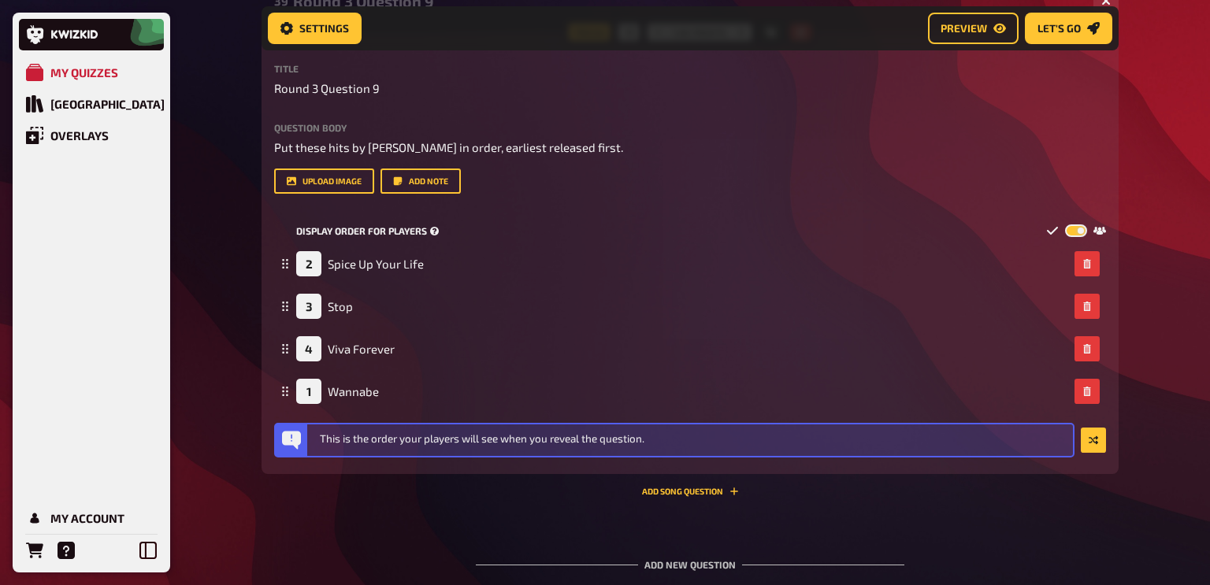
click at [1077, 232] on label at bounding box center [1076, 230] width 22 height 13
click at [1065, 224] on input "checkbox" at bounding box center [1064, 224] width 1 height 1
checkbox input "false"
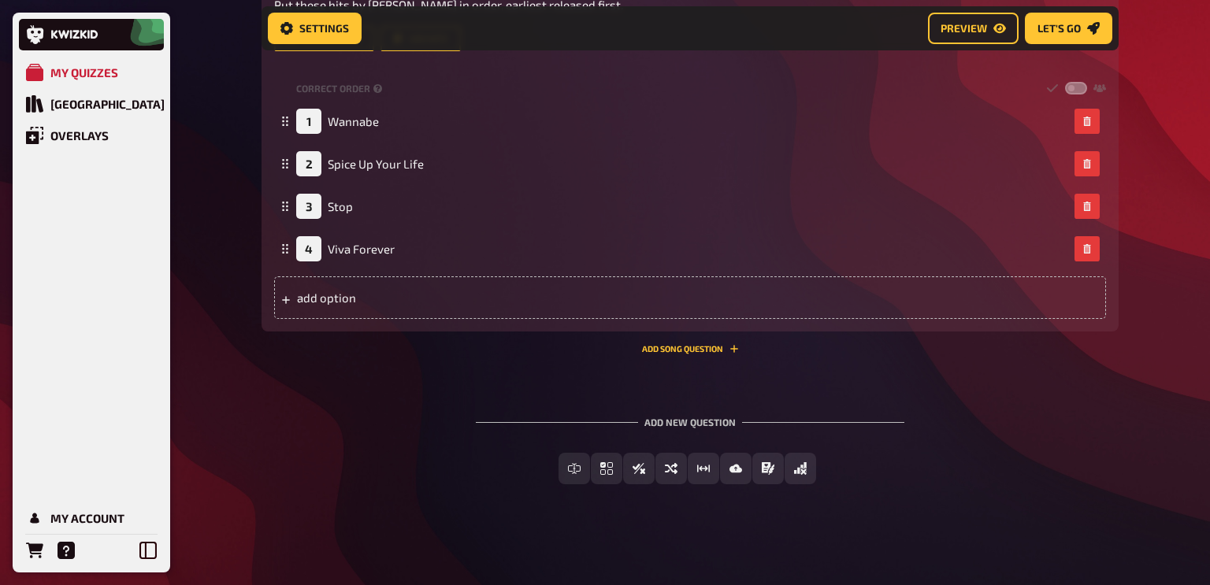
scroll to position [2495, 0]
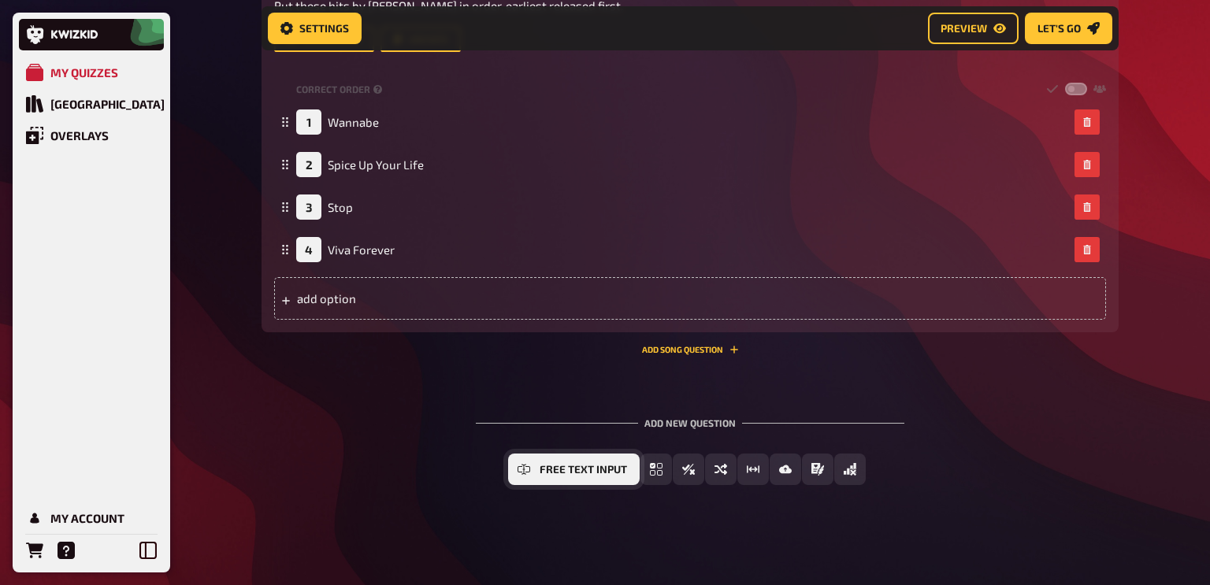
click at [567, 473] on span "Free Text Input" at bounding box center [582, 470] width 87 height 11
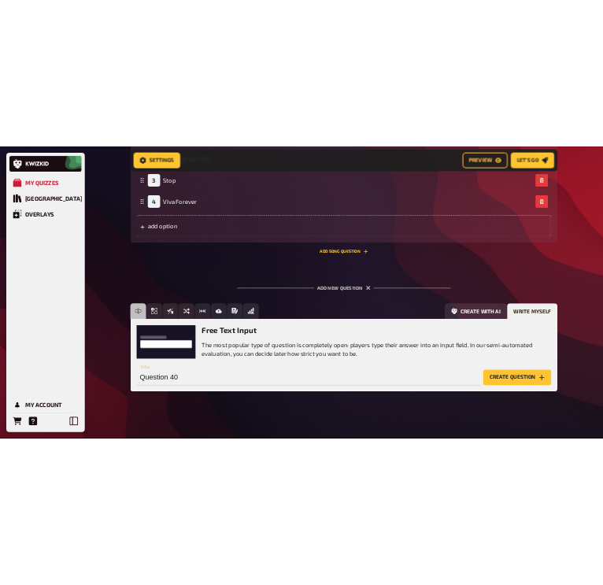
scroll to position [2641, 0]
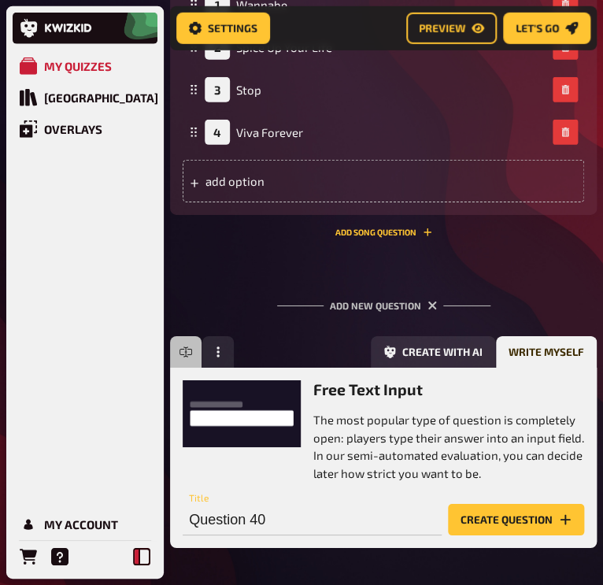
click at [140, 550] on icon at bounding box center [141, 556] width 17 height 17
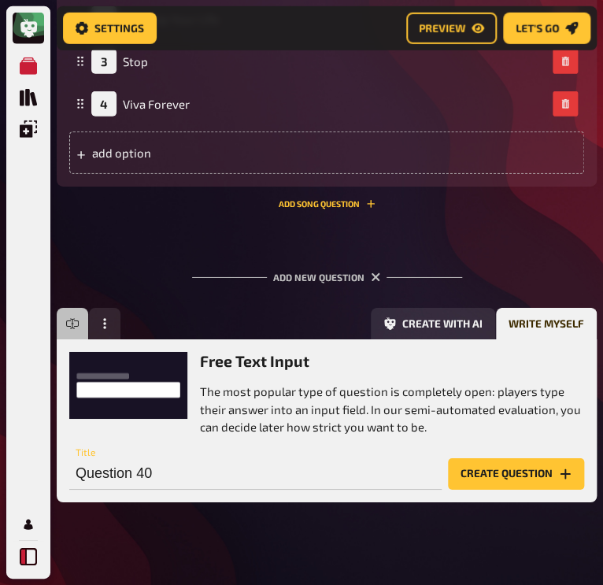
scroll to position [2612, 0]
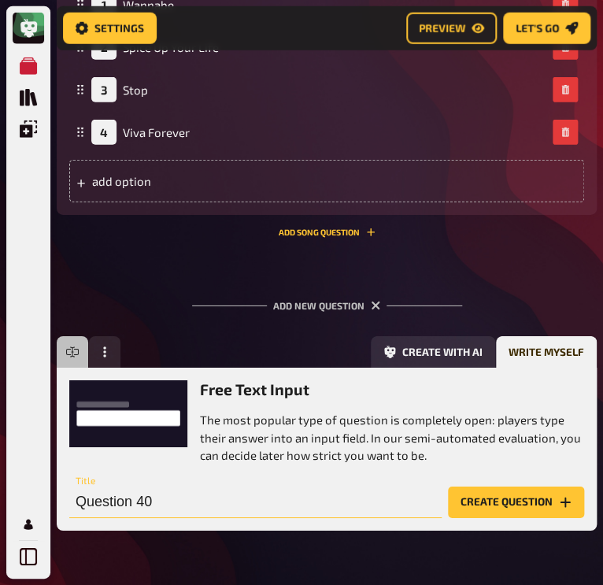
click at [162, 506] on input "Question 40" at bounding box center [255, 503] width 373 height 32
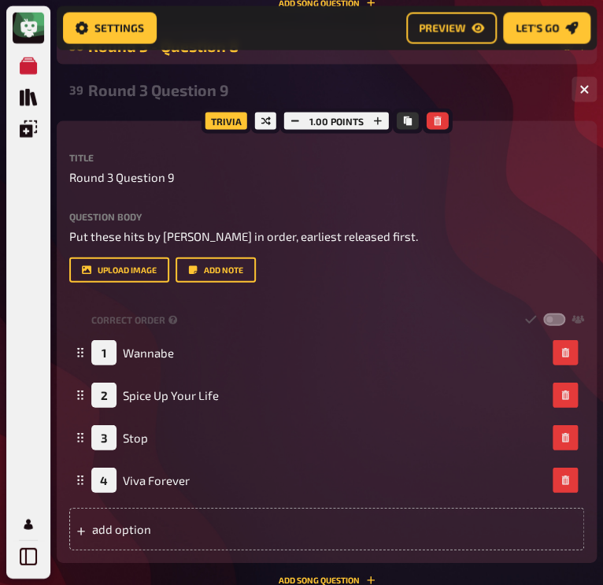
scroll to position [2659, 0]
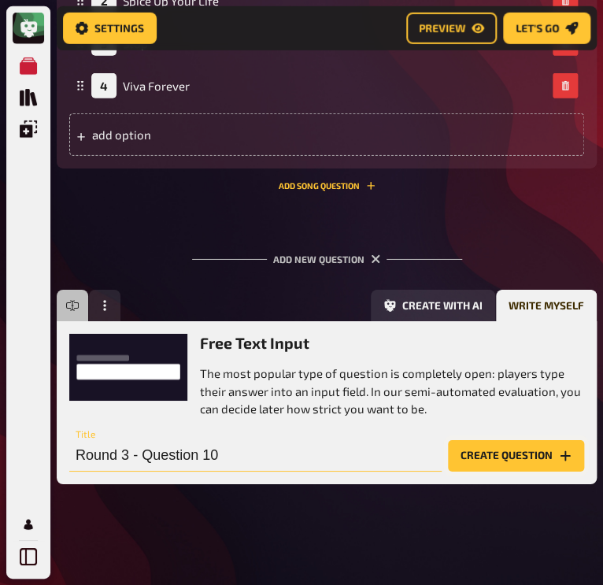
type input "Round 3 - Question 10"
click at [491, 462] on button "Create question" at bounding box center [516, 456] width 136 height 32
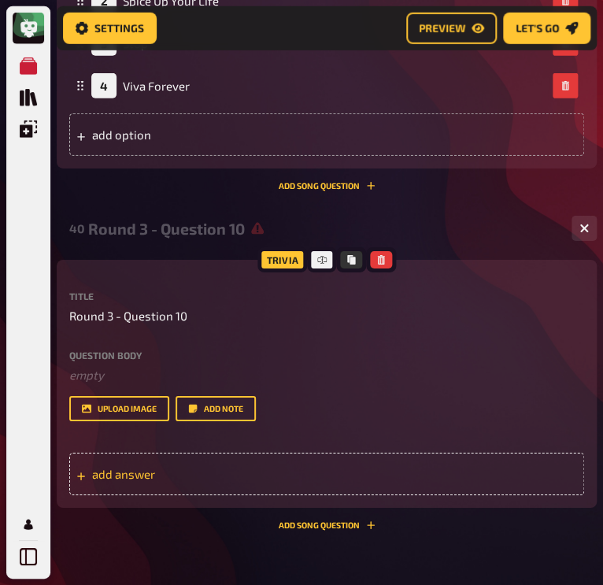
click at [247, 477] on div "add answer" at bounding box center [326, 474] width 515 height 43
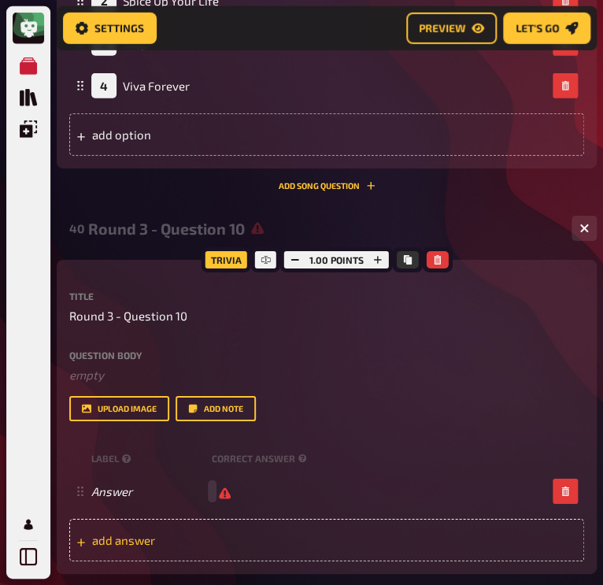
click at [247, 477] on div "Answer" at bounding box center [326, 491] width 515 height 43
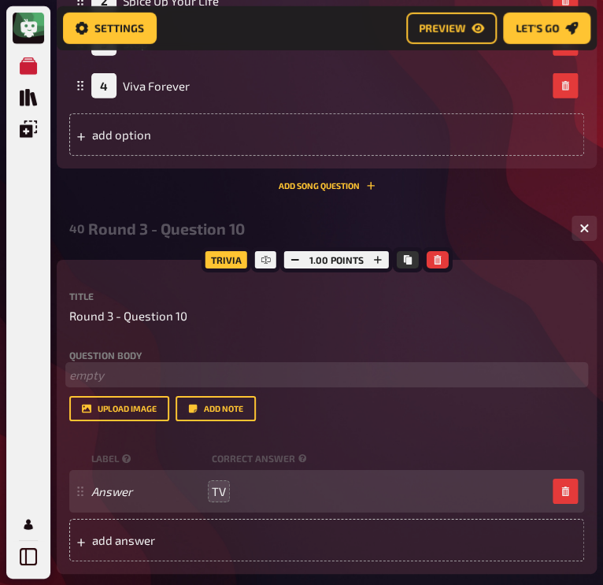
click at [146, 377] on p "﻿ empty" at bounding box center [326, 375] width 515 height 18
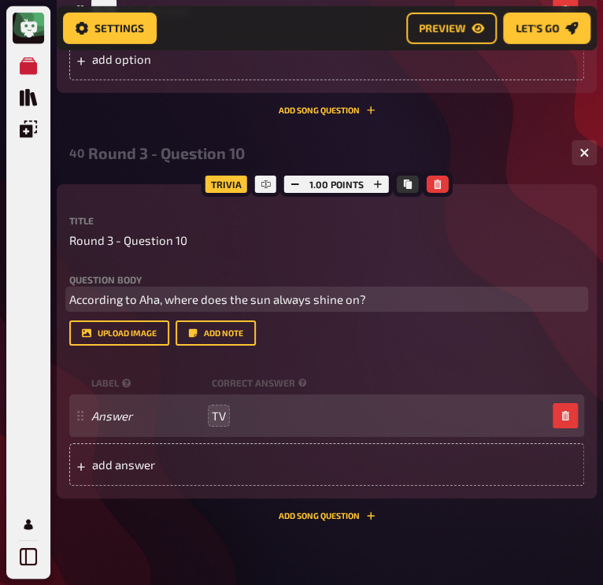
scroll to position [2741, 0]
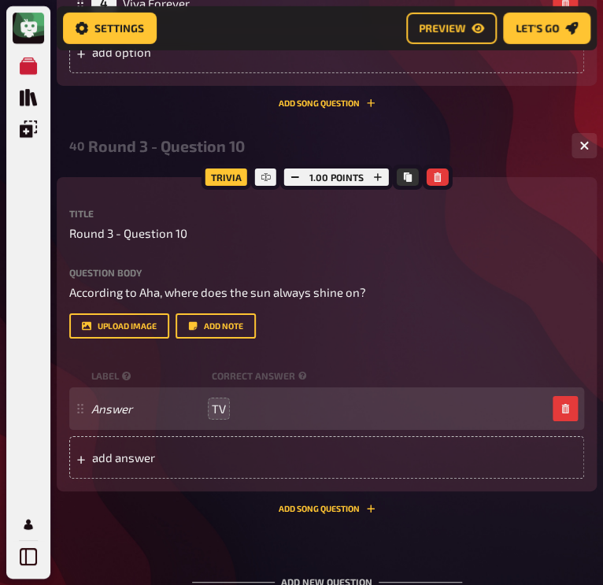
click at [354, 338] on div "Title Round 3 - Question 10 Question body According to Aha, where does the sun …" at bounding box center [326, 344] width 515 height 270
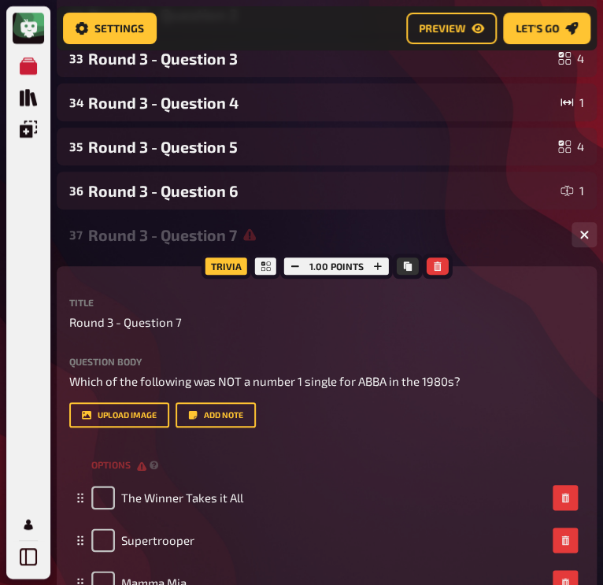
scroll to position [1584, 0]
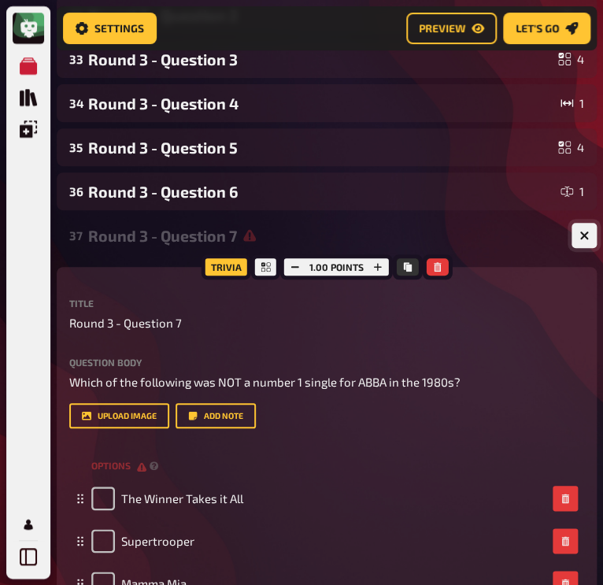
click at [584, 234] on icon "button" at bounding box center [584, 235] width 15 height 15
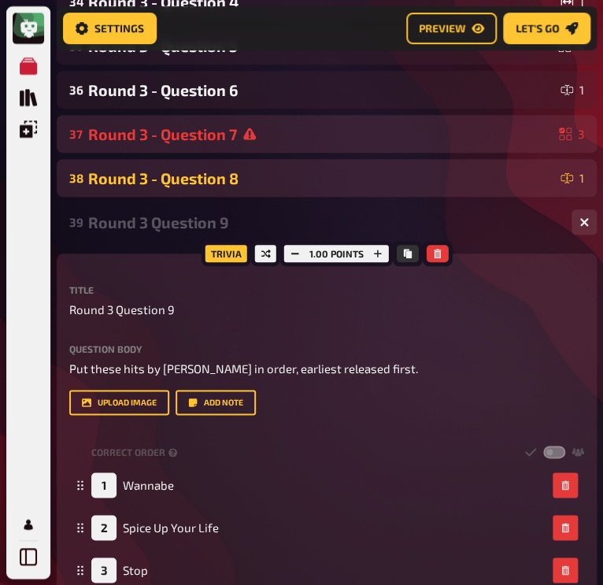
scroll to position [1685, 0]
click at [320, 147] on div "37 Round 3 - Question 7 3" at bounding box center [327, 134] width 540 height 38
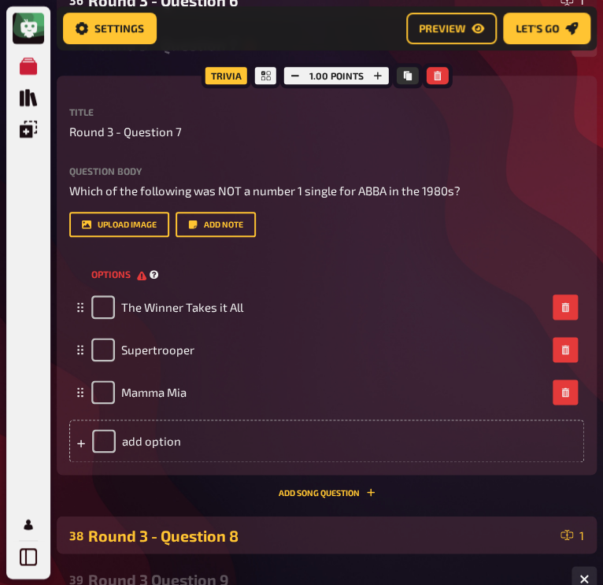
scroll to position [1776, 0]
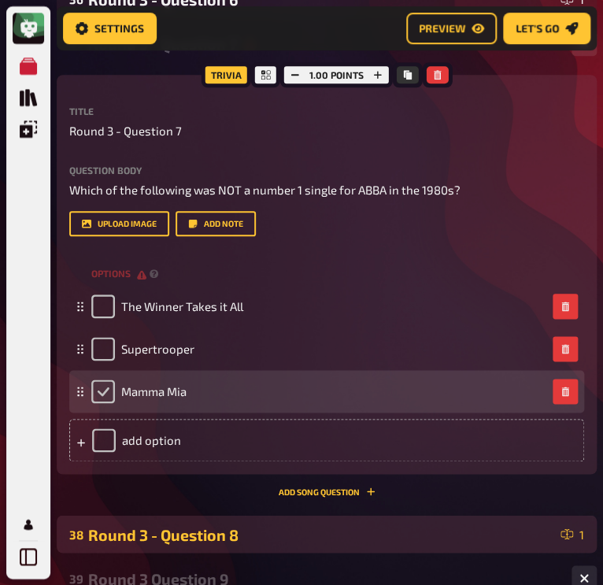
click at [101, 400] on input "checkbox" at bounding box center [103, 392] width 24 height 24
checkbox input "true"
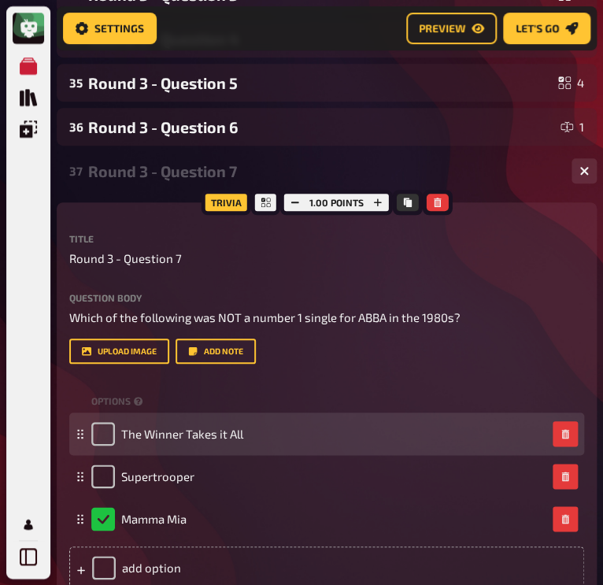
scroll to position [1638, 0]
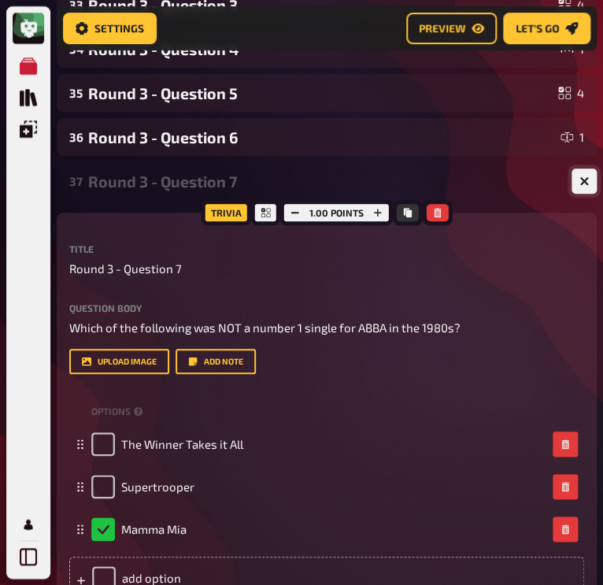
click at [581, 187] on button "button" at bounding box center [584, 181] width 25 height 25
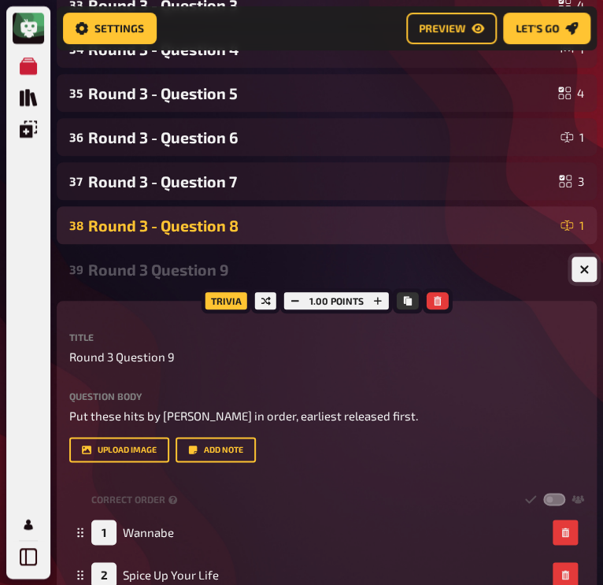
click at [582, 272] on icon "button" at bounding box center [584, 269] width 15 height 15
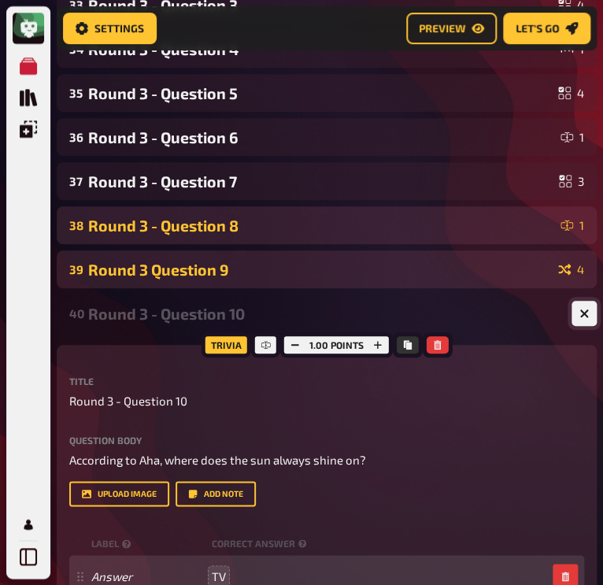
click at [581, 313] on icon "button" at bounding box center [584, 313] width 9 height 9
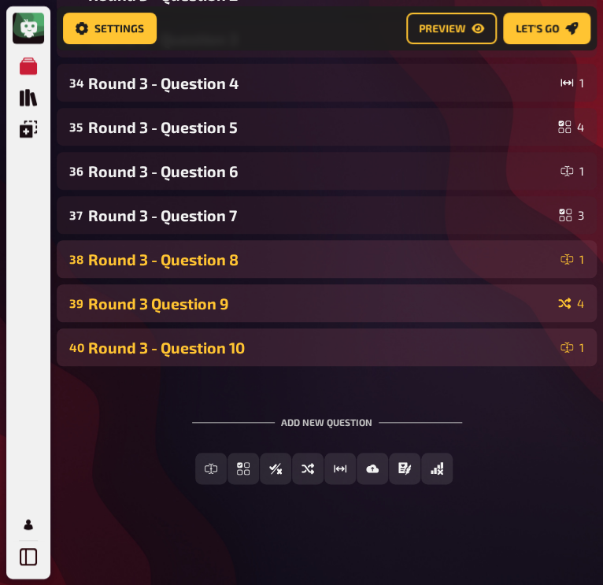
scroll to position [1604, 0]
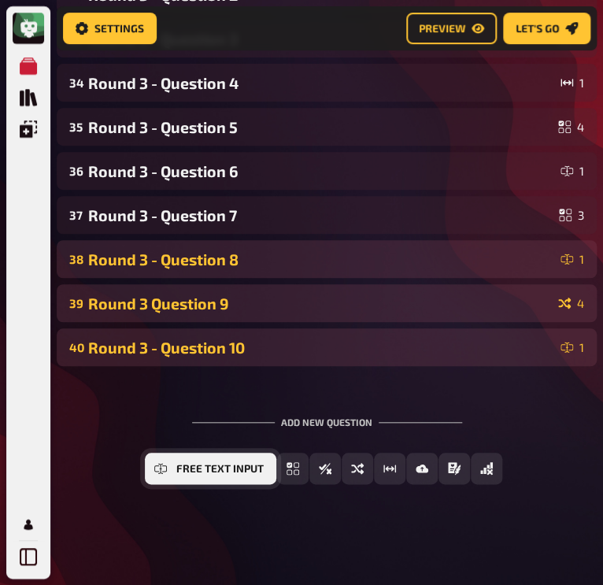
click at [205, 477] on button "Free Text Input" at bounding box center [211, 469] width 132 height 32
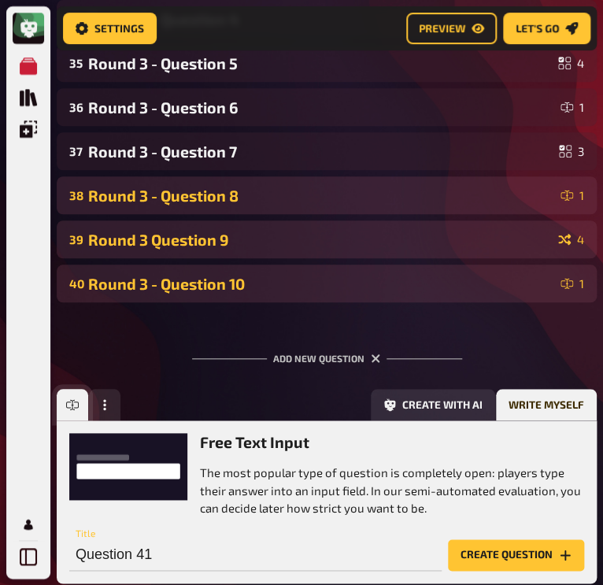
scroll to position [1767, 0]
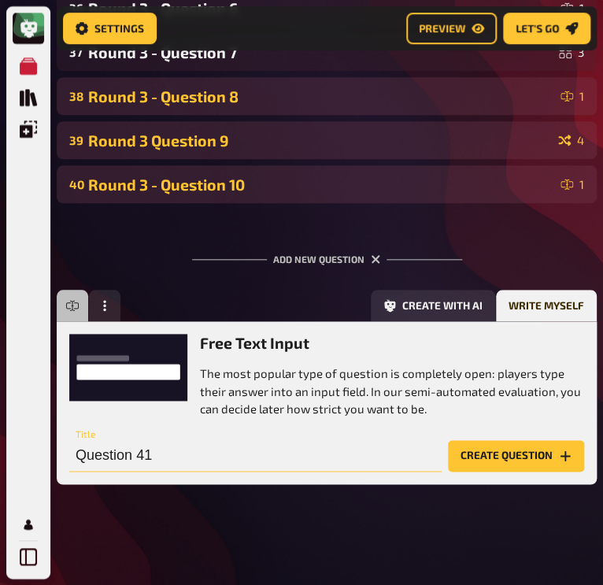
click at [180, 452] on input "Question 41" at bounding box center [255, 456] width 373 height 32
type input "Round 3 - Question 11"
click at [494, 444] on button "Create question" at bounding box center [516, 456] width 136 height 32
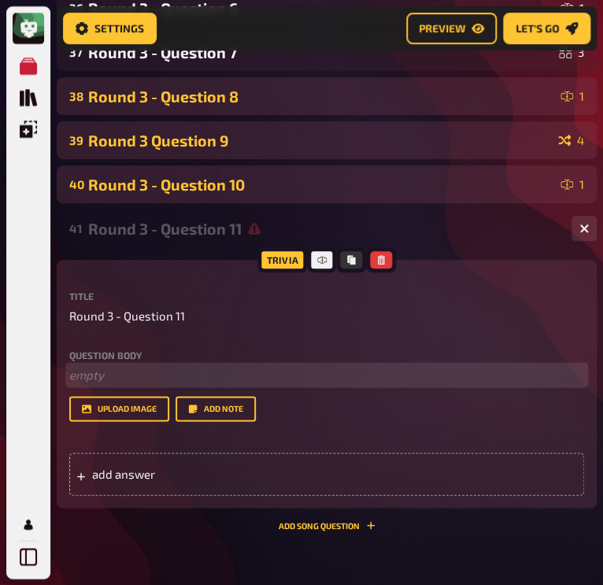
click at [97, 369] on p "﻿ empty" at bounding box center [326, 375] width 515 height 18
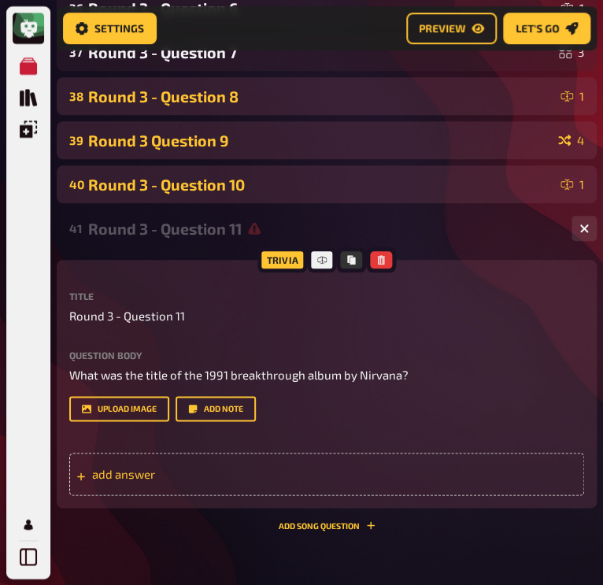
click at [168, 477] on span "add answer" at bounding box center [167, 474] width 150 height 14
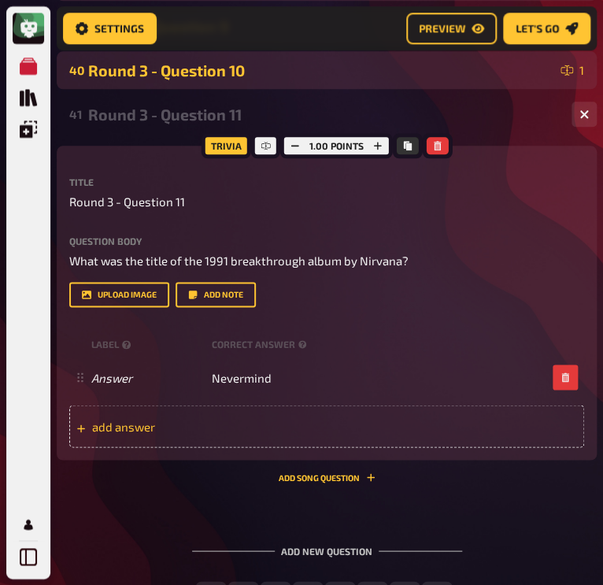
scroll to position [1884, 0]
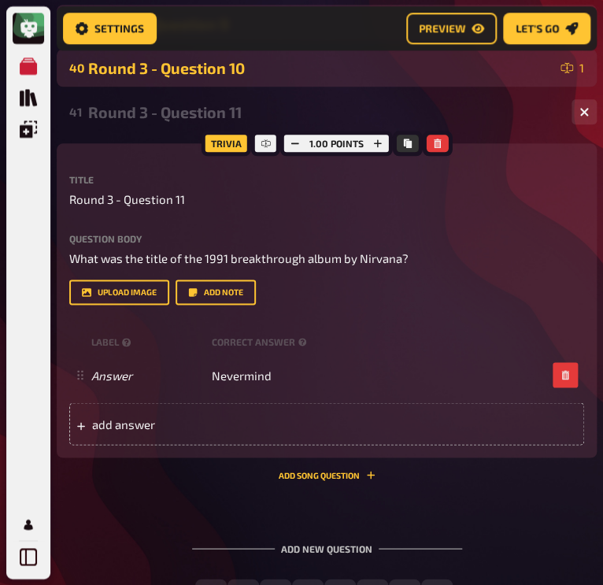
click at [220, 519] on div "Add new question" at bounding box center [327, 541] width 270 height 49
click at [587, 116] on icon "button" at bounding box center [584, 112] width 15 height 15
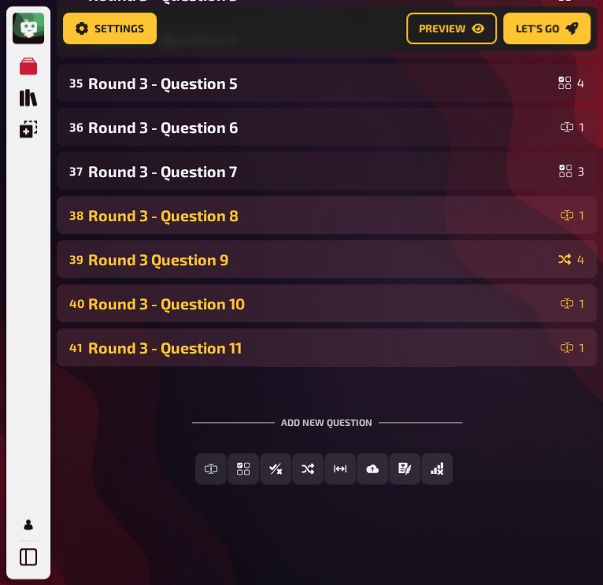
scroll to position [1648, 0]
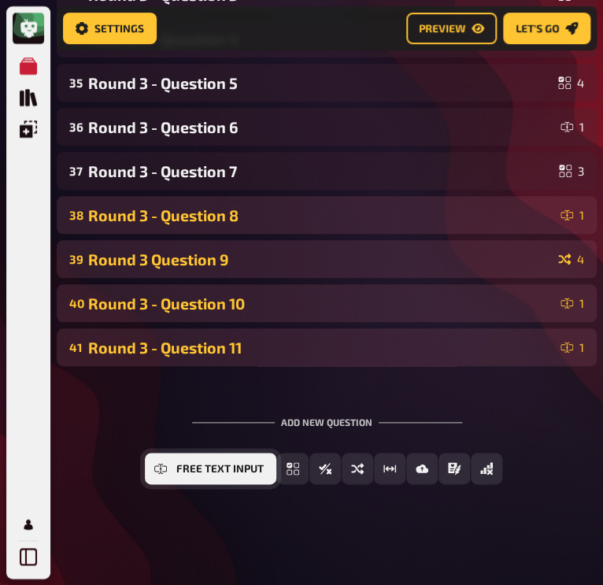
click at [239, 470] on span "Free Text Input" at bounding box center [219, 469] width 87 height 11
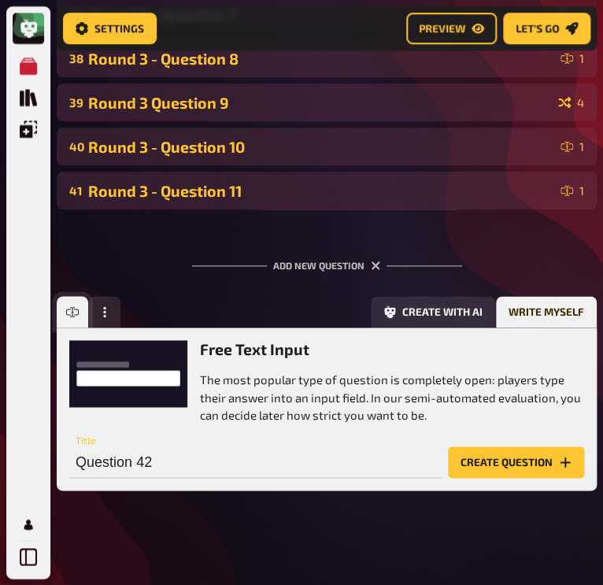
scroll to position [1811, 0]
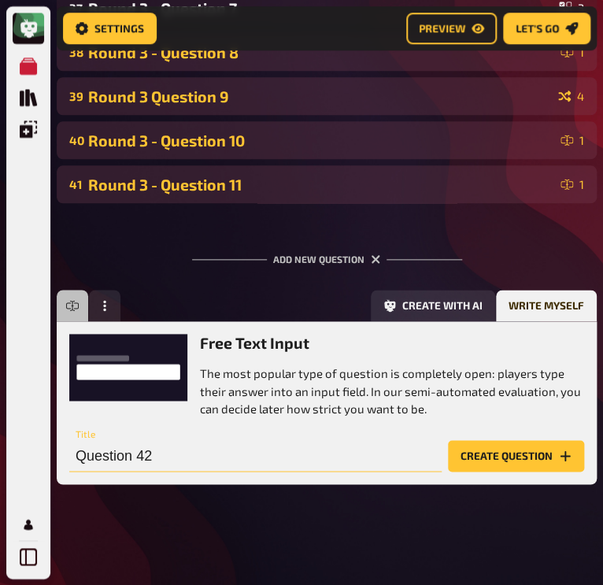
click at [198, 450] on input "Question 42" at bounding box center [255, 456] width 373 height 32
type input "Q"
type input "F"
type input "Round 3 - Question 12"
click at [509, 456] on button "Create question" at bounding box center [516, 456] width 136 height 32
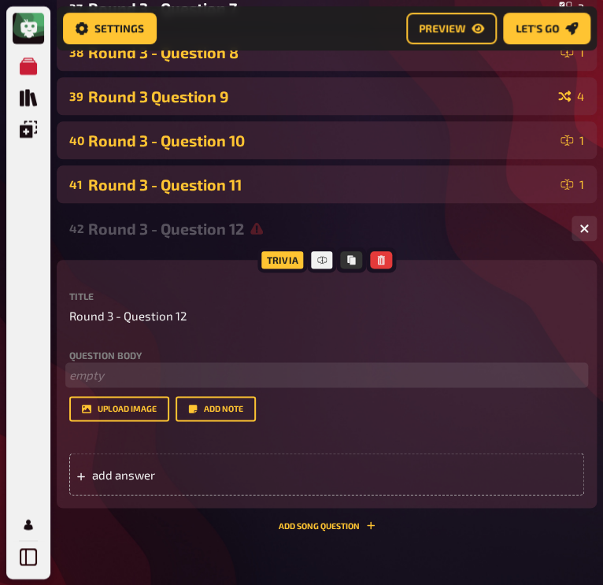
click at [114, 370] on p "﻿ empty" at bounding box center [326, 375] width 515 height 18
click at [117, 374] on span "Which 2 bands are currently touring with their Versus tour?" at bounding box center [229, 375] width 320 height 14
click at [449, 376] on p "Which 2 pop rock bands are currently touring with their Versus tour?" at bounding box center [326, 375] width 515 height 18
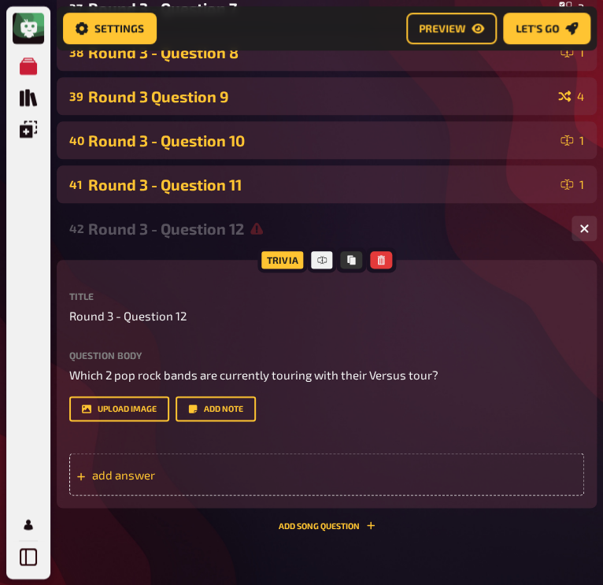
click at [115, 476] on span "add answer" at bounding box center [167, 474] width 150 height 14
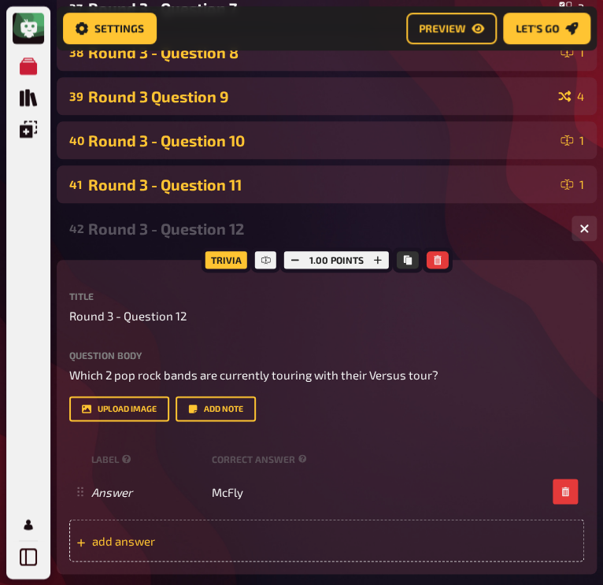
click at [179, 532] on div "add answer" at bounding box center [326, 540] width 515 height 43
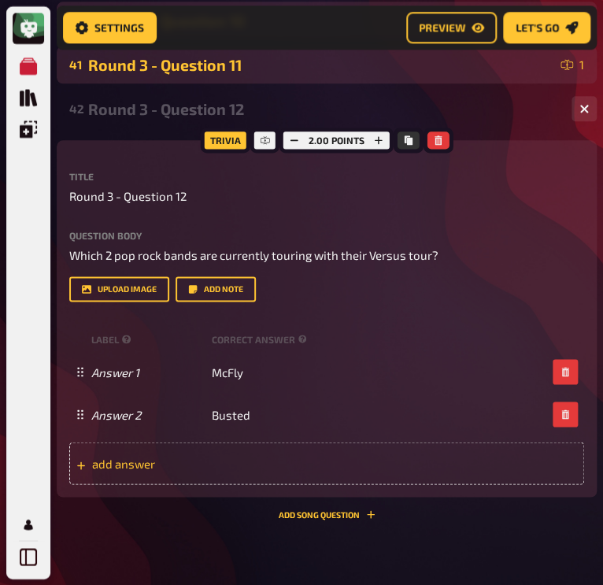
scroll to position [1933, 0]
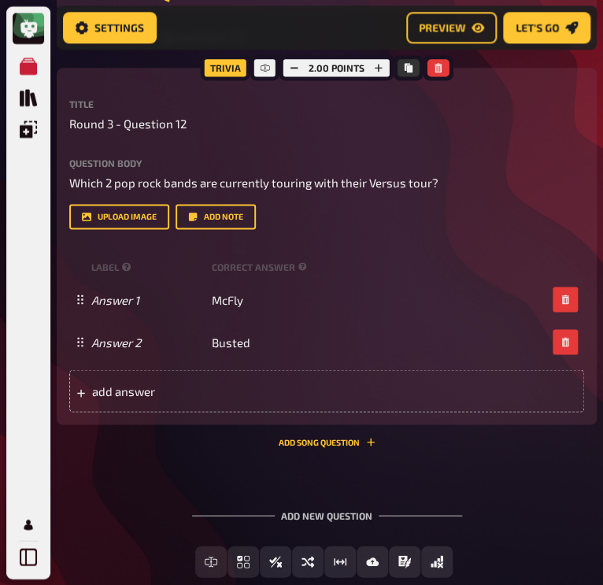
scroll to position [2006, 0]
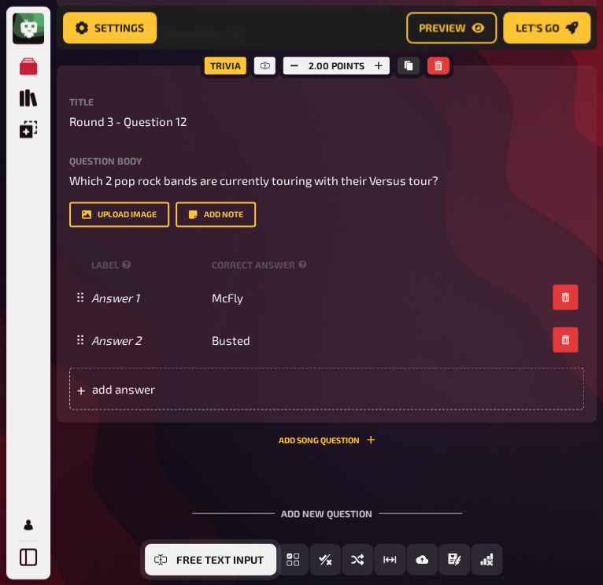
click at [210, 564] on span "Free Text Input" at bounding box center [219, 559] width 87 height 11
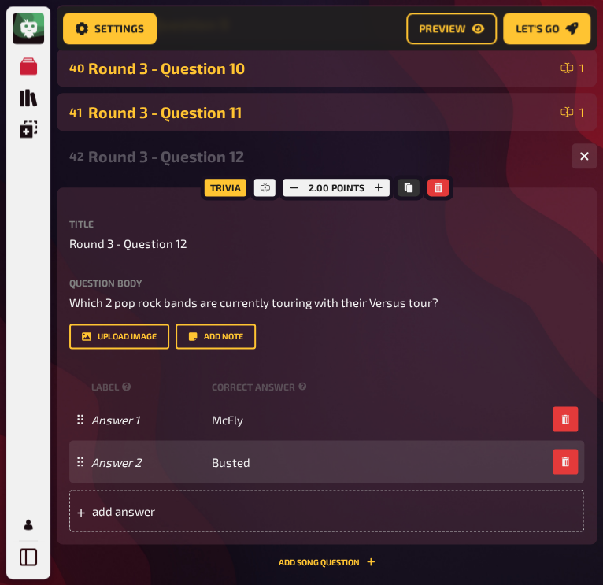
scroll to position [1879, 0]
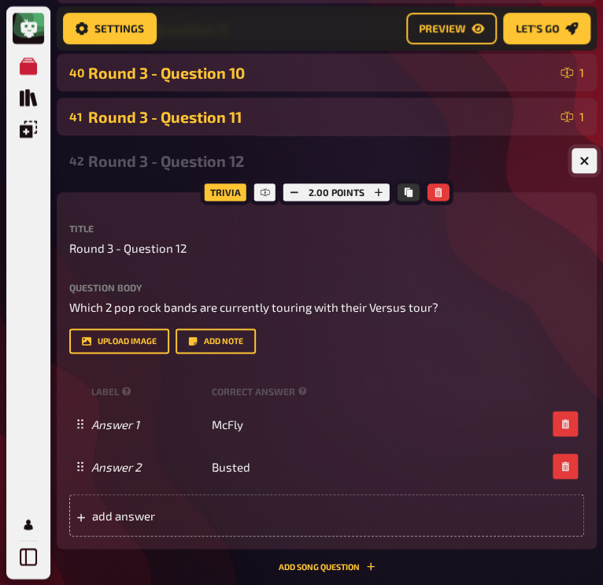
click at [584, 165] on button "button" at bounding box center [584, 160] width 25 height 25
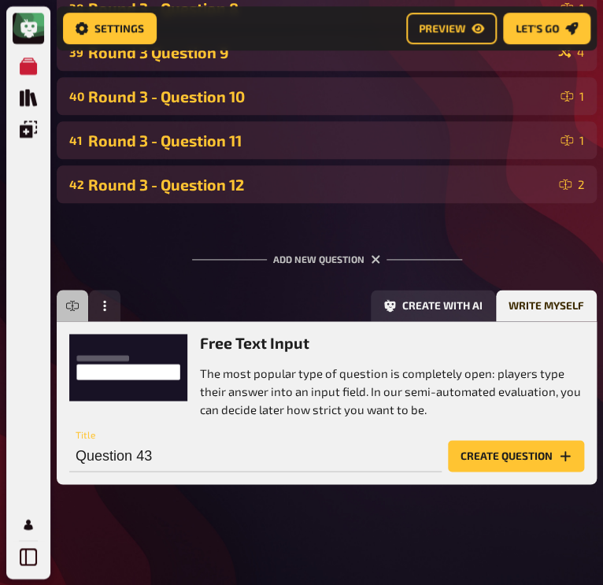
scroll to position [1855, 0]
click at [143, 454] on input "Question 43" at bounding box center [255, 456] width 373 height 32
type input "Round 3 - Question 13"
click at [483, 455] on button "Create question" at bounding box center [516, 456] width 136 height 32
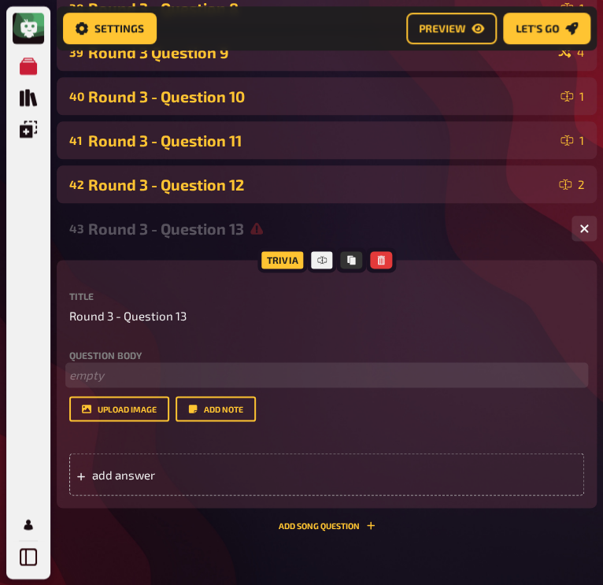
click at [147, 377] on p "﻿ empty" at bounding box center [326, 375] width 515 height 18
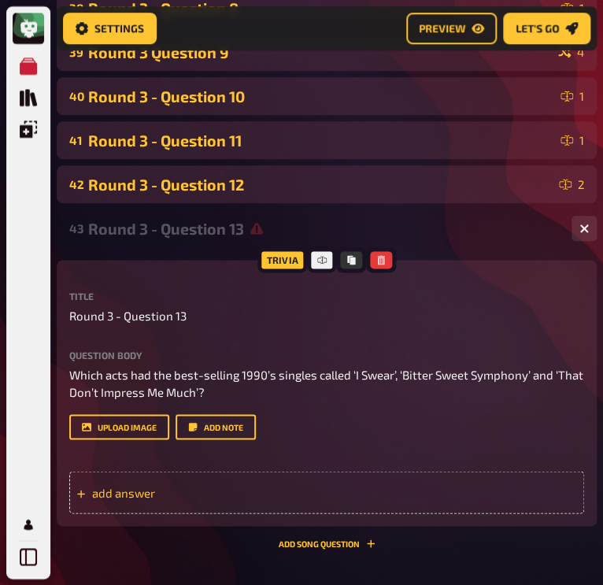
click at [291, 480] on div "add answer" at bounding box center [326, 492] width 515 height 43
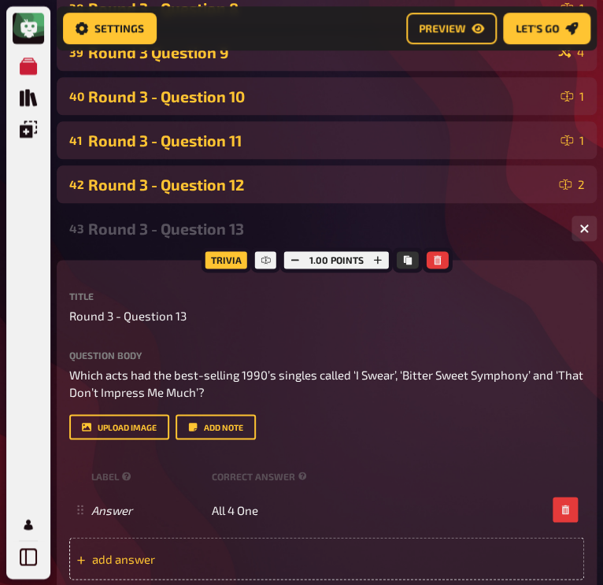
click at [147, 552] on span "add answer" at bounding box center [167, 558] width 150 height 14
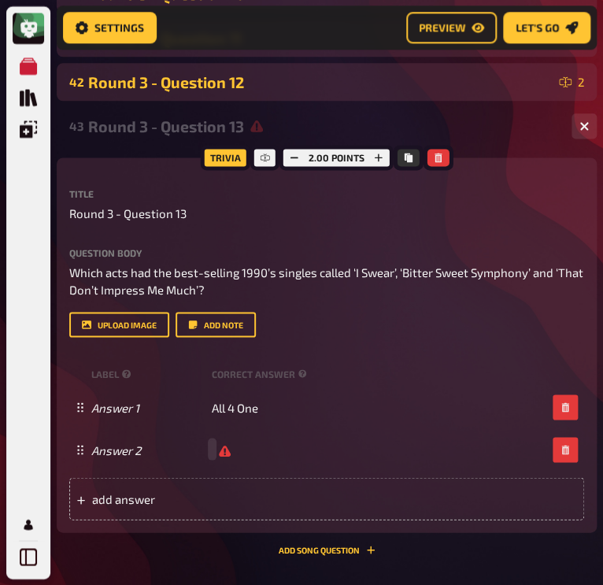
scroll to position [1959, 0]
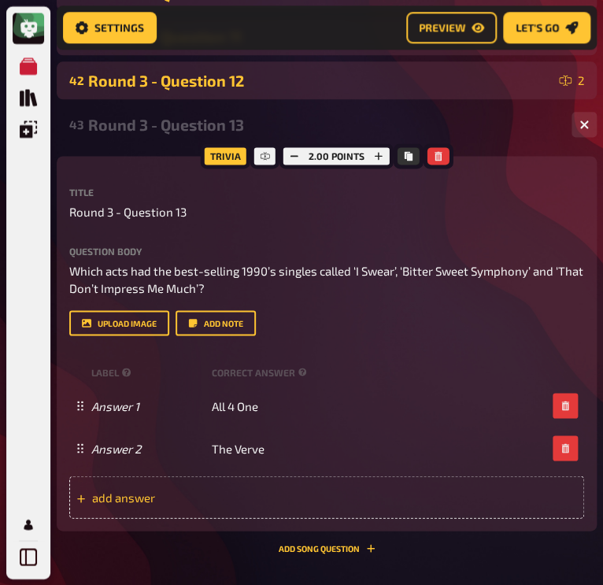
click at [247, 489] on div "add answer" at bounding box center [326, 497] width 515 height 43
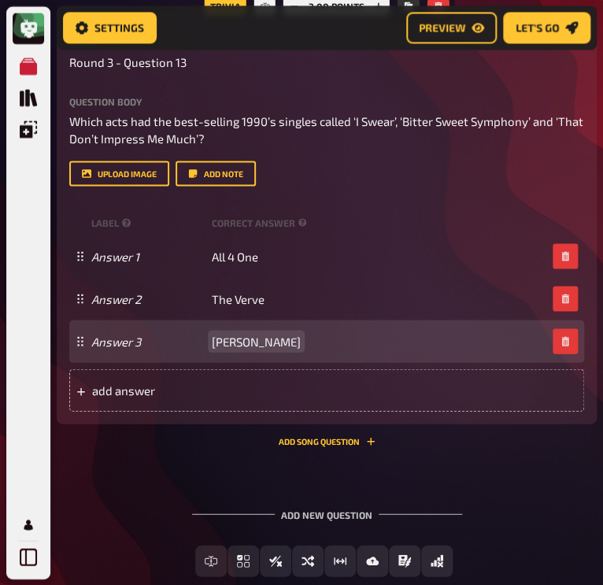
scroll to position [2110, 0]
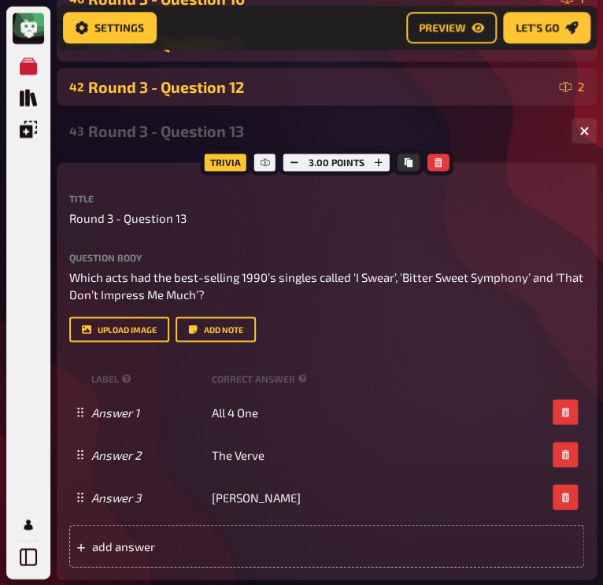
scroll to position [1952, 0]
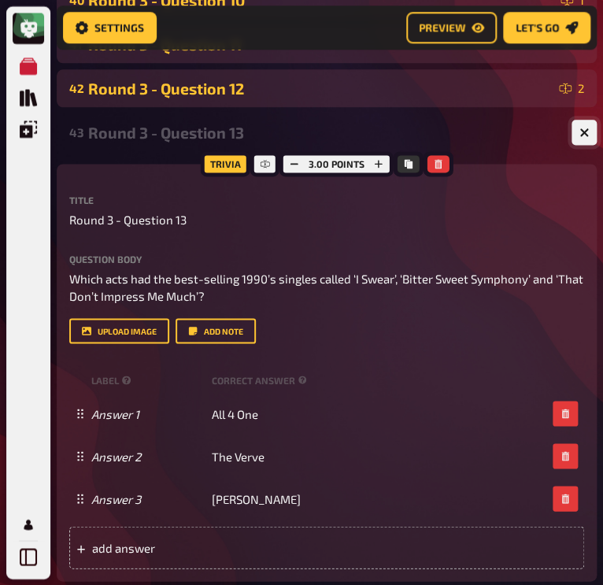
click at [582, 132] on icon "button" at bounding box center [584, 132] width 9 height 9
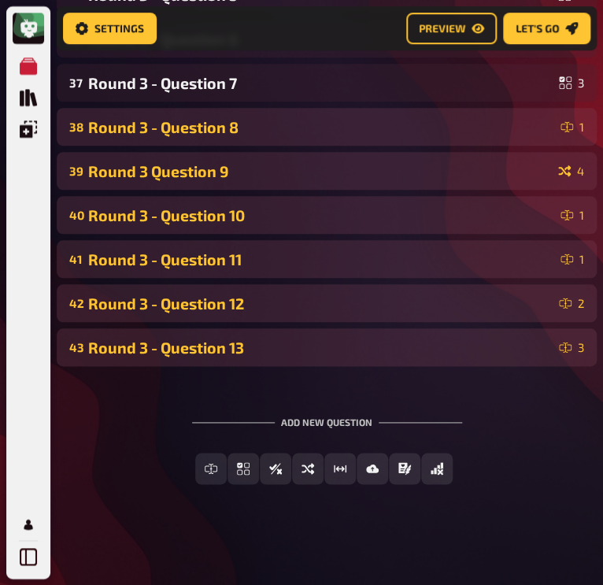
scroll to position [1737, 0]
click at [288, 361] on div "43 Round 3 - Question 13 3" at bounding box center [327, 347] width 540 height 38
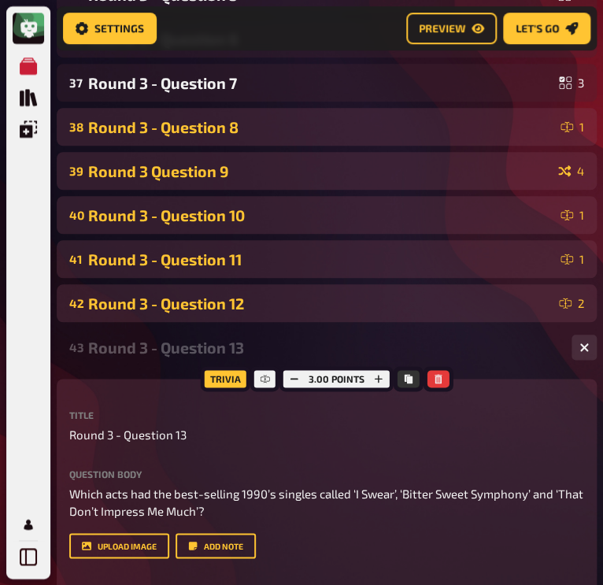
scroll to position [1952, 0]
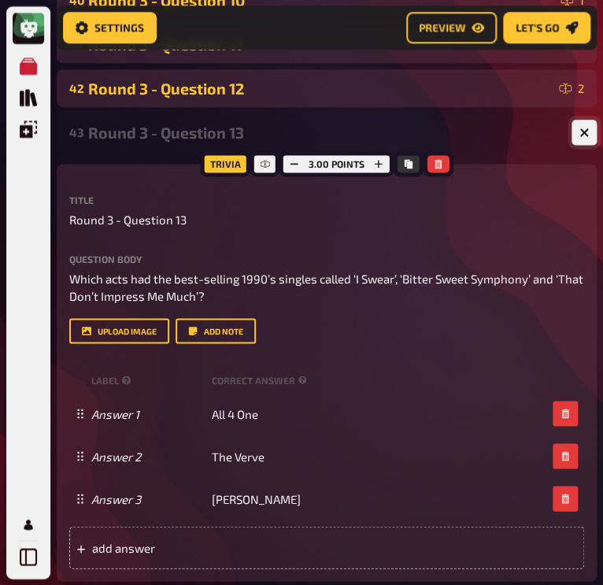
click at [583, 139] on button "button" at bounding box center [584, 132] width 25 height 25
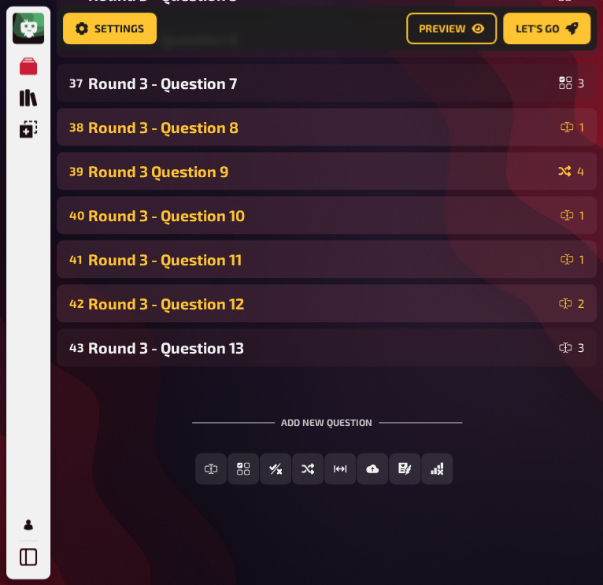
scroll to position [1737, 0]
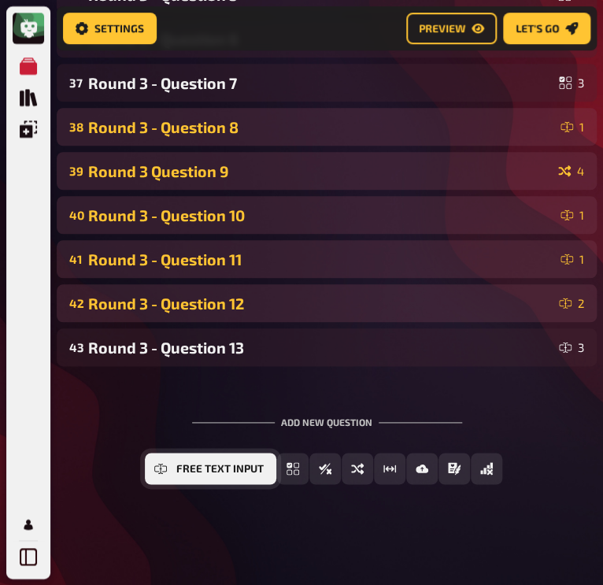
click at [206, 475] on button "Free Text Input" at bounding box center [211, 469] width 132 height 32
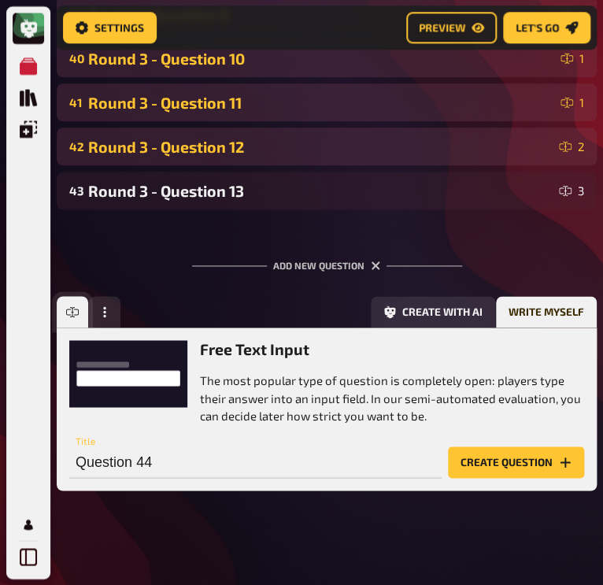
scroll to position [1900, 0]
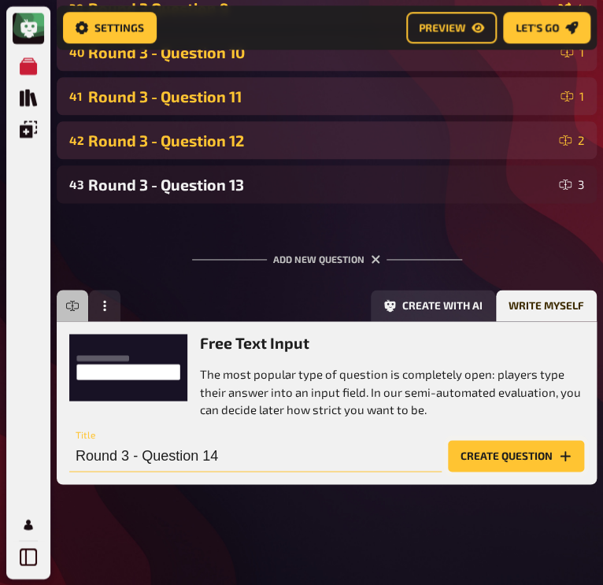
type input "Round 3 - Question 14"
click at [506, 455] on button "Create question" at bounding box center [516, 456] width 136 height 32
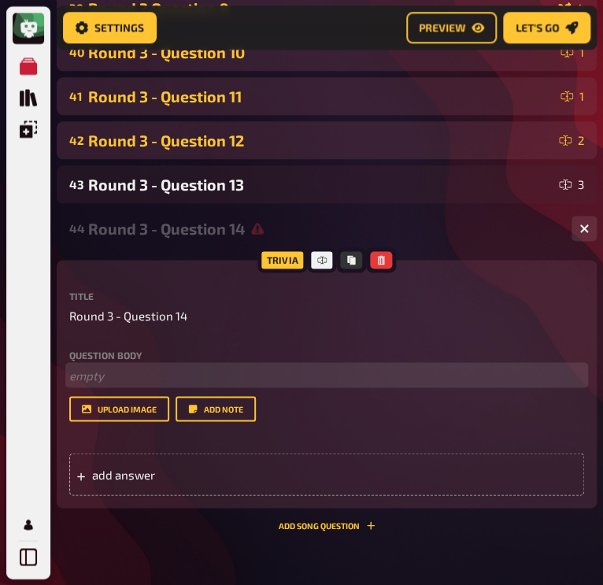
click at [96, 370] on p "﻿ empty" at bounding box center [326, 375] width 515 height 18
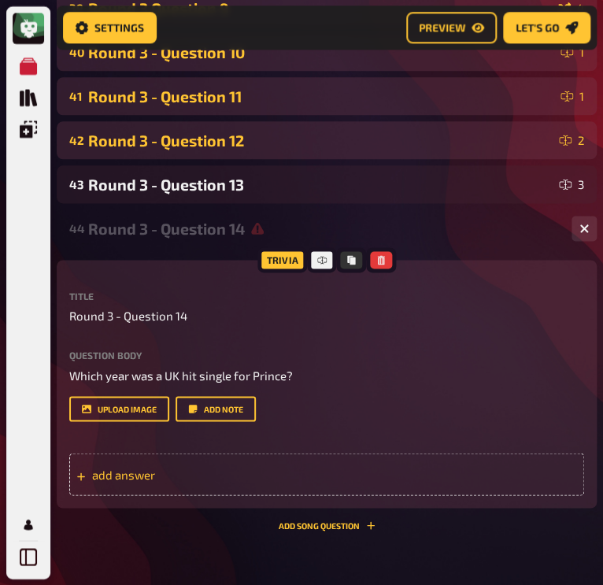
click at [166, 467] on span "add answer" at bounding box center [167, 474] width 150 height 14
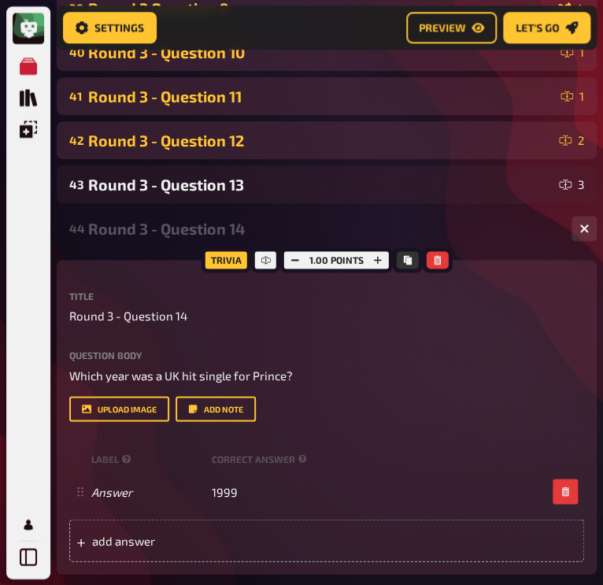
click at [459, 439] on div "Title Round 3 - Question 14 Question body Which year was a UK hit single for Pr…" at bounding box center [326, 426] width 515 height 270
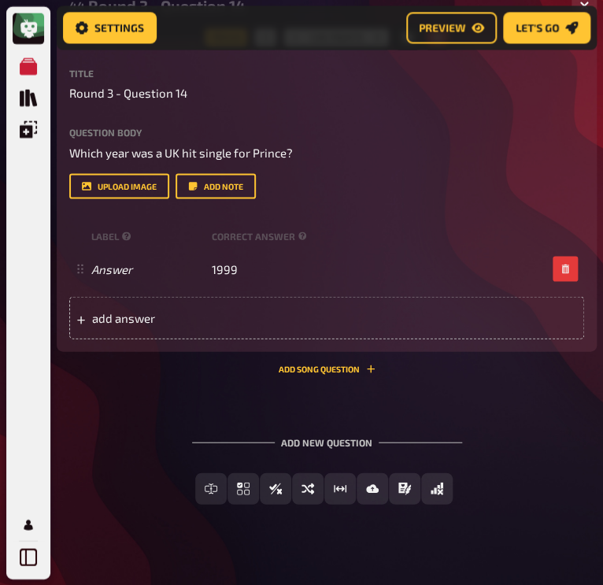
scroll to position [2123, 0]
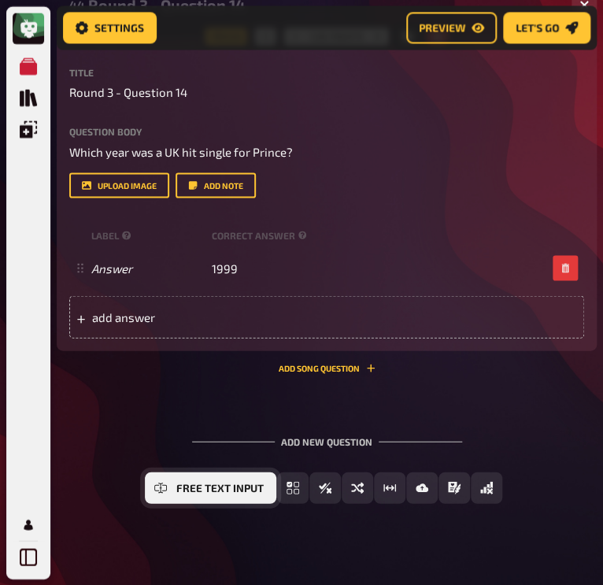
click at [206, 481] on button "Free Text Input" at bounding box center [211, 488] width 132 height 32
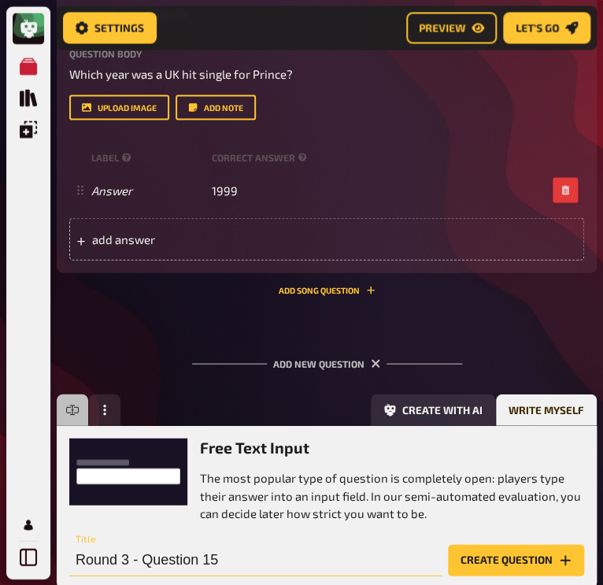
scroll to position [2070, 0]
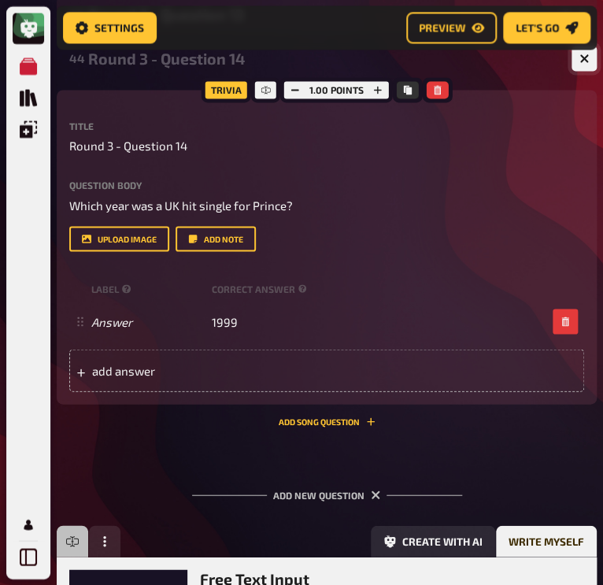
type input "Round 3 - Question 15"
click at [583, 63] on button "button" at bounding box center [584, 58] width 25 height 25
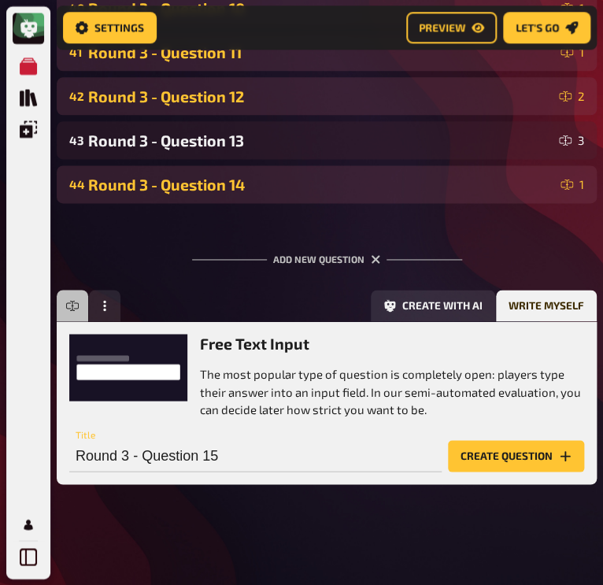
scroll to position [1944, 0]
click at [263, 455] on input "Round 3 - Question 15" at bounding box center [255, 456] width 373 height 32
click at [473, 461] on button "Create question" at bounding box center [516, 456] width 136 height 32
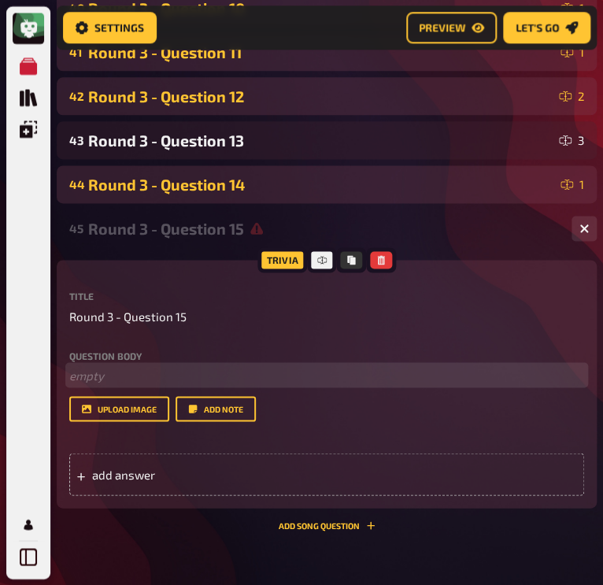
click at [85, 373] on p "﻿ empty" at bounding box center [326, 375] width 515 height 18
click at [111, 376] on p "﻿ empty" at bounding box center [326, 375] width 515 height 18
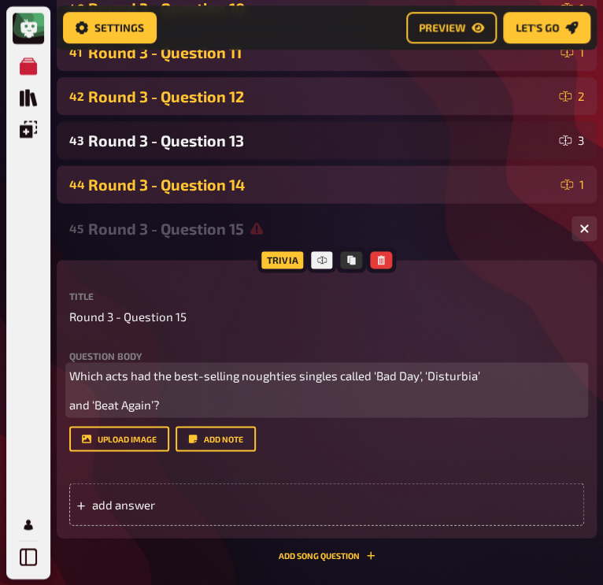
click at [71, 405] on span "and ‘Beat Again’?" at bounding box center [114, 404] width 91 height 14
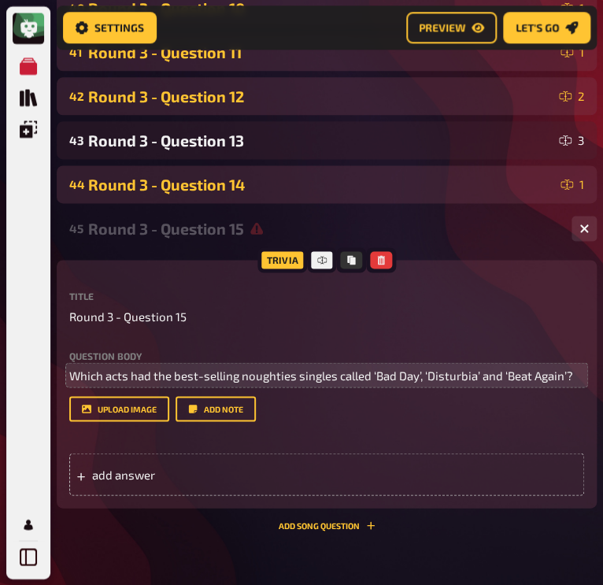
click at [374, 436] on div "Title Round 3 - Question 15 Question body Which acts had the best-selling nough…" at bounding box center [326, 393] width 515 height 204
click at [128, 468] on span "add answer" at bounding box center [167, 474] width 150 height 14
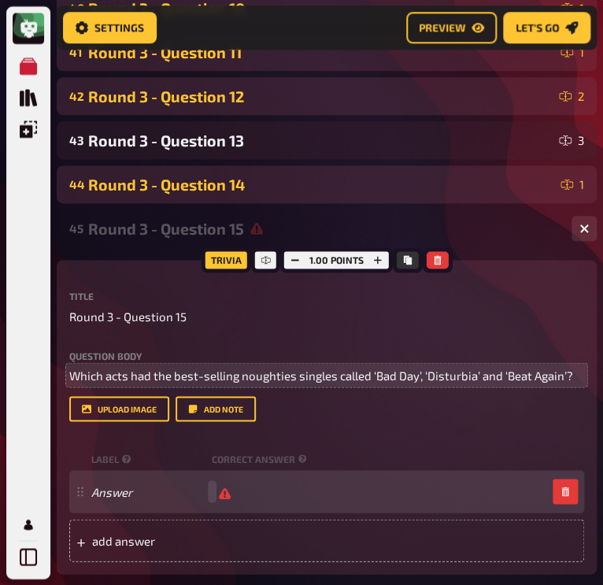
click at [208, 490] on div "Answer" at bounding box center [318, 491] width 455 height 15
click at [155, 545] on span "add answer" at bounding box center [167, 540] width 150 height 14
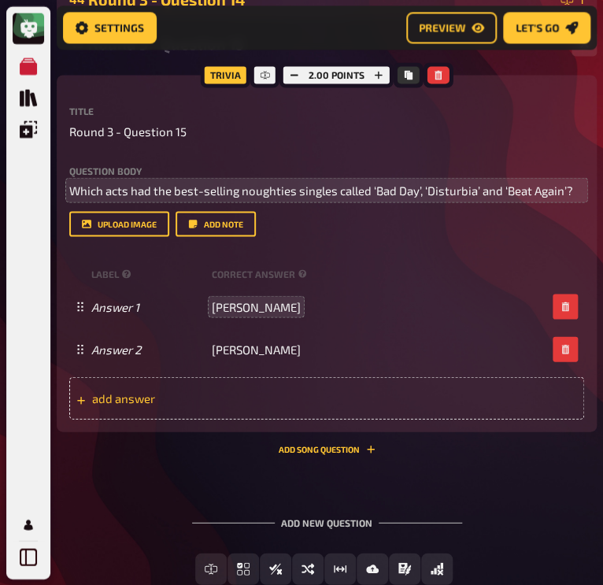
scroll to position [2130, 0]
click at [262, 410] on div "add answer" at bounding box center [326, 397] width 515 height 43
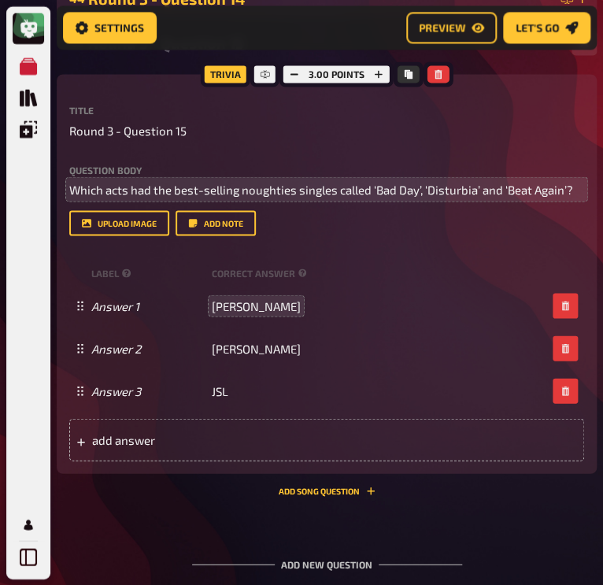
click at [166, 475] on div "Trivia 3.00 points Title Round 3 - Question 15 Question body Which acts had the…" at bounding box center [327, 284] width 540 height 421
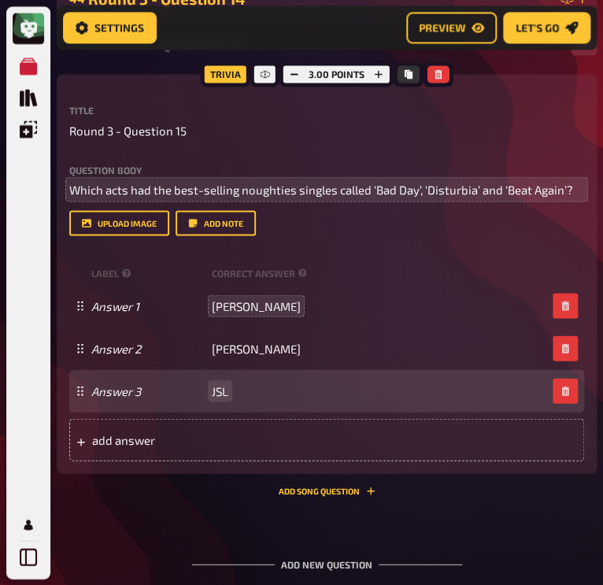
click at [234, 395] on div "Answer 3 JSL" at bounding box center [318, 391] width 455 height 14
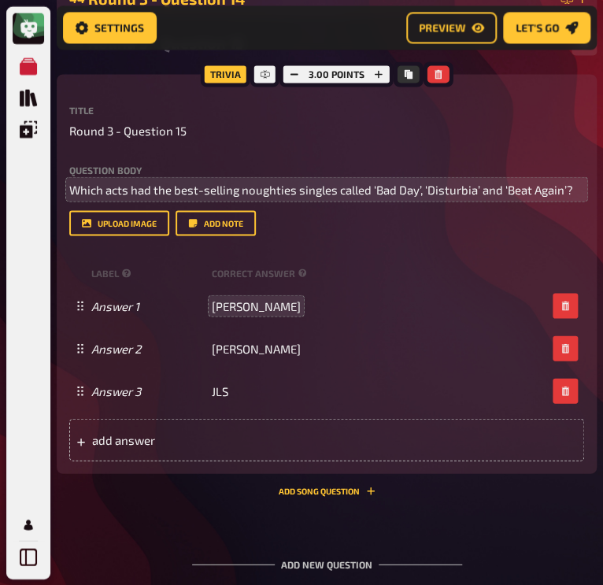
click at [170, 487] on div "Trivia 3.00 points Title Round 3 - Question 15 Question body Which acts had the…" at bounding box center [327, 284] width 540 height 421
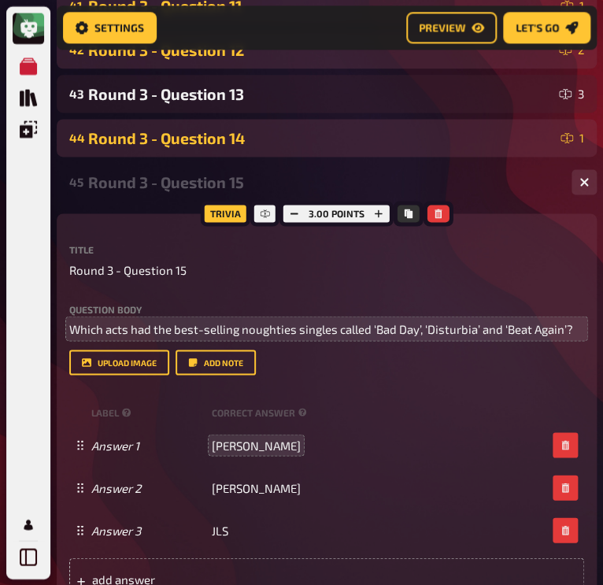
scroll to position [1989, 0]
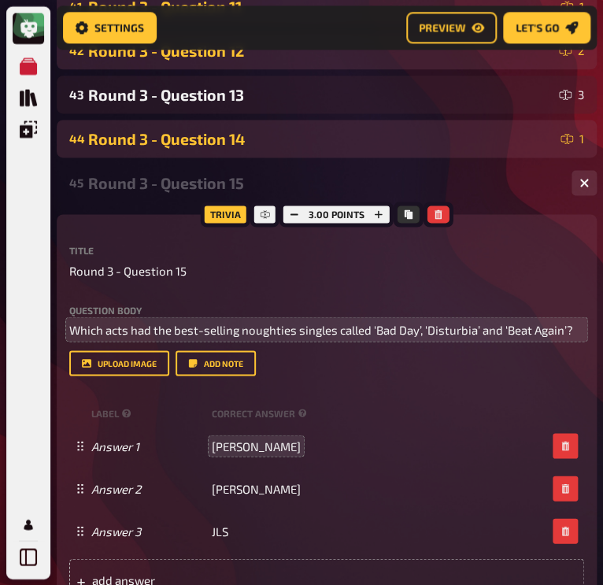
click at [542, 188] on div "Round 3 - Question 15" at bounding box center [323, 183] width 471 height 18
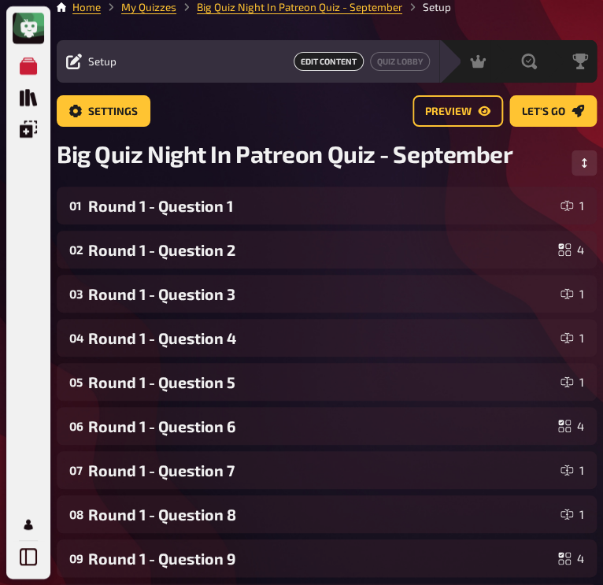
scroll to position [0, 0]
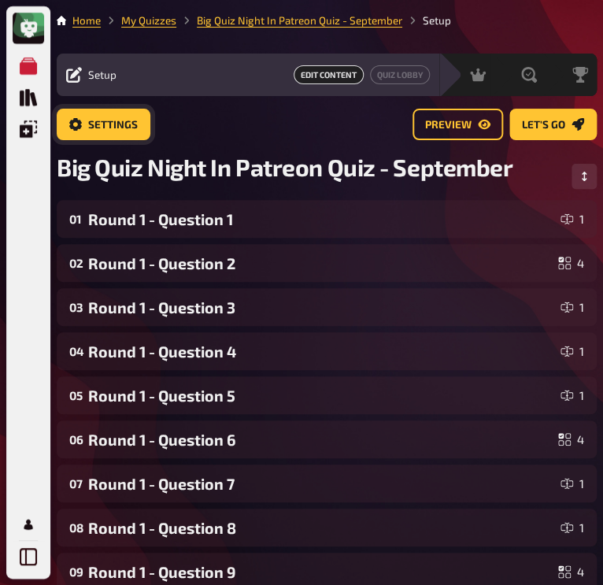
click at [126, 132] on link "Settings" at bounding box center [104, 125] width 94 height 32
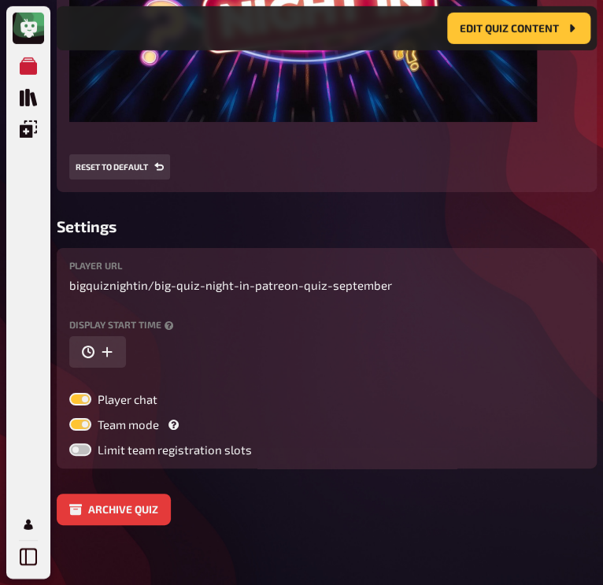
scroll to position [1267, 0]
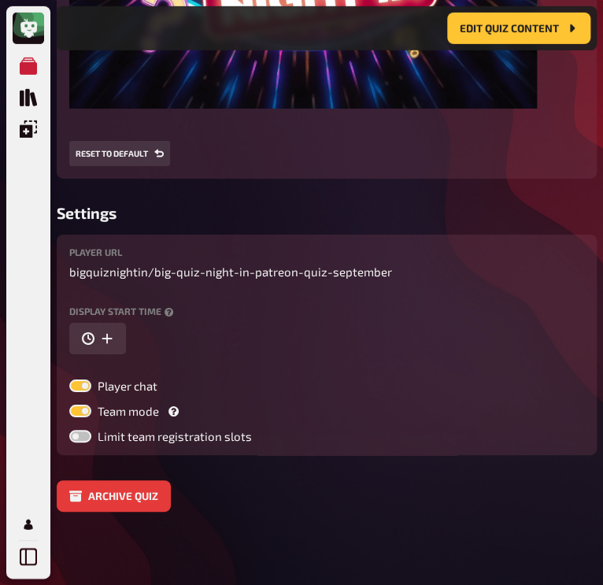
click at [85, 412] on label at bounding box center [80, 411] width 22 height 13
click at [69, 405] on input "Team mode" at bounding box center [69, 404] width 1 height 1
click at [83, 414] on label at bounding box center [80, 411] width 22 height 13
click at [69, 405] on input "Team mode" at bounding box center [69, 404] width 1 height 1
click at [78, 410] on label at bounding box center [80, 411] width 22 height 13
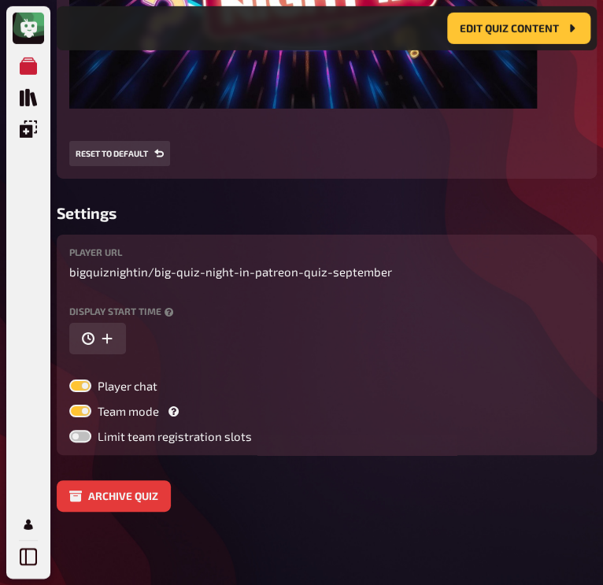
click at [69, 405] on input "Team mode" at bounding box center [69, 404] width 1 height 1
checkbox input "false"
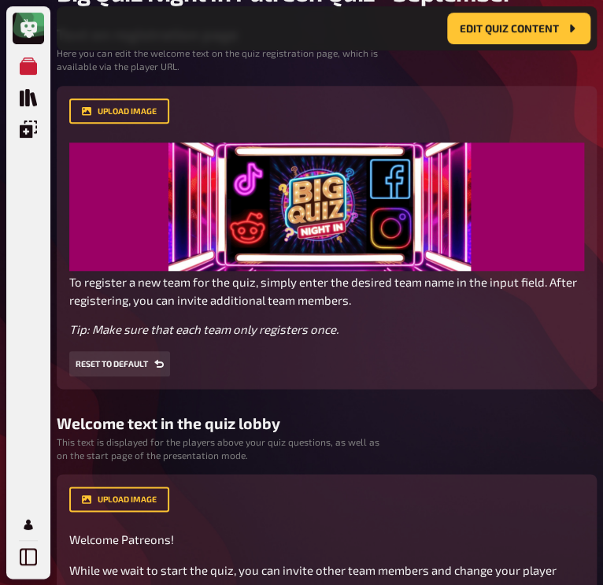
scroll to position [0, 0]
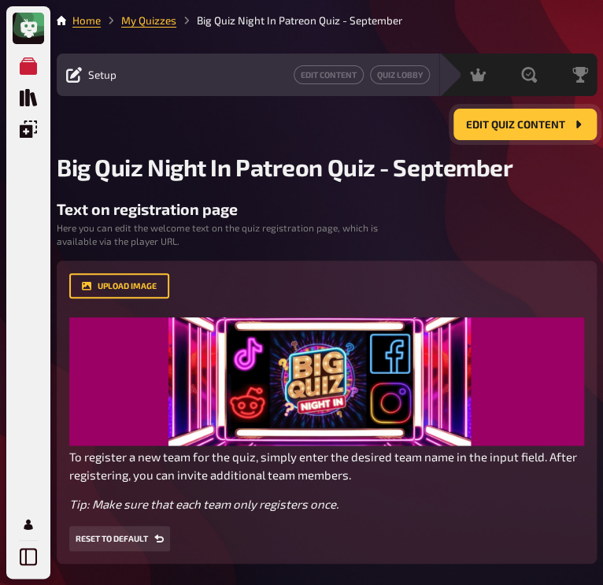
click at [510, 130] on span "Edit Quiz content" at bounding box center [515, 125] width 99 height 11
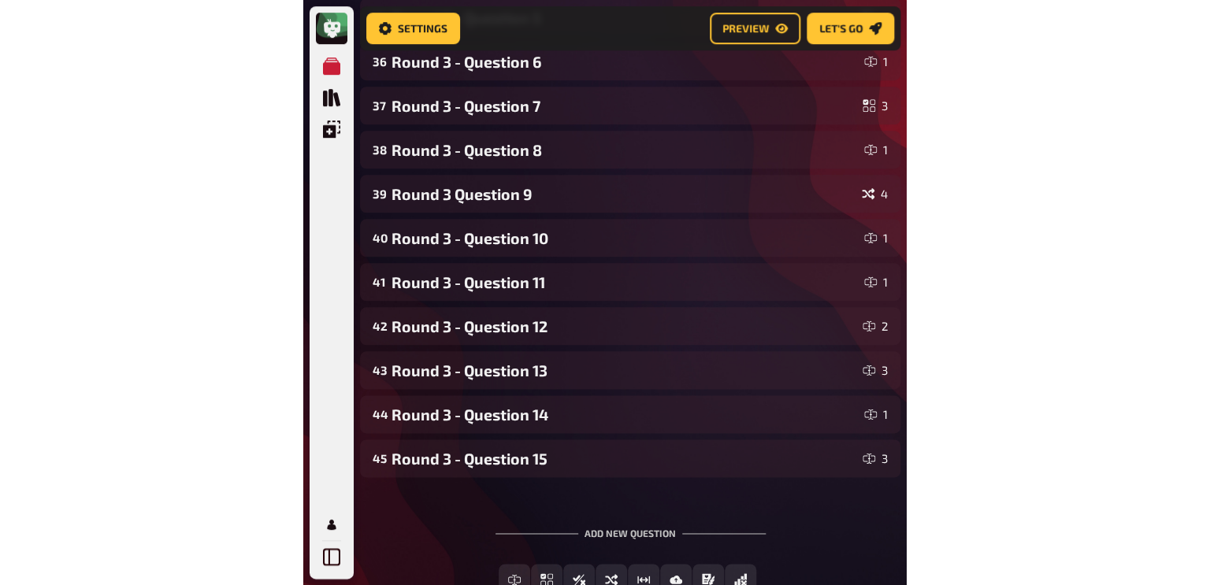
scroll to position [1825, 0]
